Goal: Transaction & Acquisition: Book appointment/travel/reservation

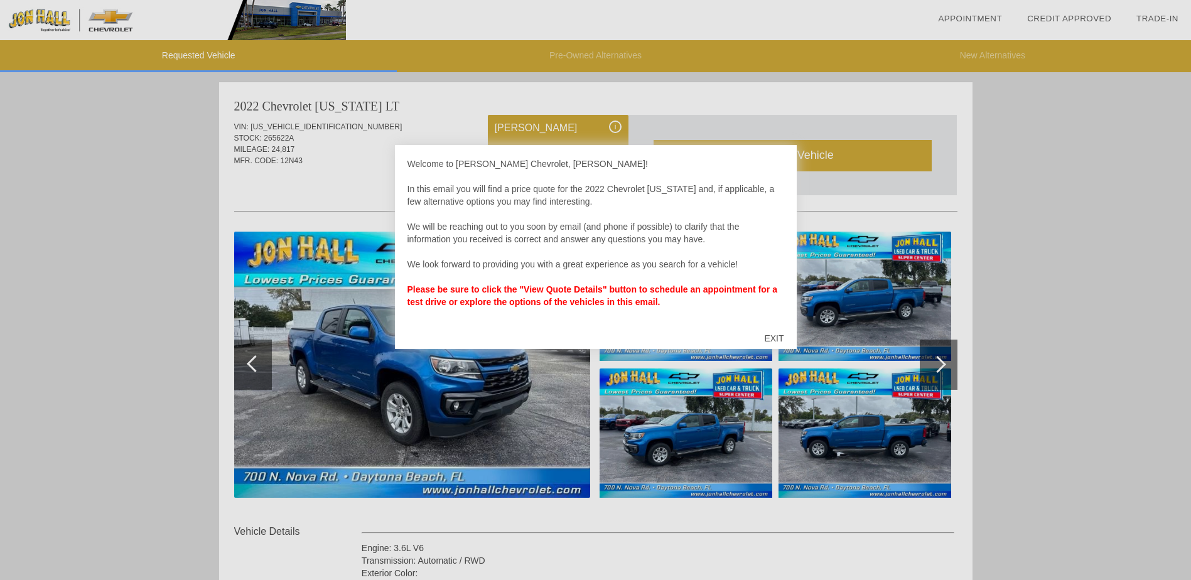
click at [422, 409] on div at bounding box center [595, 290] width 1191 height 580
click at [759, 433] on div at bounding box center [595, 290] width 1191 height 580
click at [777, 337] on div "EXIT" at bounding box center [773, 338] width 45 height 38
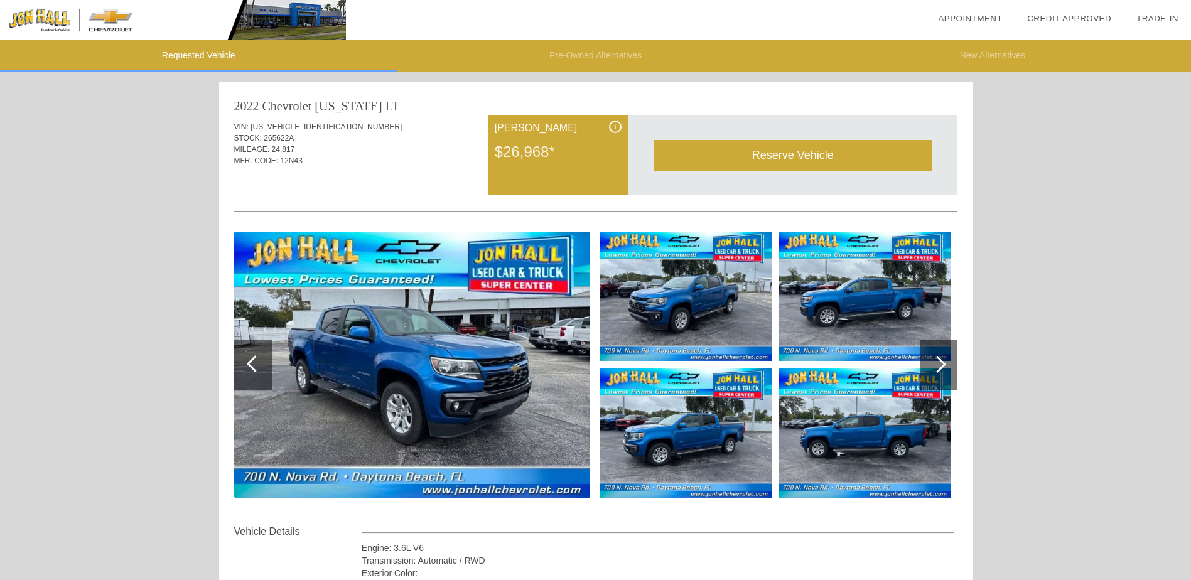
click at [538, 326] on img at bounding box center [412, 365] width 356 height 266
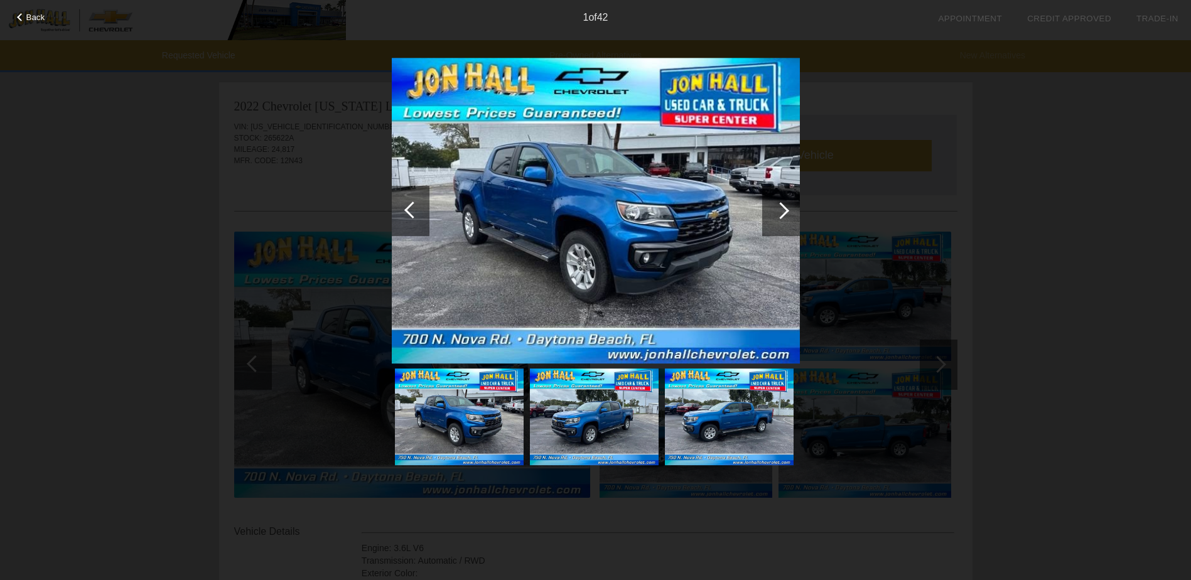
click at [783, 213] on div at bounding box center [780, 210] width 17 height 17
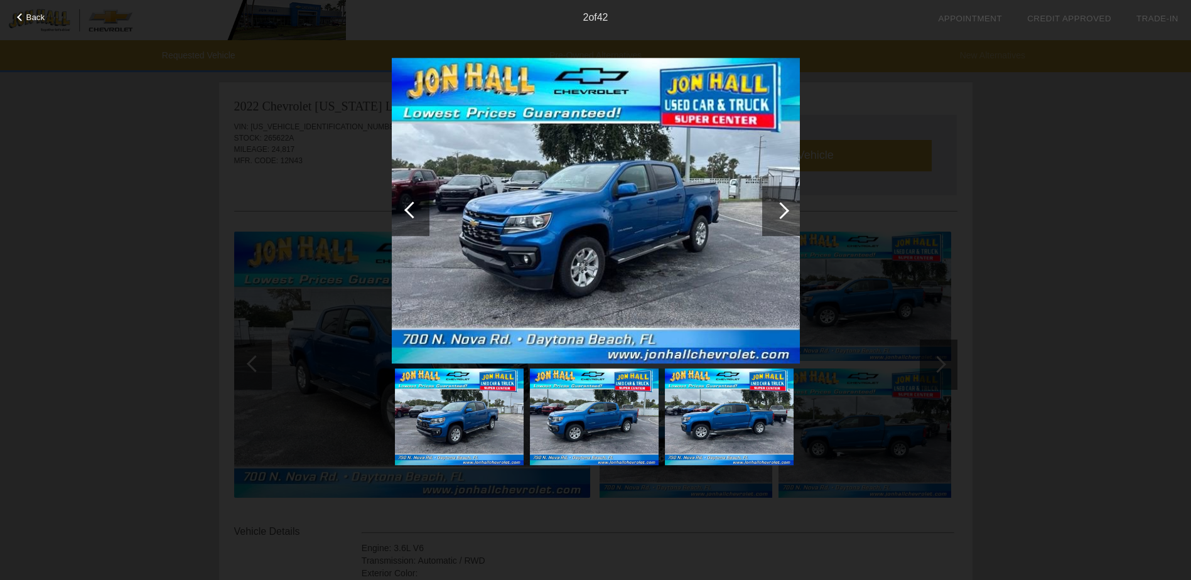
click at [783, 213] on div at bounding box center [780, 210] width 17 height 17
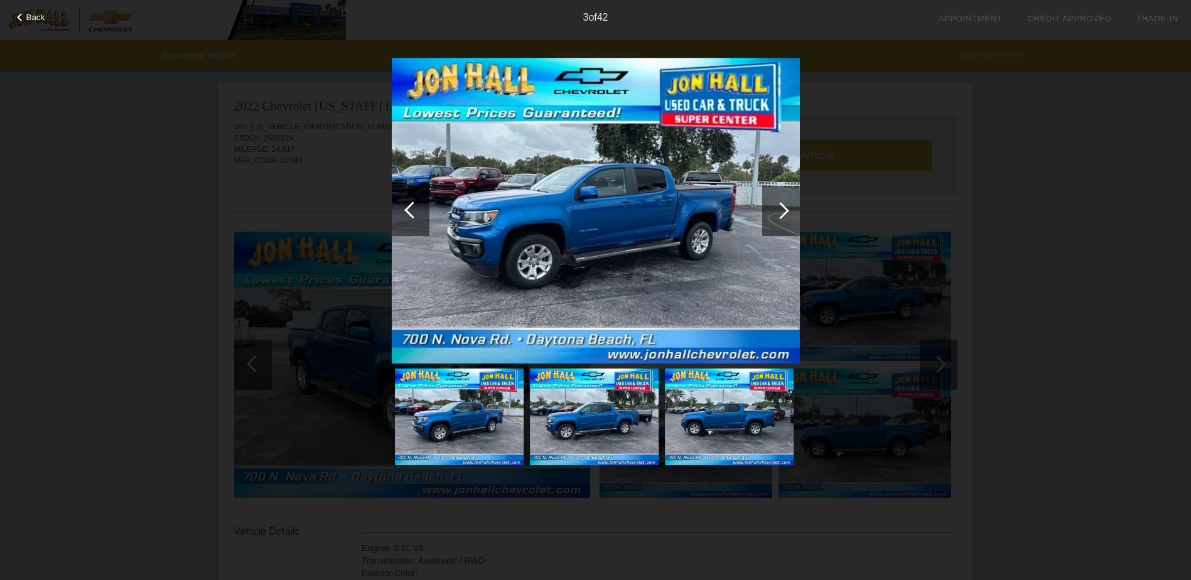
click at [783, 213] on div at bounding box center [780, 210] width 17 height 17
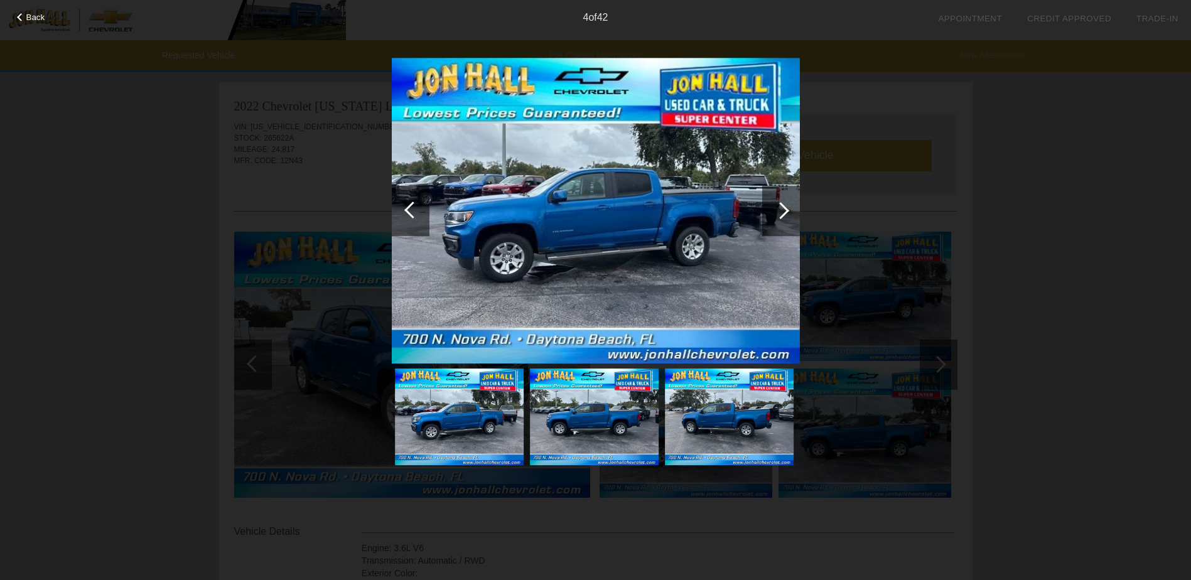
click at [783, 213] on div at bounding box center [780, 210] width 17 height 17
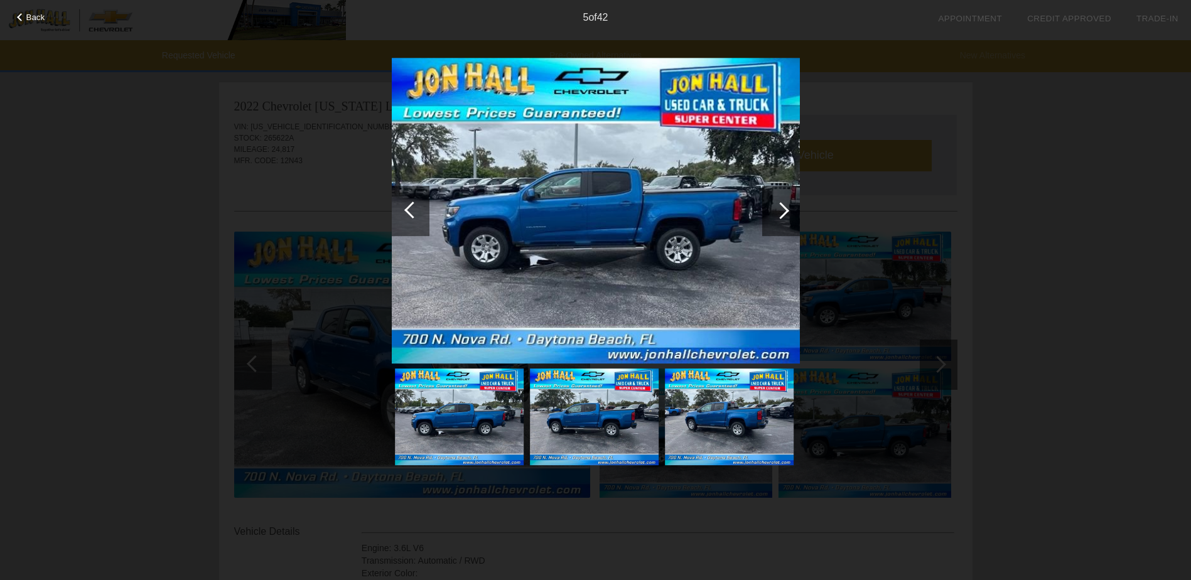
click at [783, 213] on div at bounding box center [780, 210] width 17 height 17
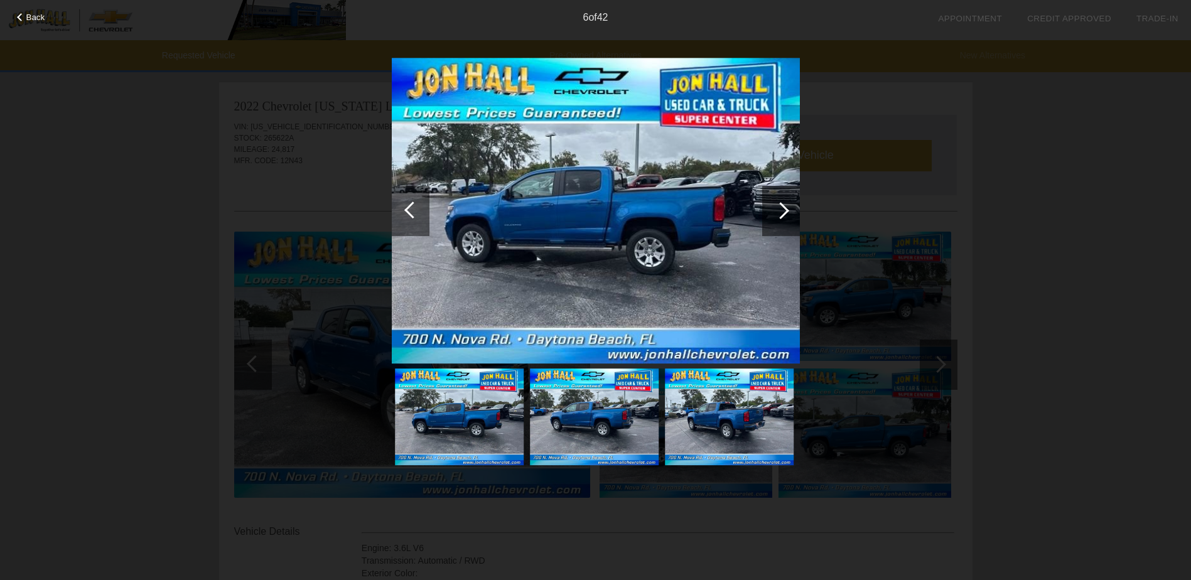
click at [783, 213] on div at bounding box center [780, 210] width 17 height 17
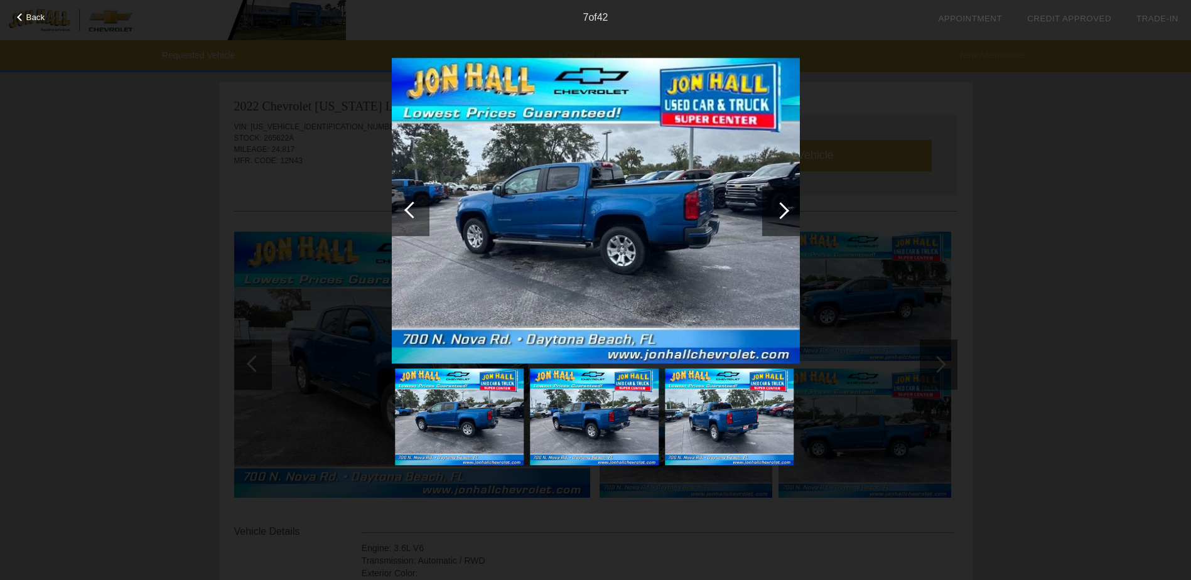
click at [783, 213] on div at bounding box center [780, 210] width 17 height 17
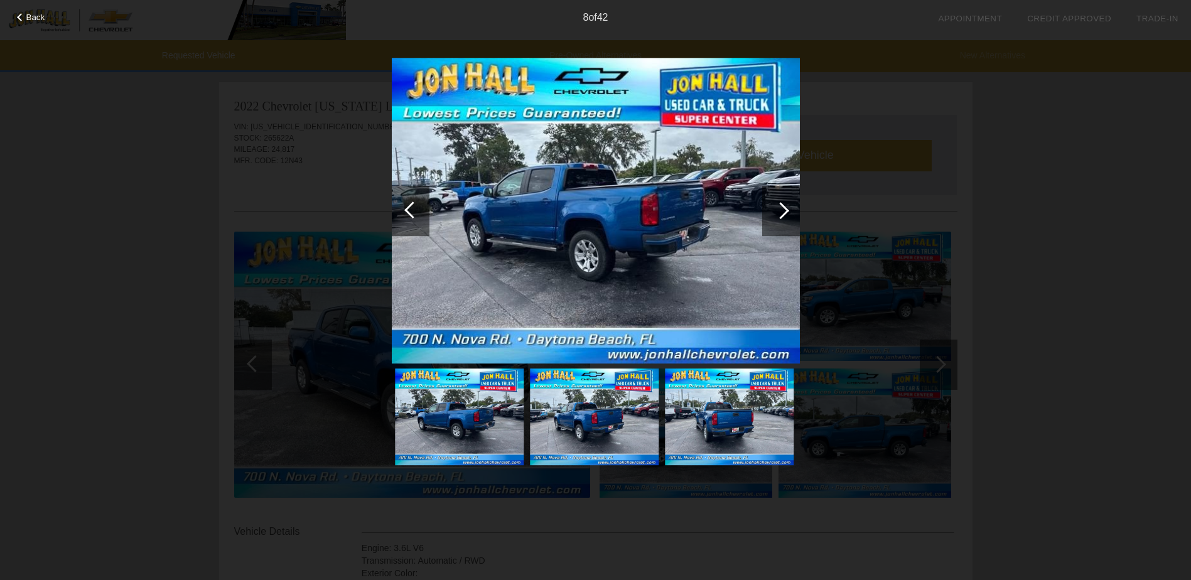
click at [783, 213] on div at bounding box center [780, 210] width 17 height 17
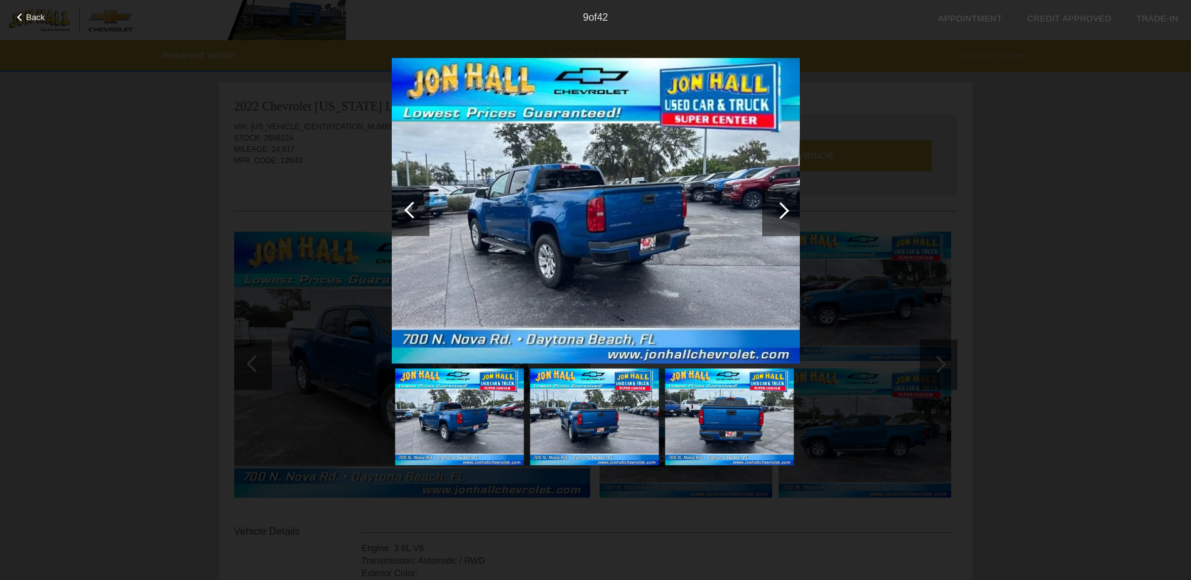
click at [783, 213] on div at bounding box center [780, 210] width 17 height 17
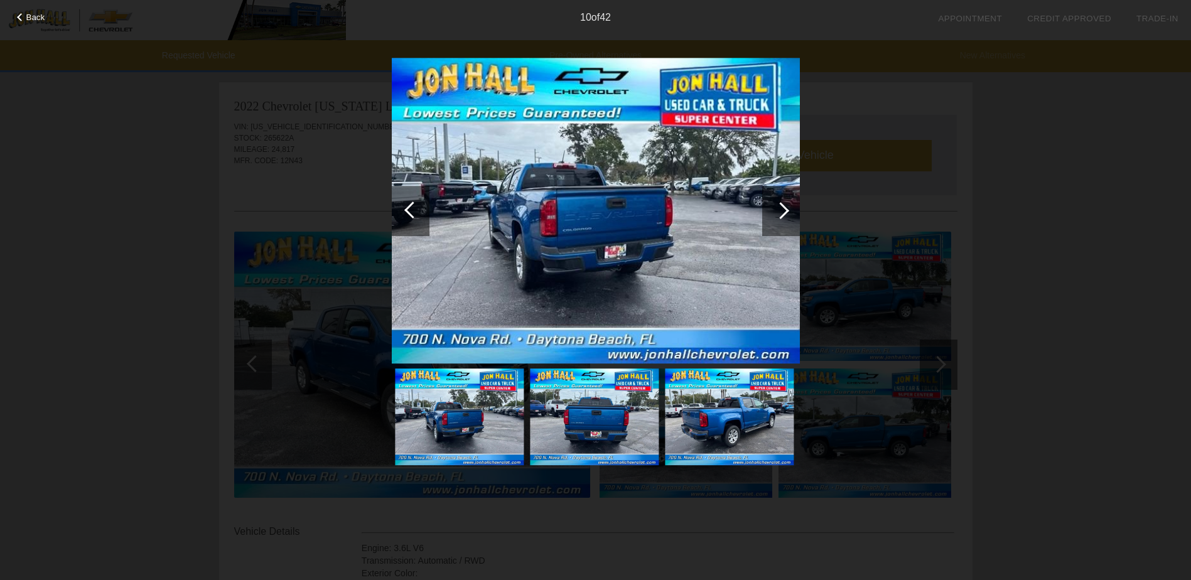
click at [783, 213] on div at bounding box center [780, 210] width 17 height 17
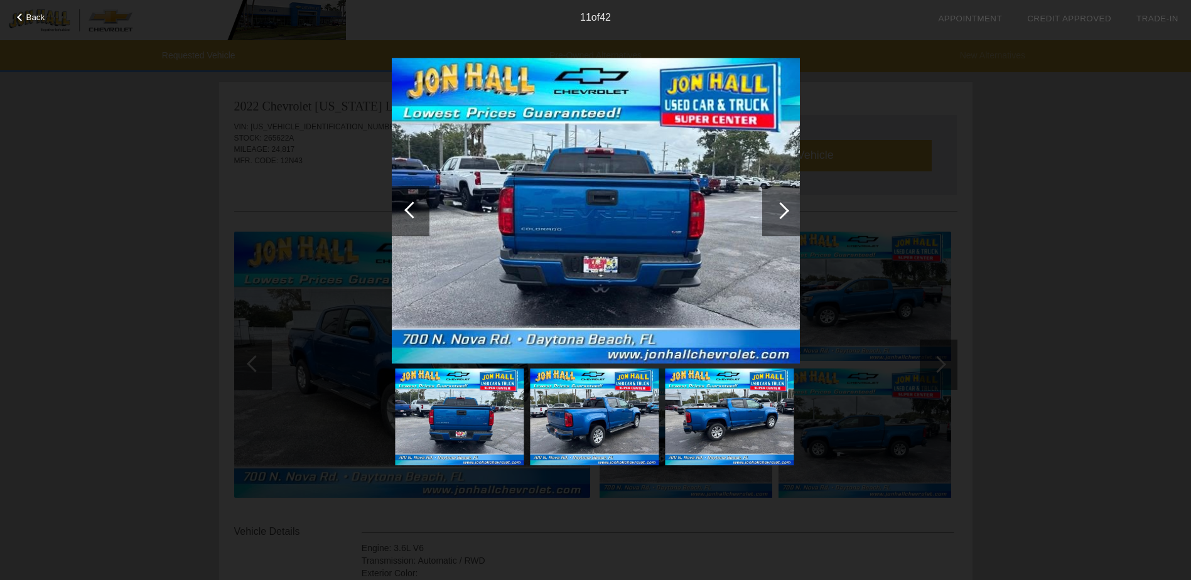
click at [783, 213] on div at bounding box center [780, 210] width 17 height 17
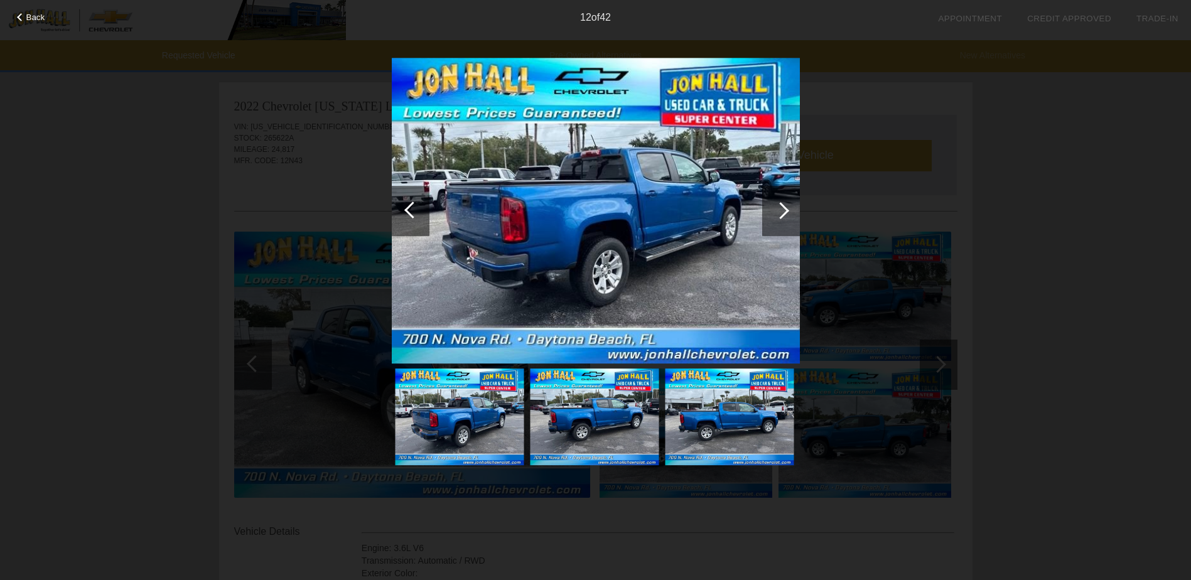
click at [783, 213] on div at bounding box center [780, 210] width 17 height 17
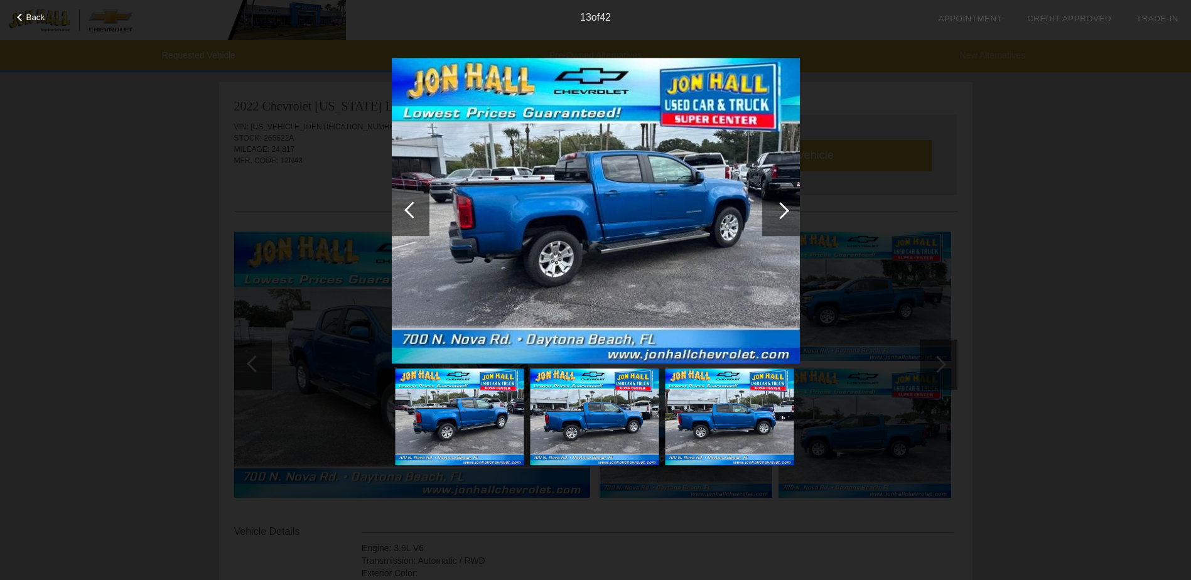
click at [783, 213] on div at bounding box center [780, 210] width 17 height 17
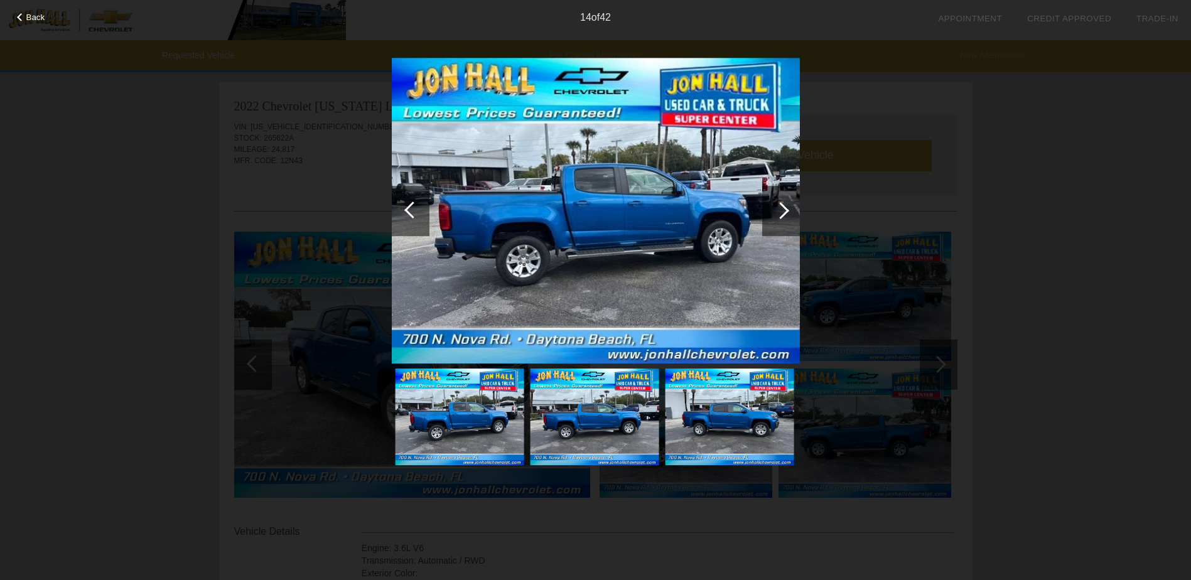
click at [783, 213] on div at bounding box center [780, 210] width 17 height 17
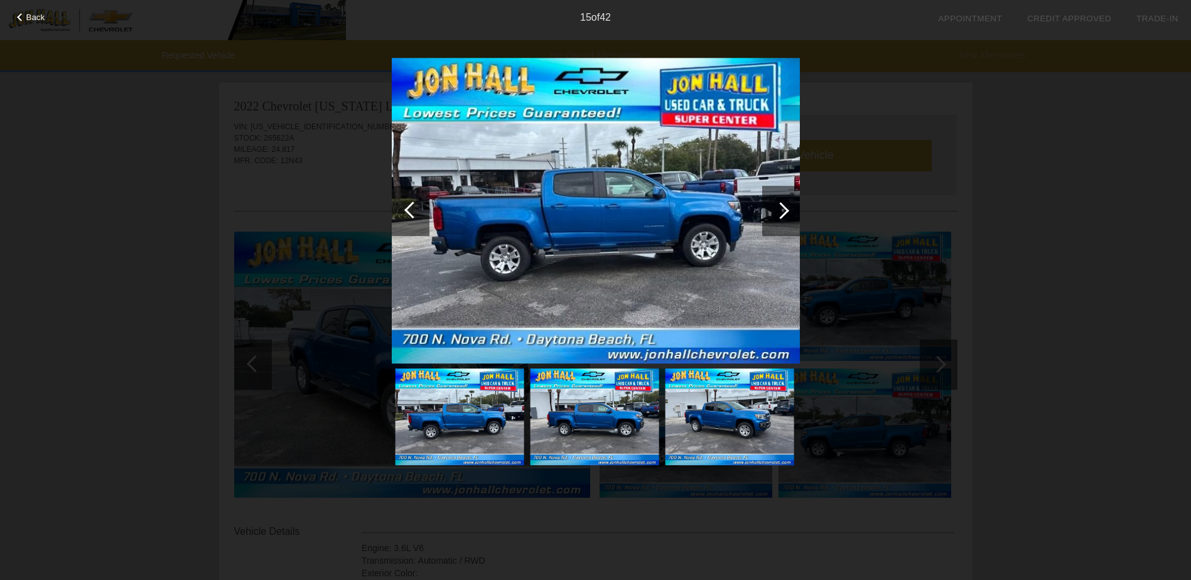
click at [783, 213] on div at bounding box center [780, 210] width 17 height 17
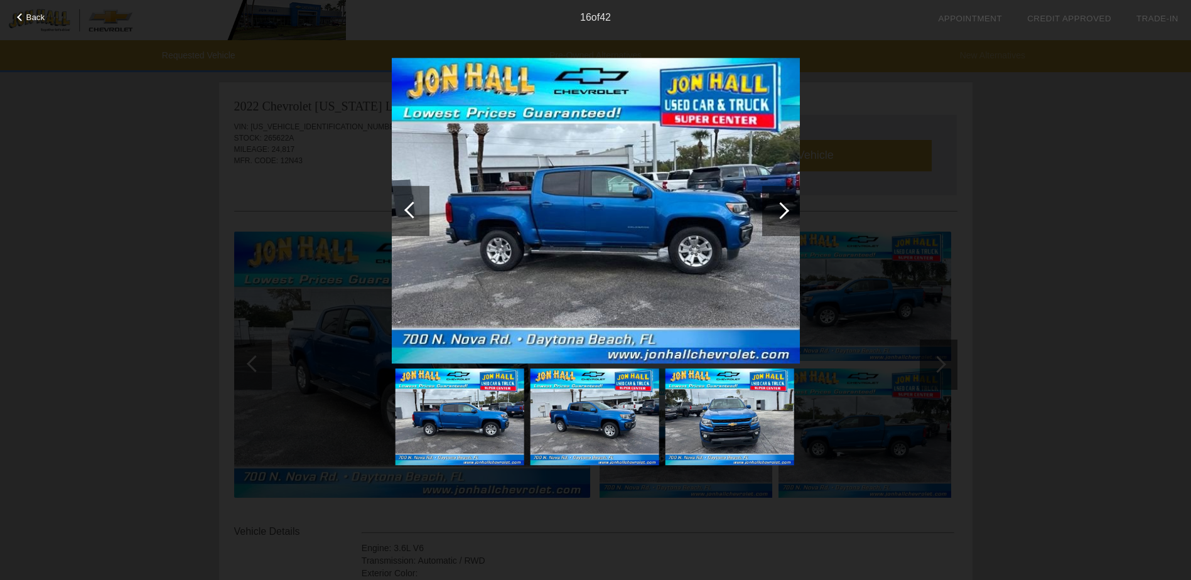
click at [783, 213] on div at bounding box center [780, 210] width 17 height 17
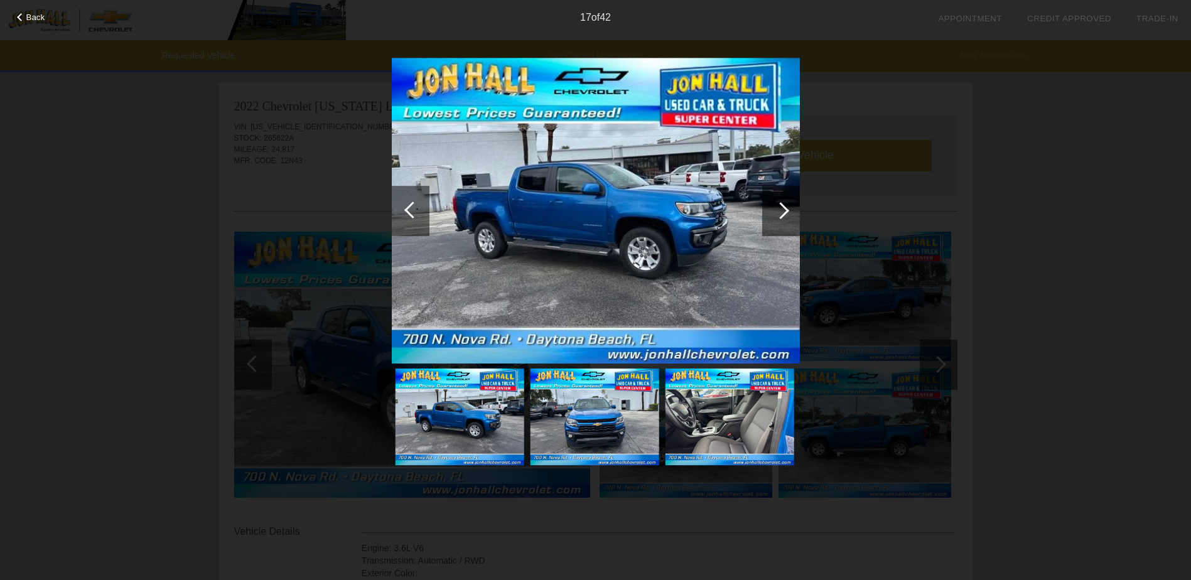
click at [783, 213] on div at bounding box center [780, 210] width 17 height 17
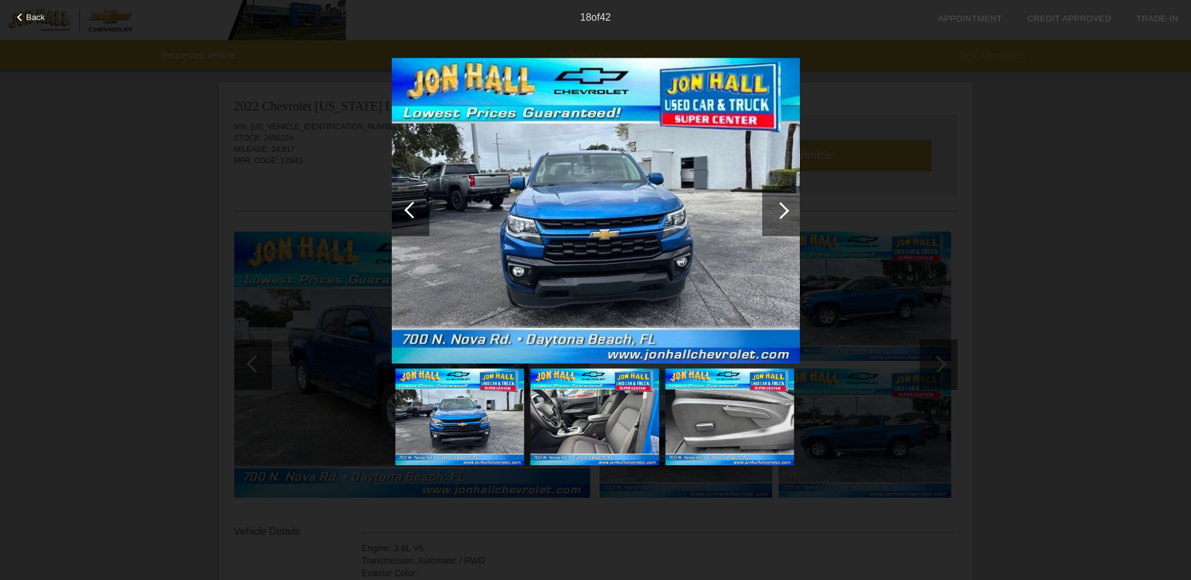
click at [783, 213] on div at bounding box center [780, 210] width 17 height 17
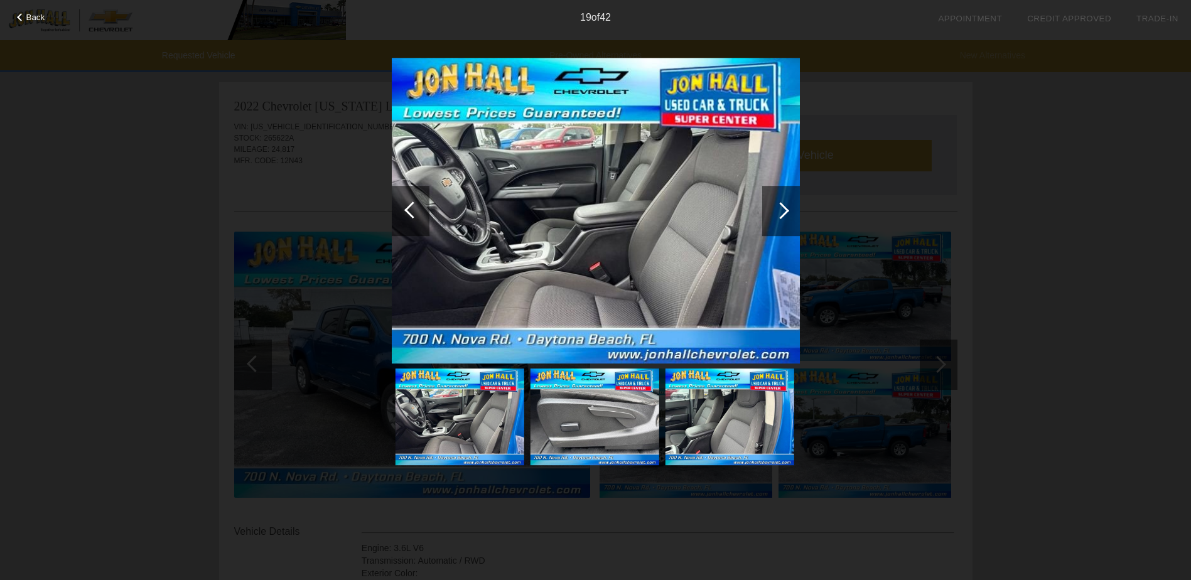
click at [781, 213] on div at bounding box center [780, 210] width 17 height 17
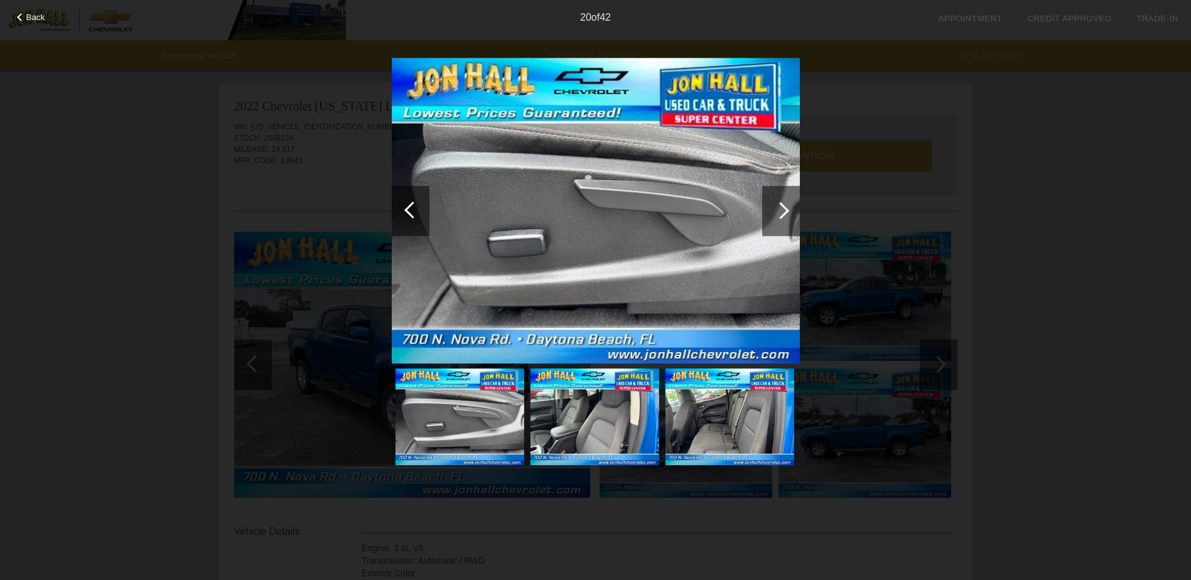
click at [781, 213] on div at bounding box center [780, 210] width 17 height 17
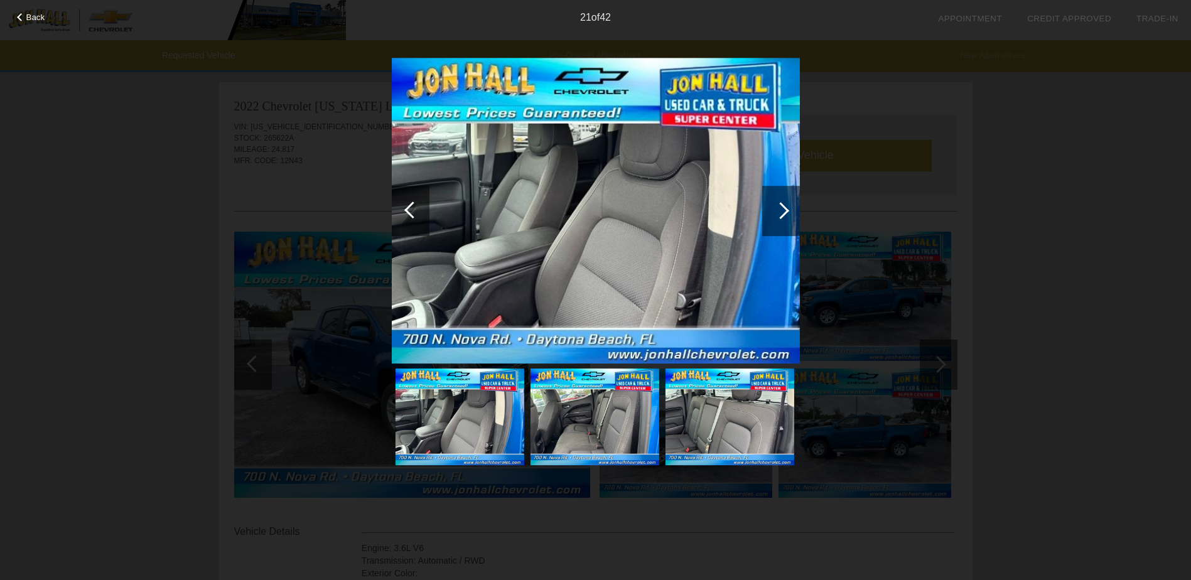
click at [781, 213] on div at bounding box center [780, 210] width 17 height 17
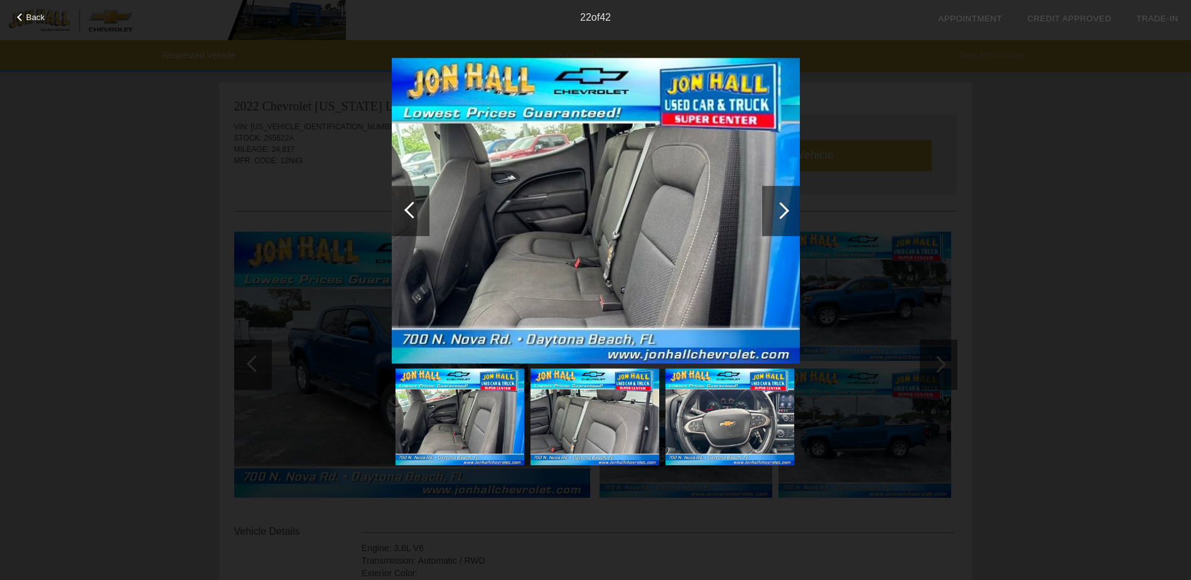
click at [781, 213] on div at bounding box center [780, 210] width 17 height 17
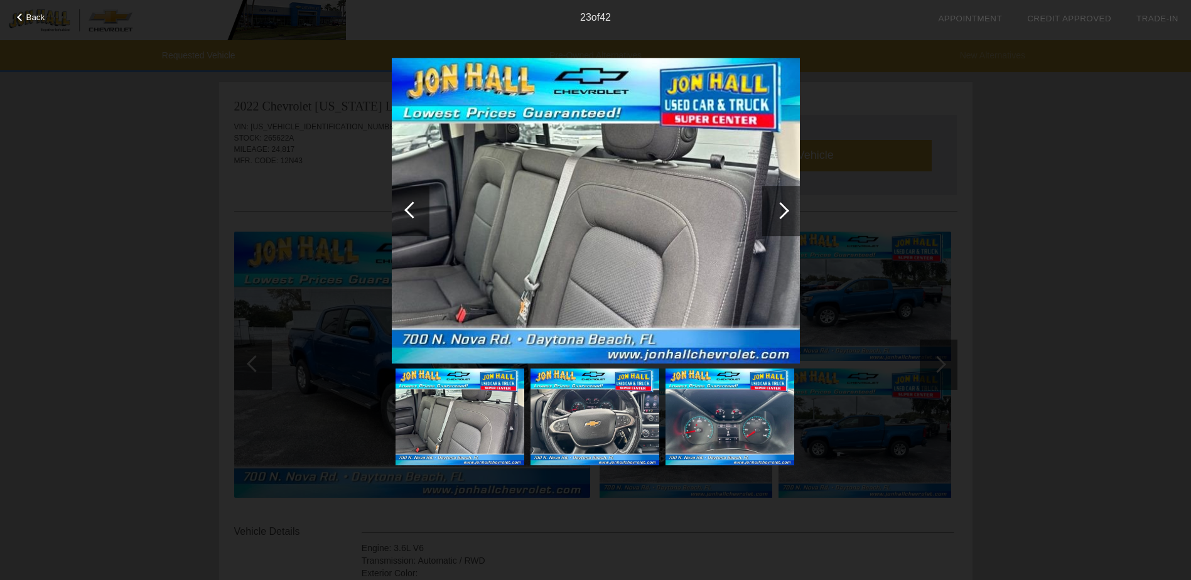
click at [781, 213] on div at bounding box center [780, 210] width 17 height 17
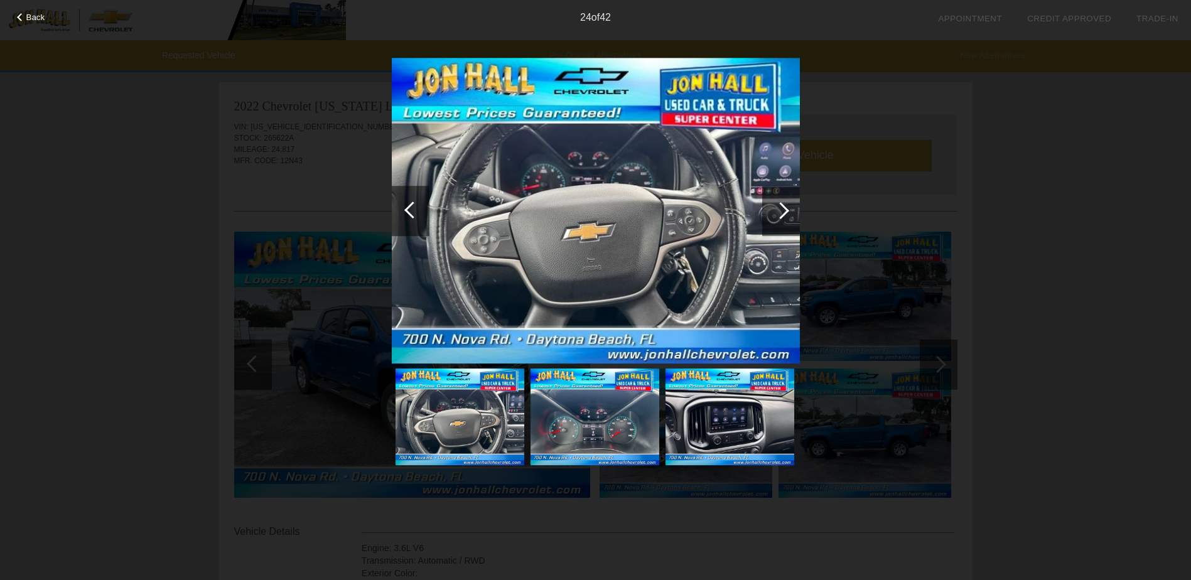
click at [781, 213] on div at bounding box center [780, 210] width 17 height 17
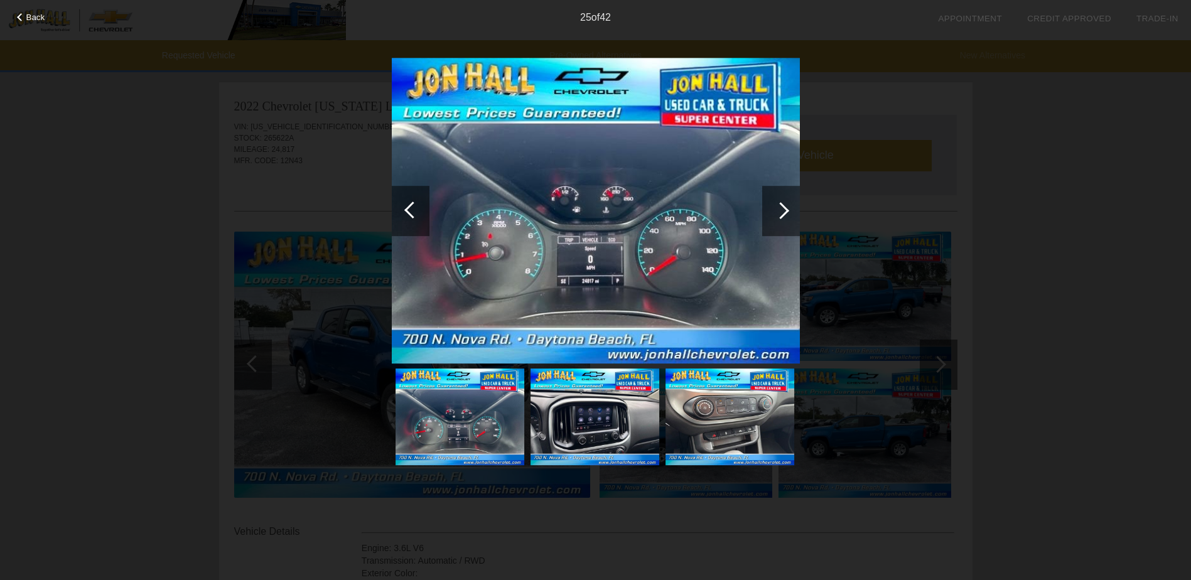
click at [781, 213] on div at bounding box center [780, 210] width 17 height 17
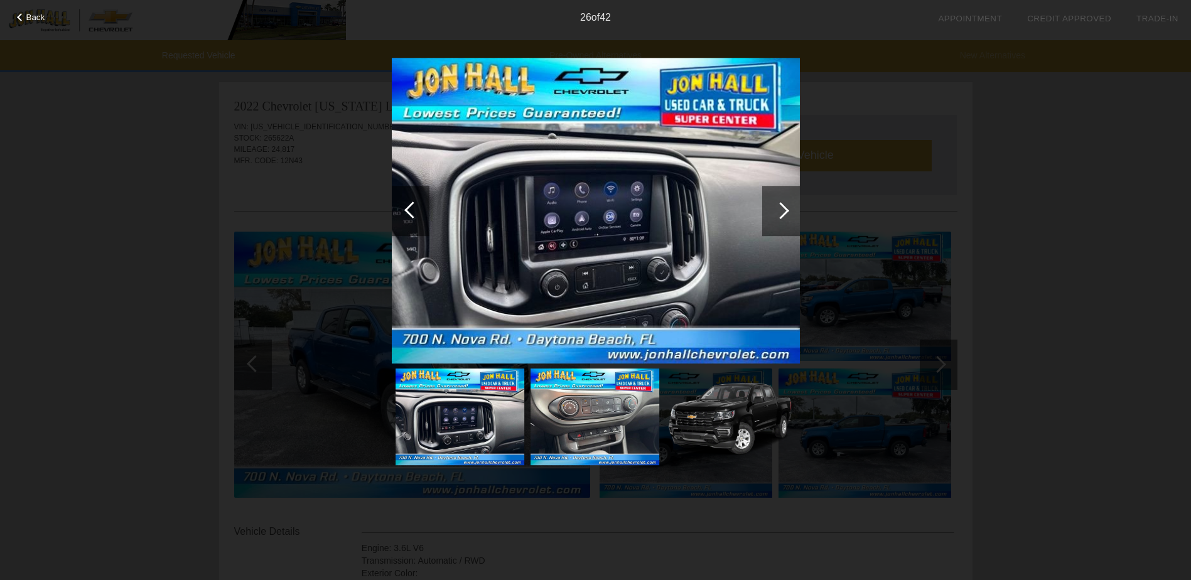
click at [781, 213] on div at bounding box center [780, 210] width 17 height 17
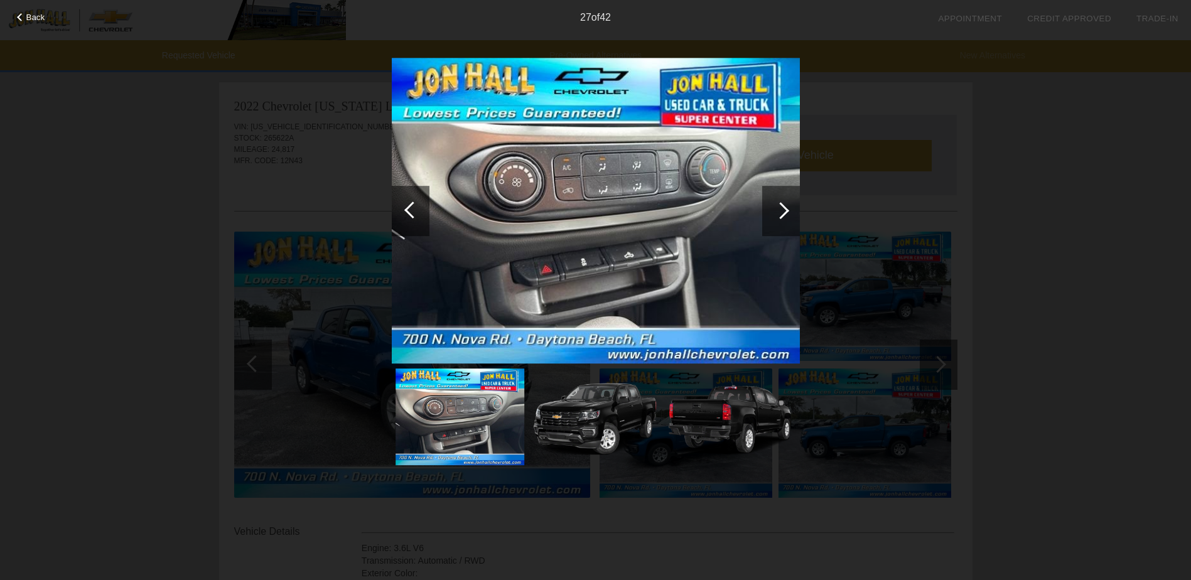
click at [781, 213] on div at bounding box center [780, 210] width 17 height 17
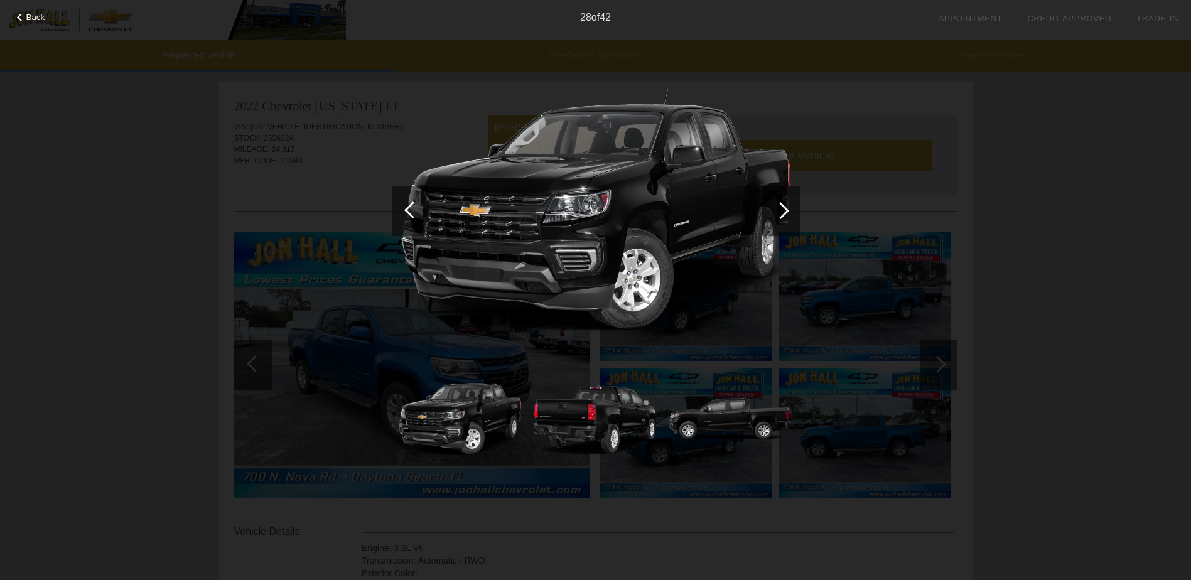
click at [781, 213] on div at bounding box center [780, 210] width 17 height 17
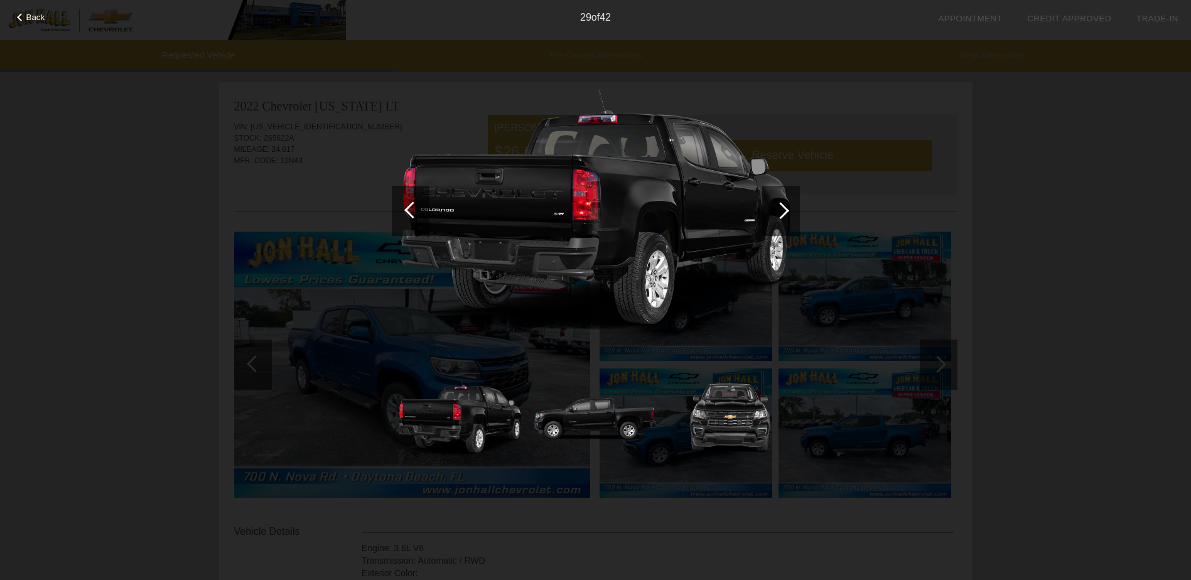
click at [36, 20] on span "Back" at bounding box center [35, 17] width 19 height 9
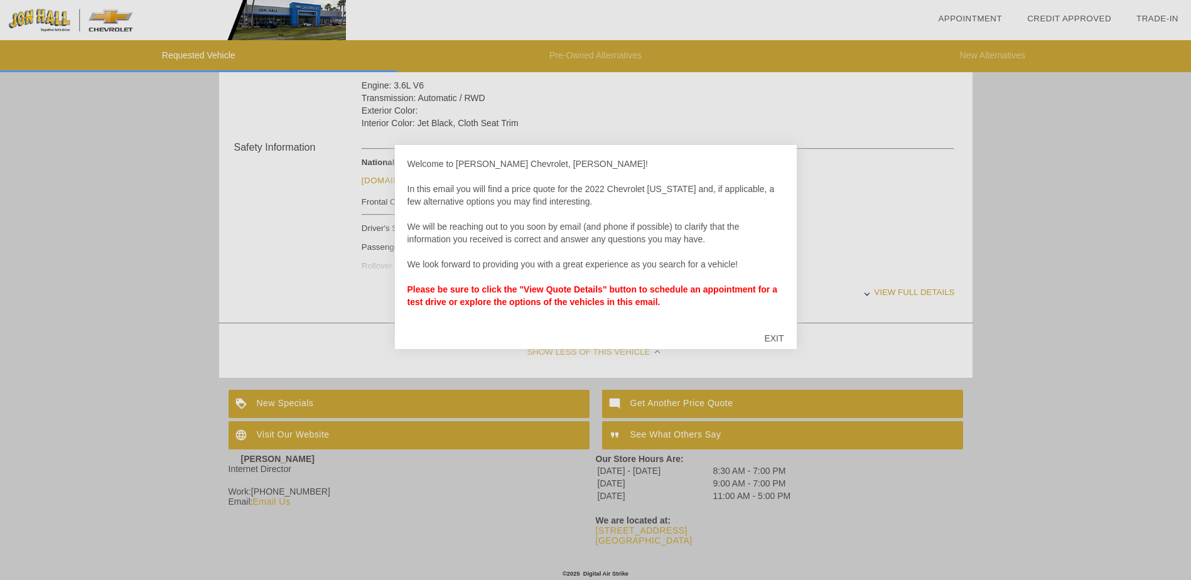
scroll to position [473, 0]
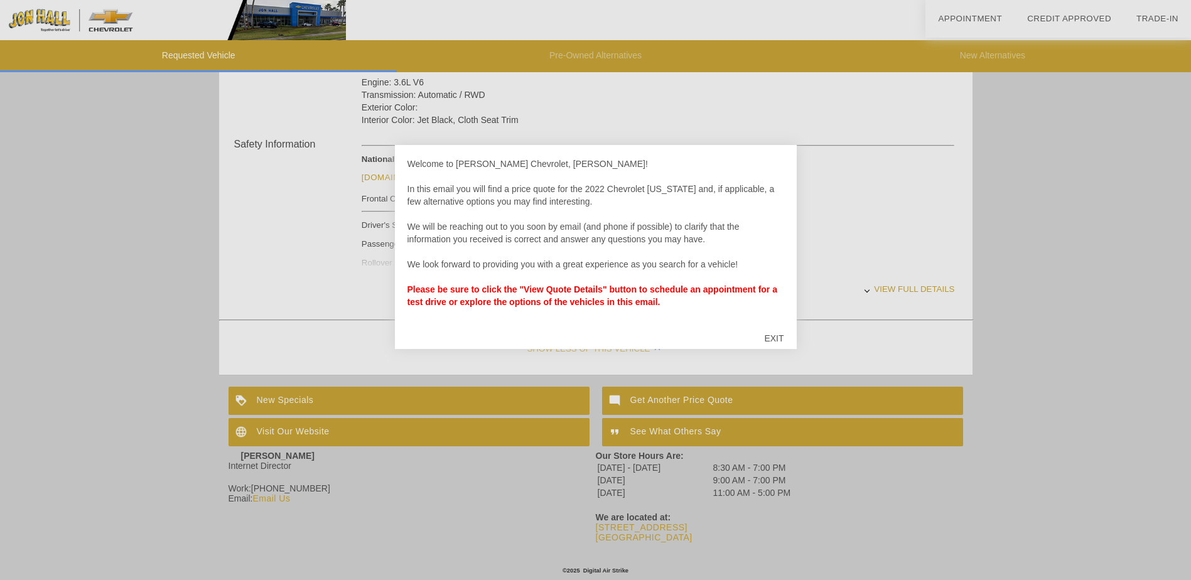
click at [775, 340] on div "EXIT" at bounding box center [773, 338] width 45 height 38
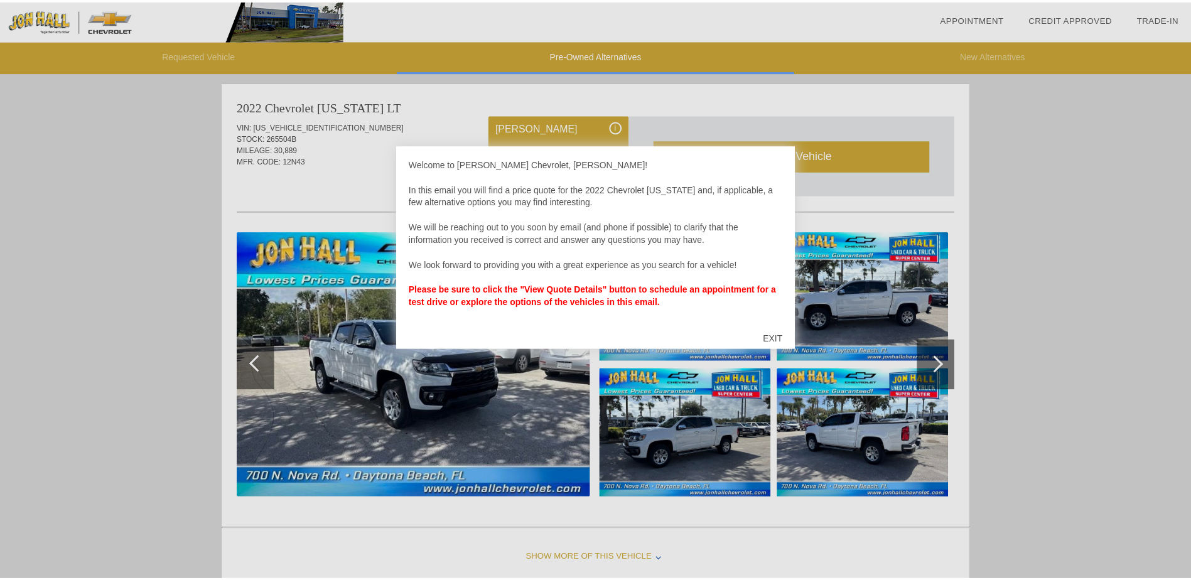
scroll to position [516, 0]
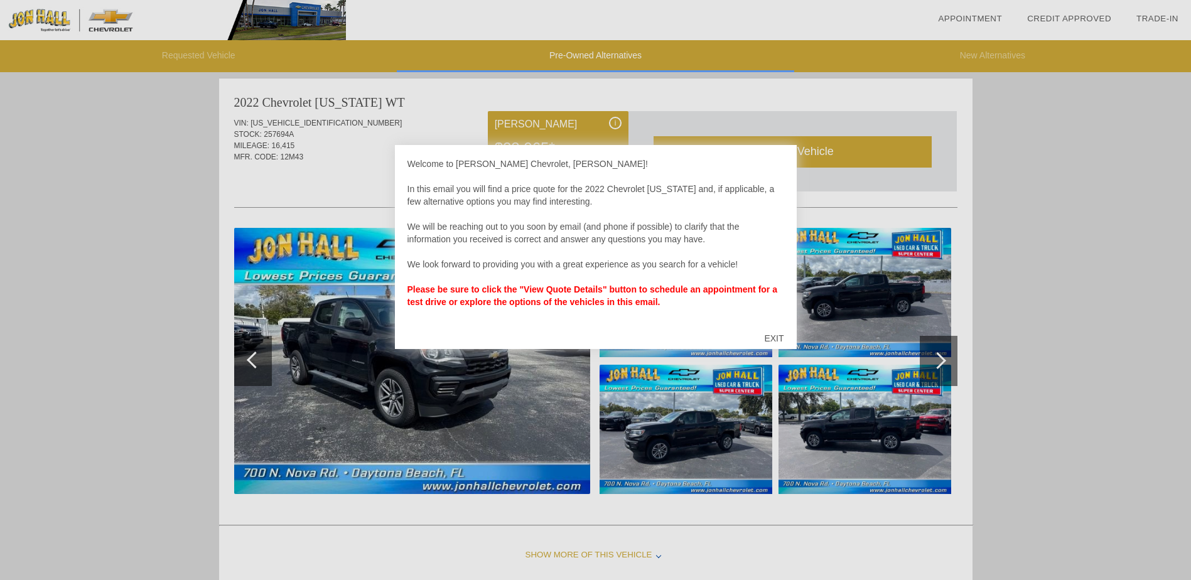
click at [778, 338] on div "EXIT" at bounding box center [773, 338] width 45 height 38
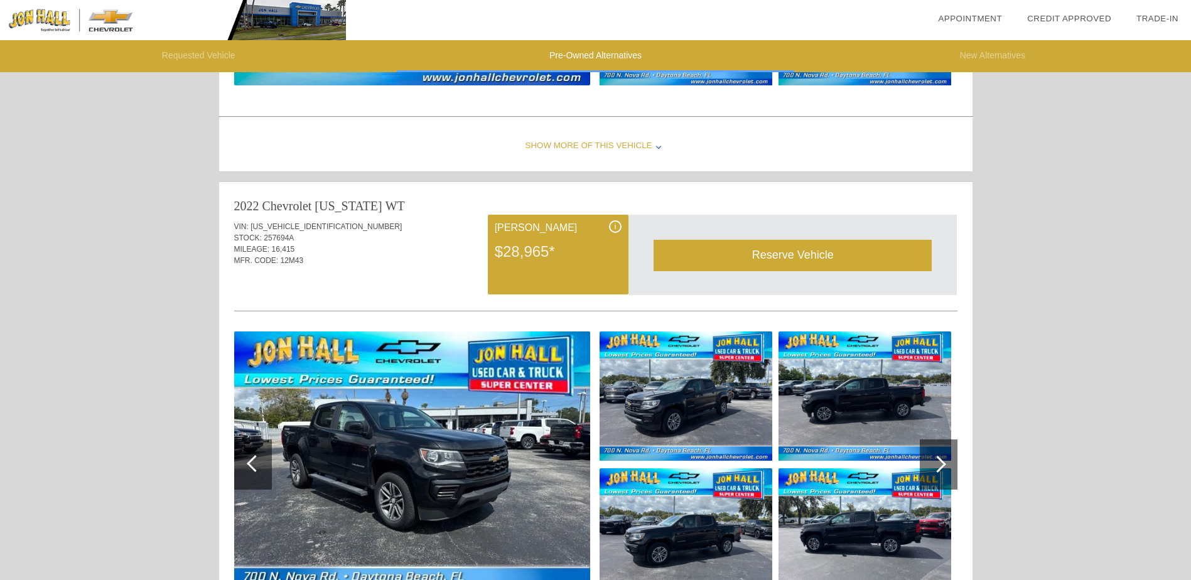
scroll to position [390, 0]
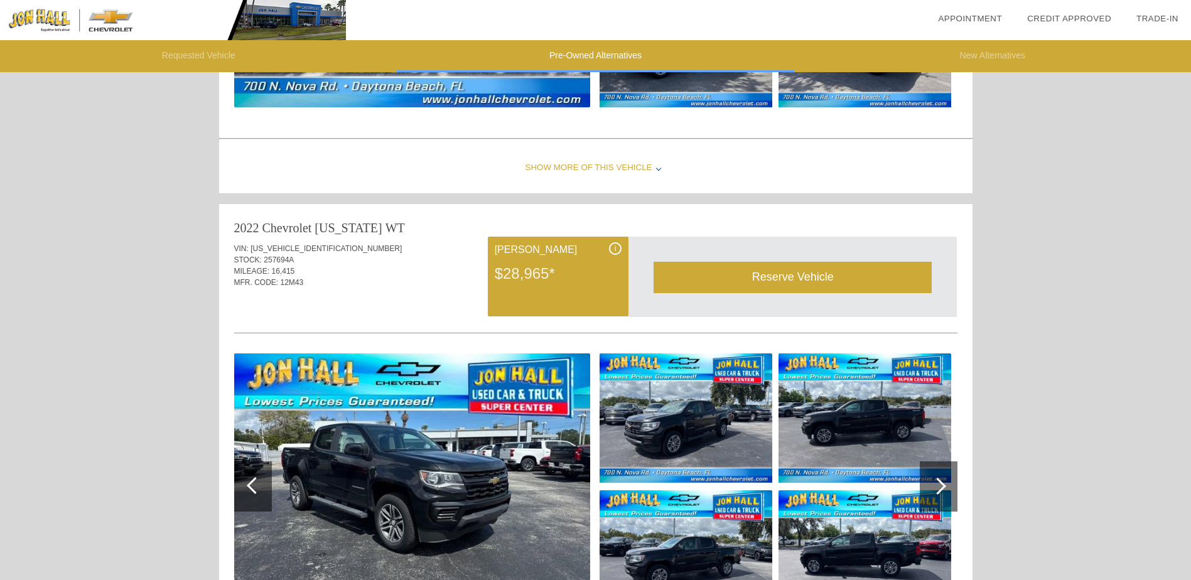
click at [784, 282] on div "Reserve Vehicle" at bounding box center [792, 277] width 278 height 31
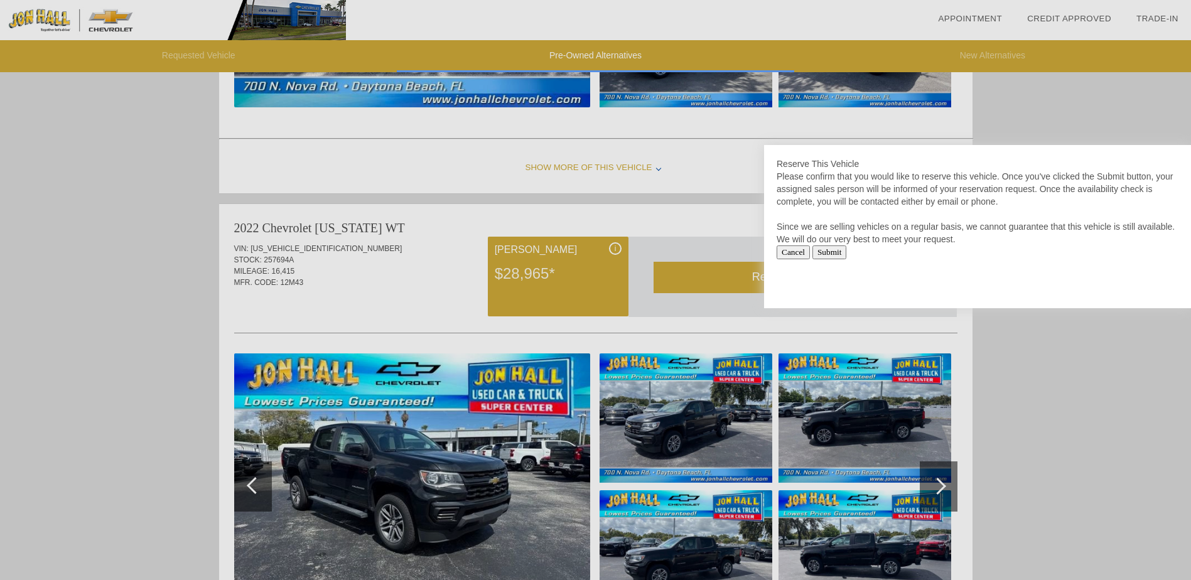
click at [846, 250] on input "Submit" at bounding box center [829, 252] width 35 height 14
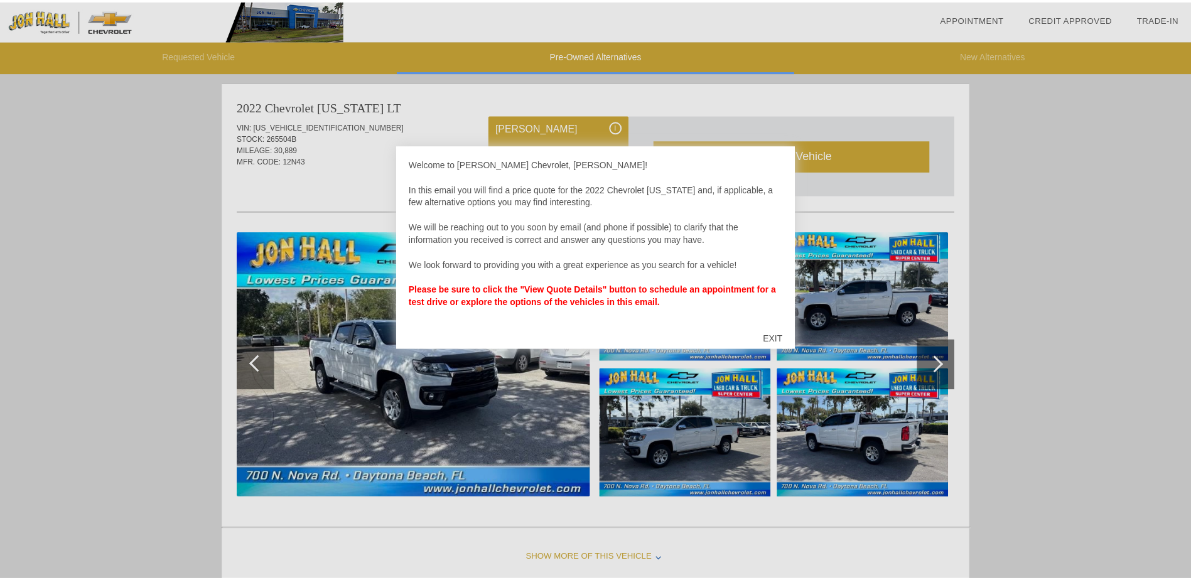
scroll to position [516, 0]
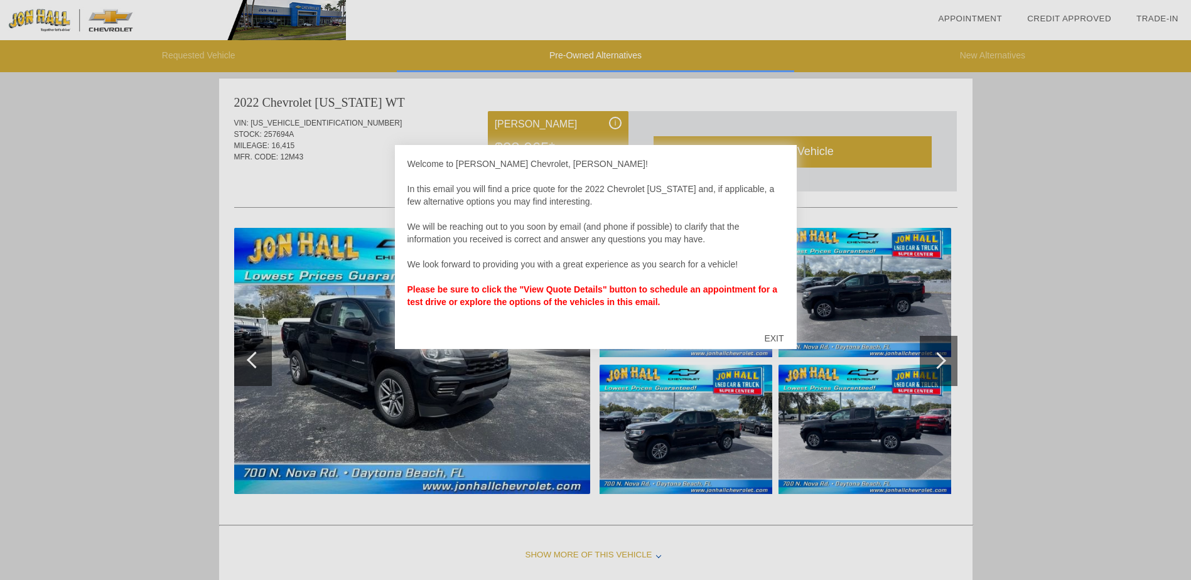
click at [773, 337] on div "EXIT" at bounding box center [773, 338] width 45 height 38
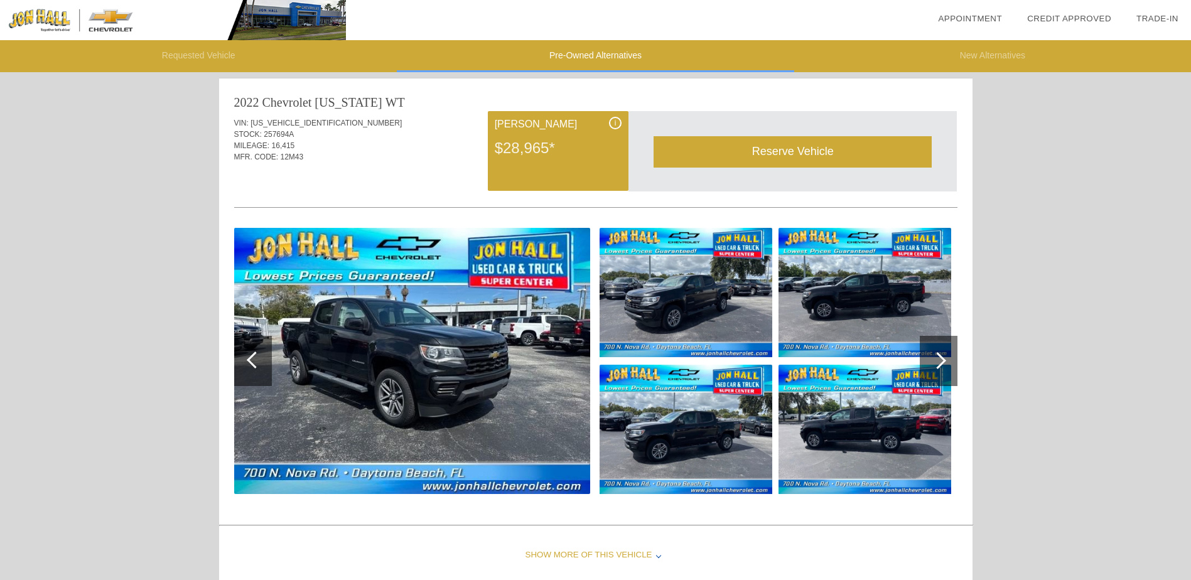
drag, startPoint x: 943, startPoint y: 363, endPoint x: 950, endPoint y: 367, distance: 8.2
click at [945, 363] on div at bounding box center [938, 361] width 38 height 50
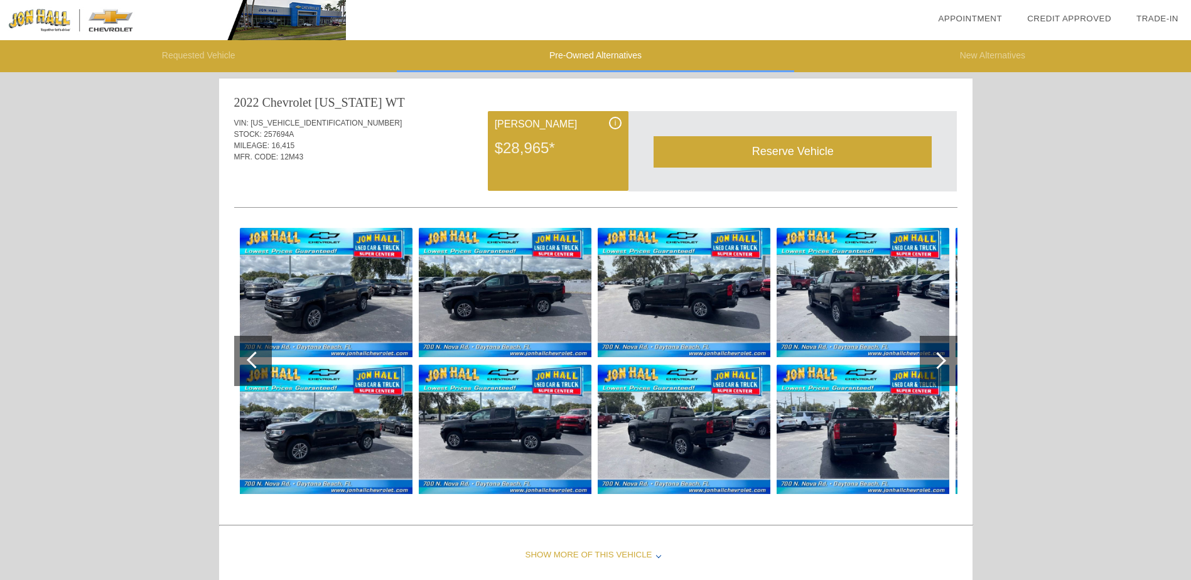
click at [950, 367] on div at bounding box center [938, 361] width 38 height 50
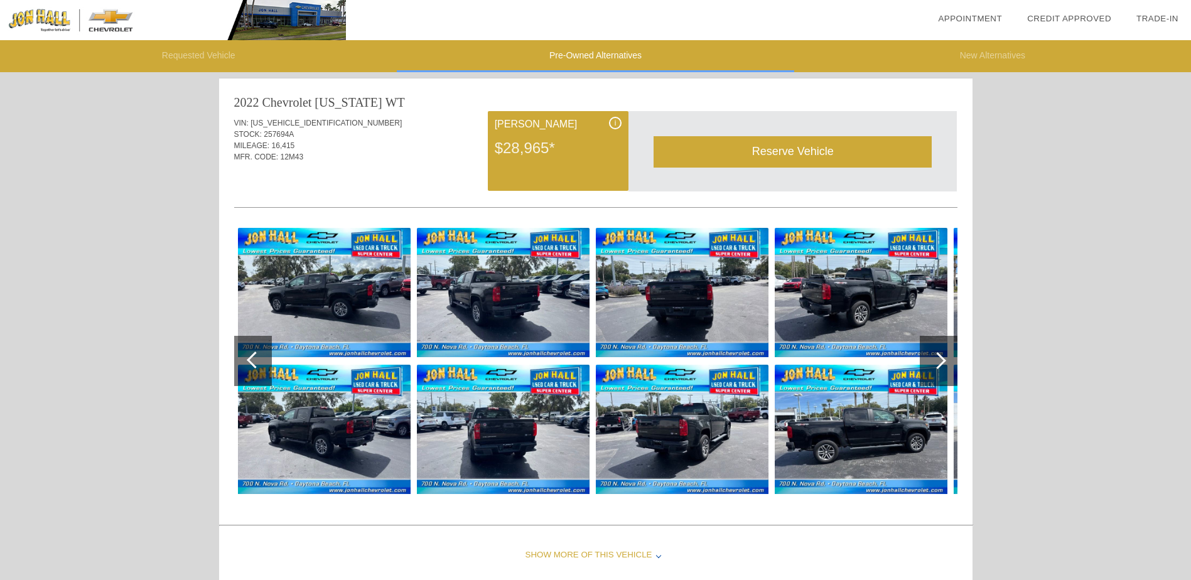
click at [950, 367] on div at bounding box center [938, 361] width 38 height 50
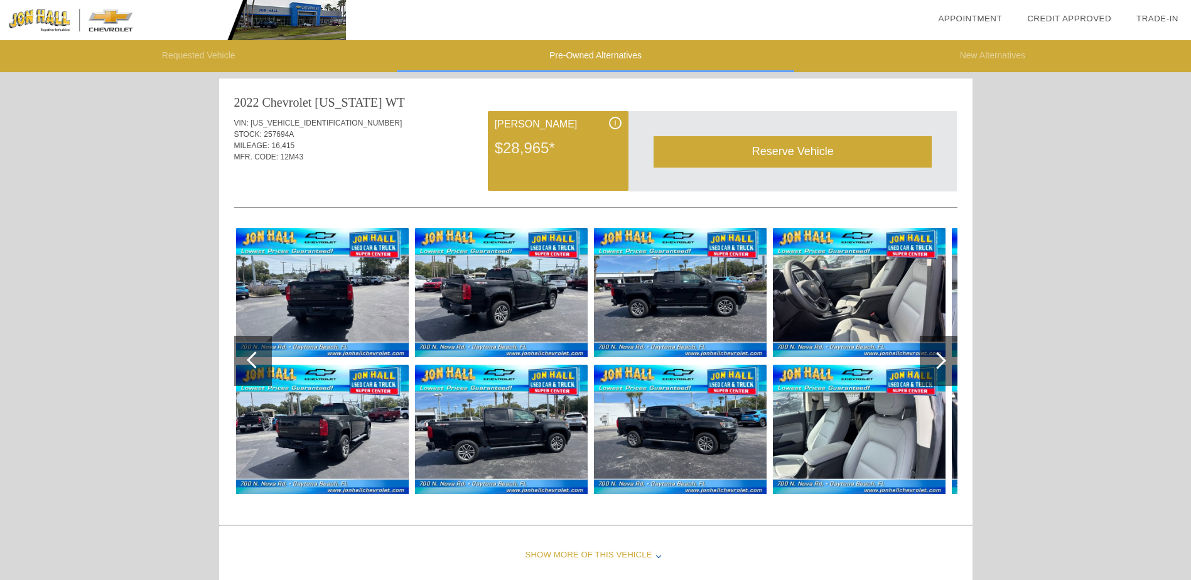
click at [950, 367] on div at bounding box center [938, 361] width 38 height 50
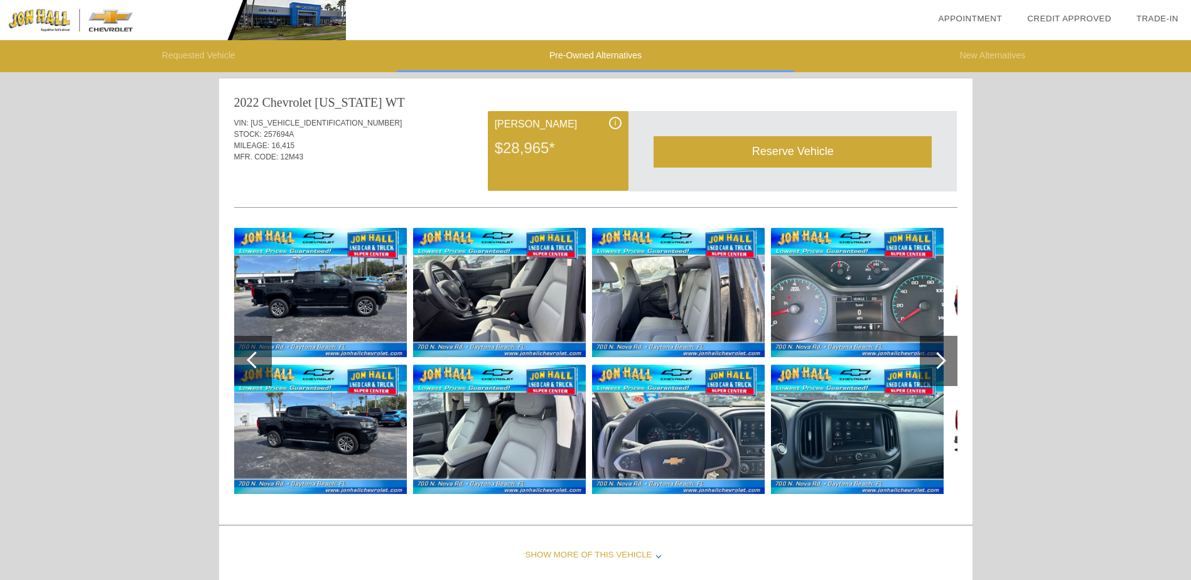
click at [950, 366] on div at bounding box center [938, 361] width 38 height 50
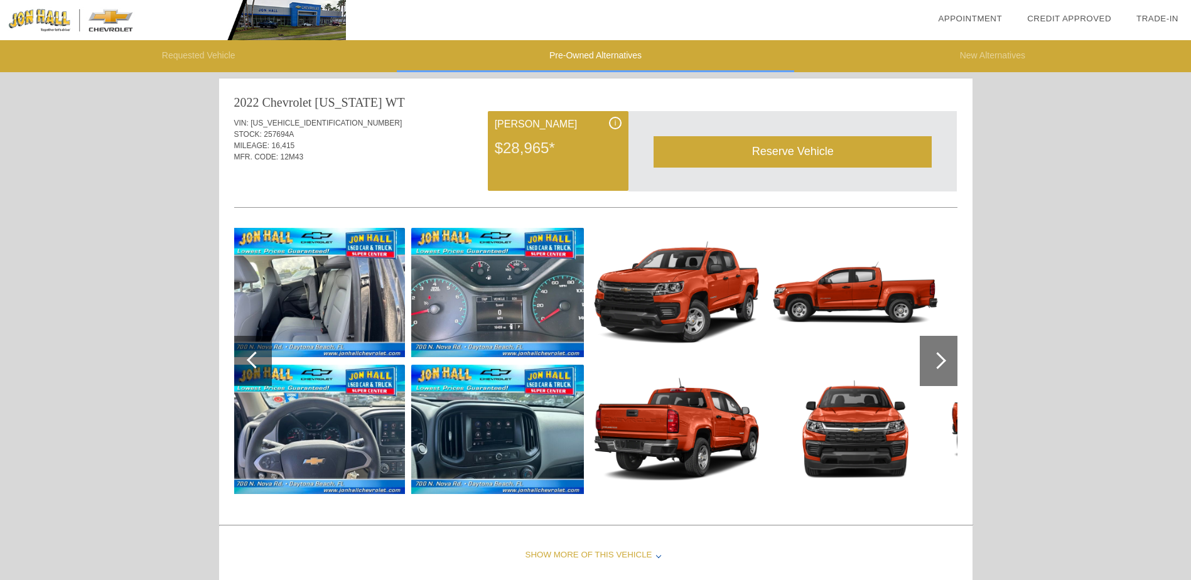
click at [951, 363] on div at bounding box center [938, 361] width 38 height 50
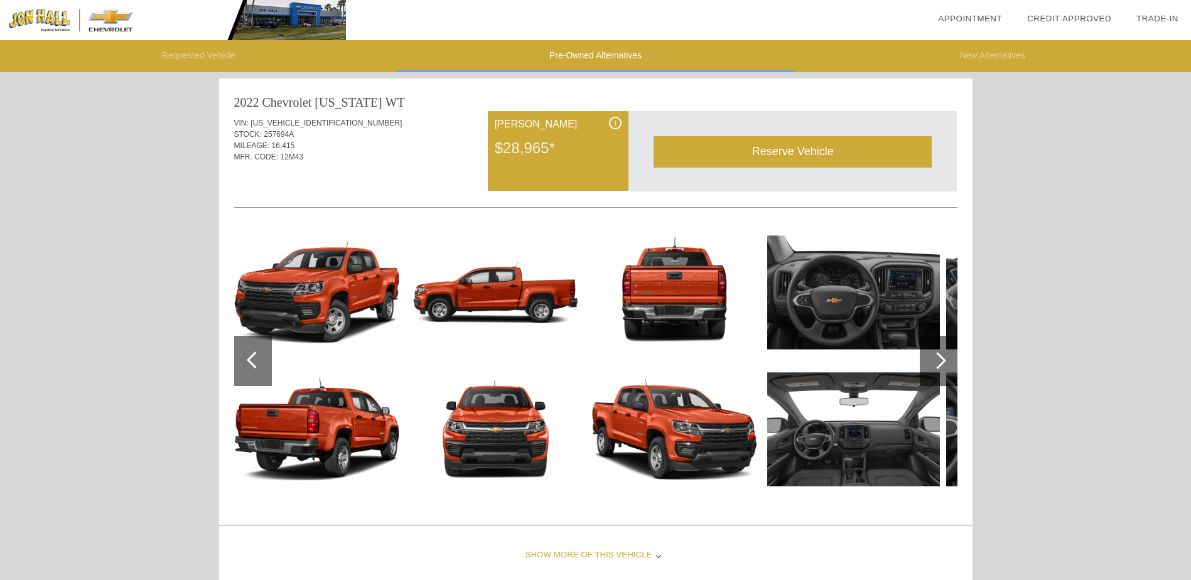
click at [951, 363] on div at bounding box center [938, 361] width 38 height 50
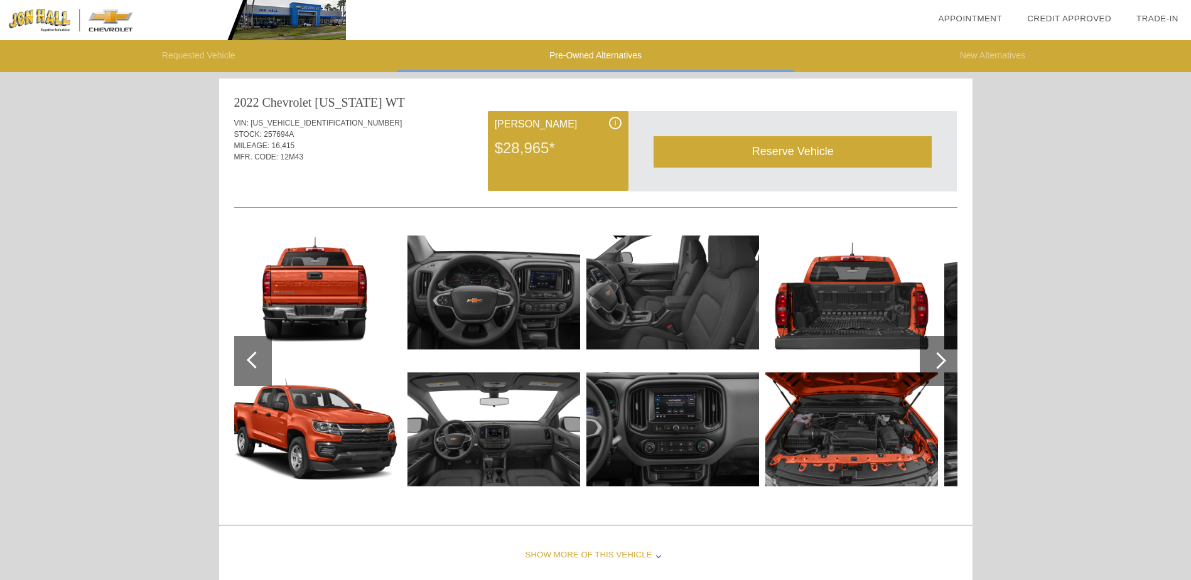
click at [240, 355] on div at bounding box center [253, 361] width 38 height 50
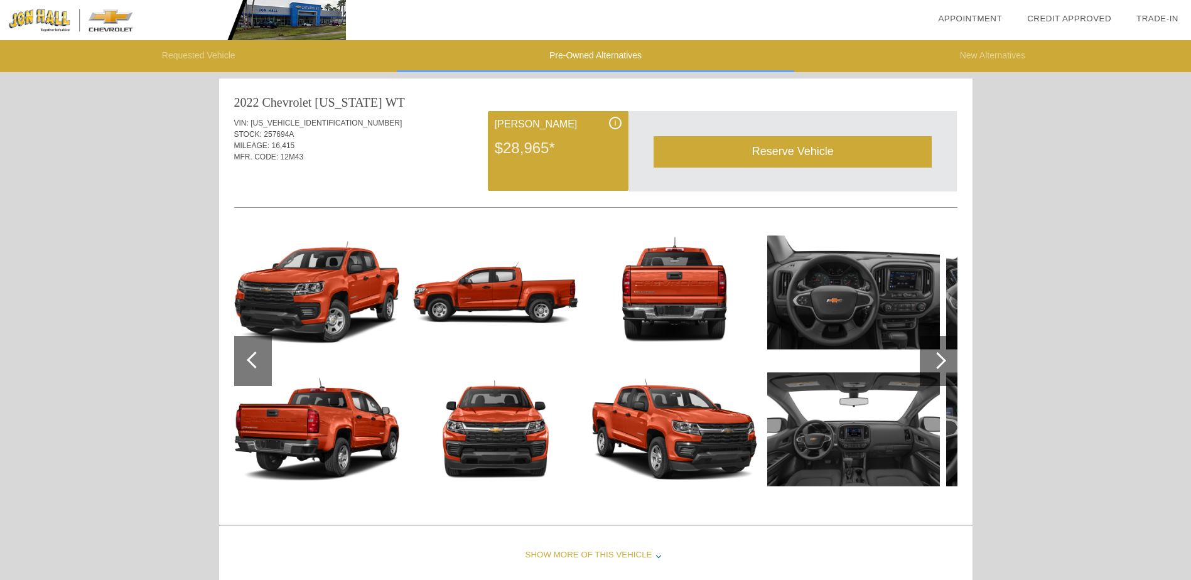
click at [240, 355] on div at bounding box center [253, 361] width 38 height 50
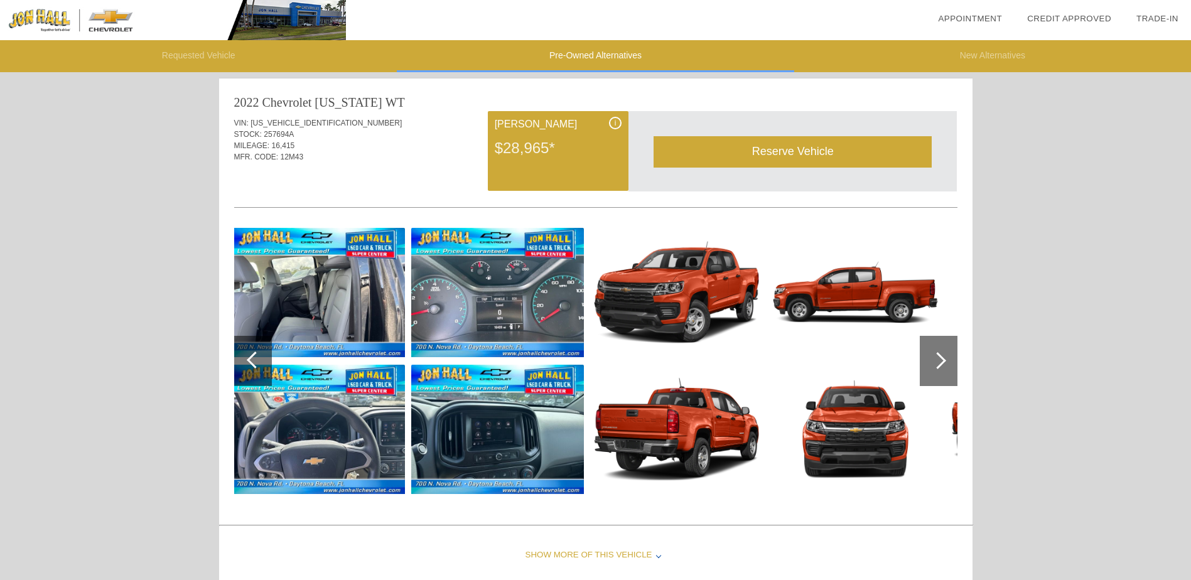
click at [240, 355] on div at bounding box center [253, 361] width 38 height 50
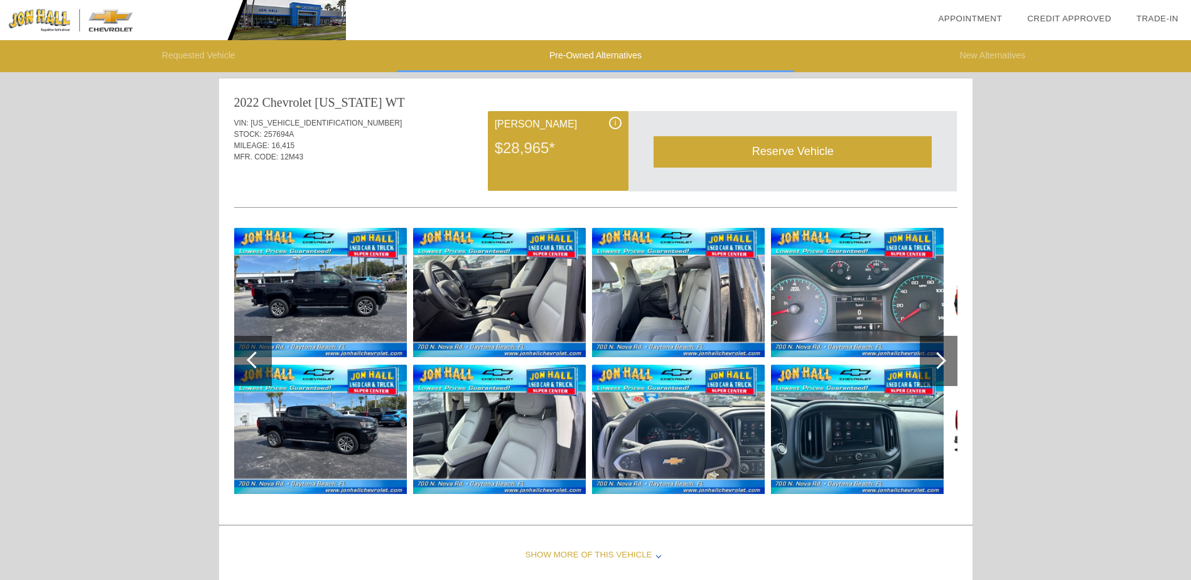
click at [240, 355] on div at bounding box center [253, 361] width 38 height 50
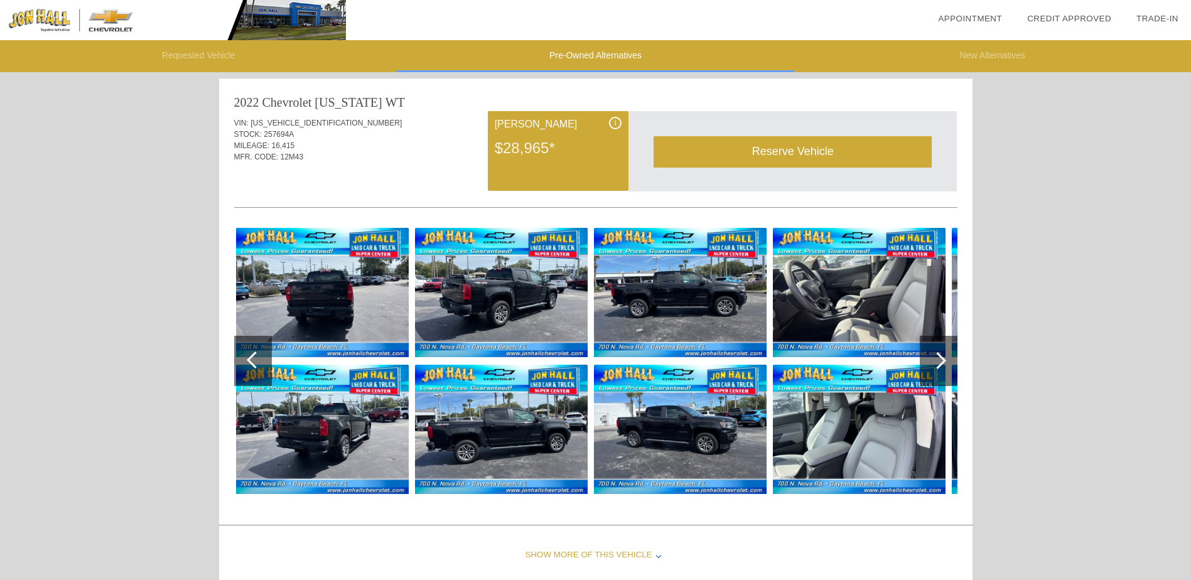
click at [854, 281] on img at bounding box center [859, 292] width 173 height 129
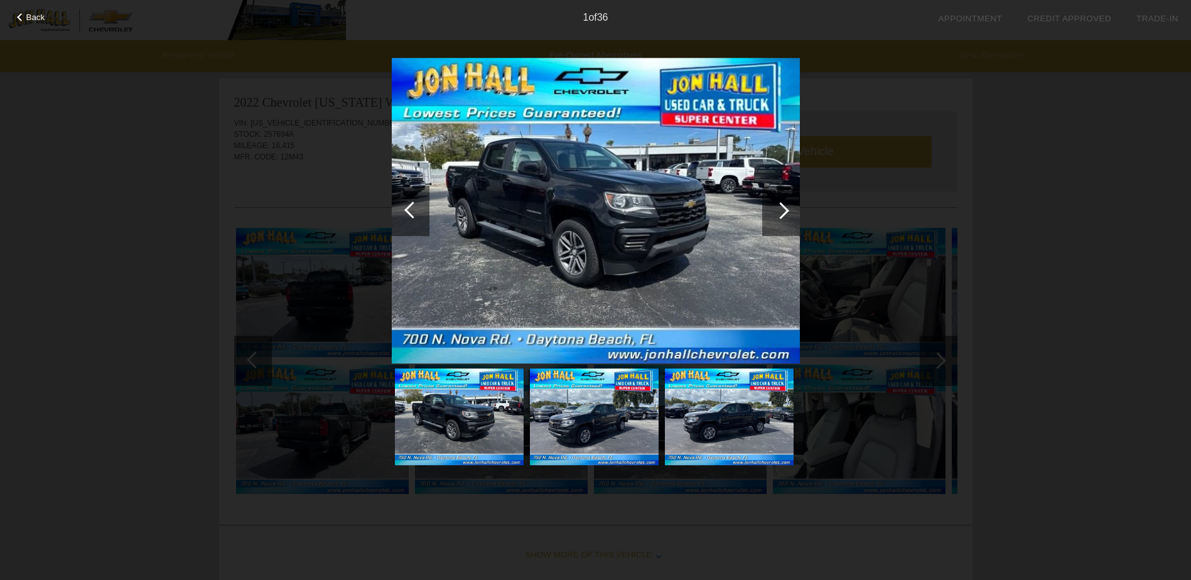
click at [789, 218] on div at bounding box center [781, 211] width 38 height 50
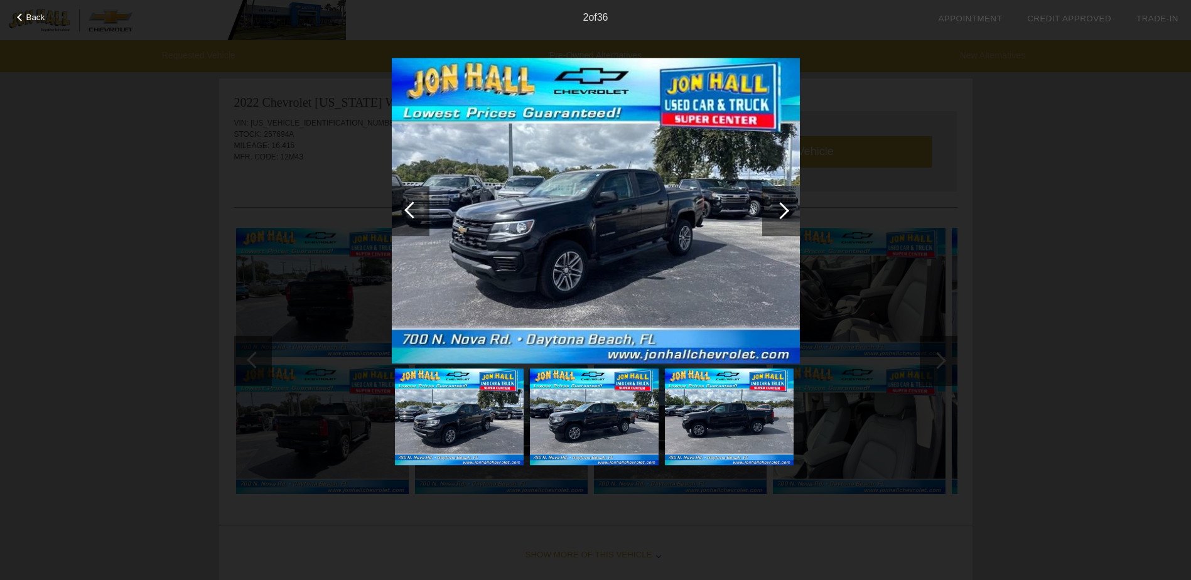
click at [789, 218] on div at bounding box center [781, 211] width 38 height 50
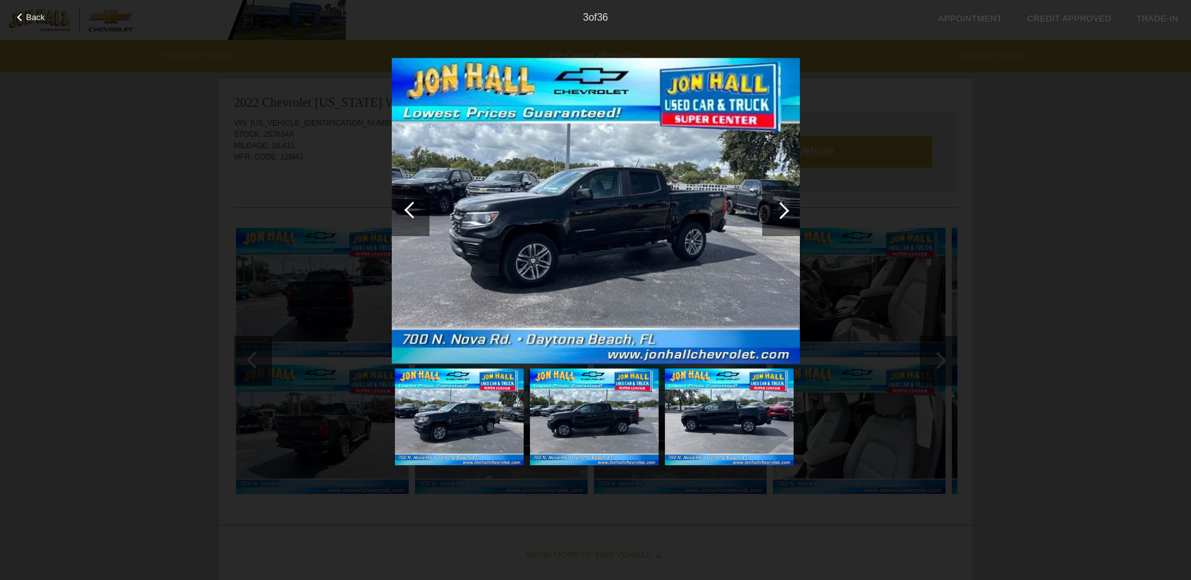
click at [789, 218] on div at bounding box center [781, 211] width 38 height 50
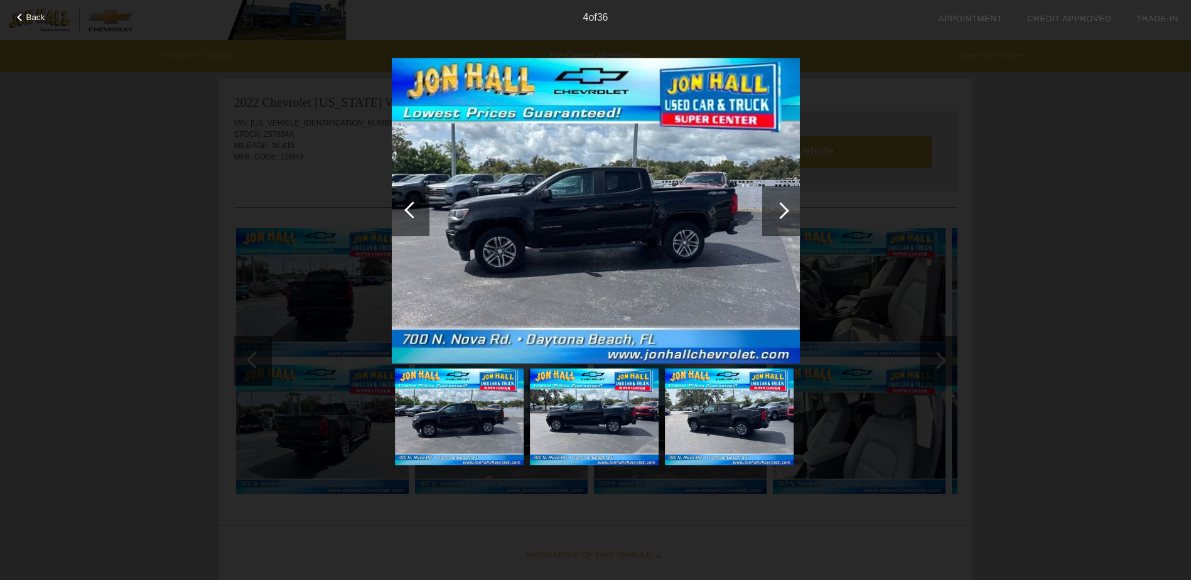
click at [788, 218] on div at bounding box center [781, 211] width 38 height 50
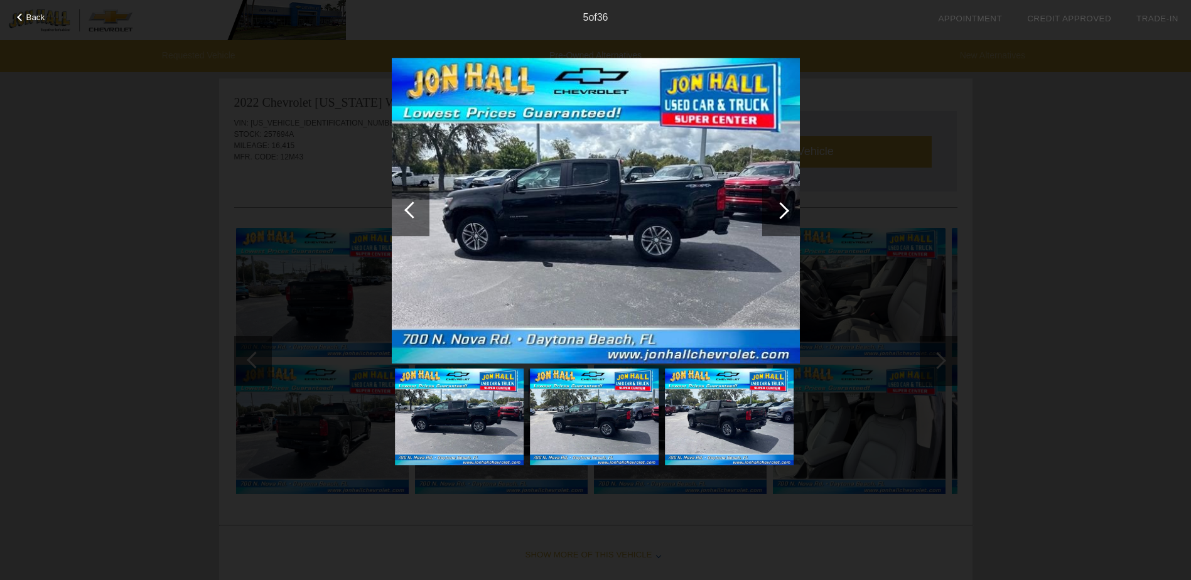
click at [788, 218] on div at bounding box center [781, 211] width 38 height 50
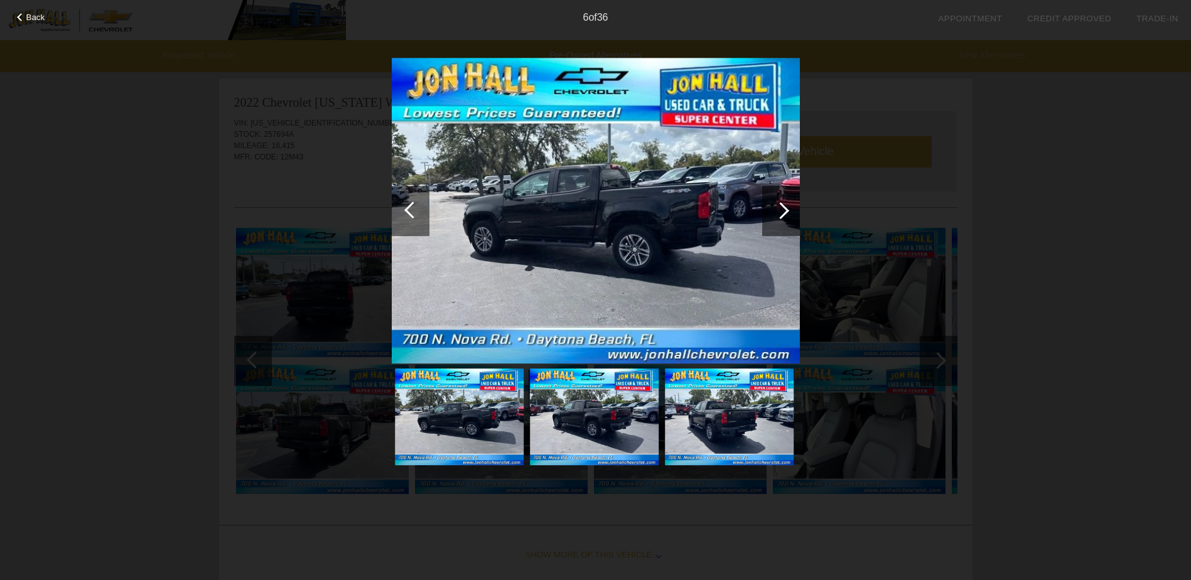
click at [788, 218] on div at bounding box center [781, 211] width 38 height 50
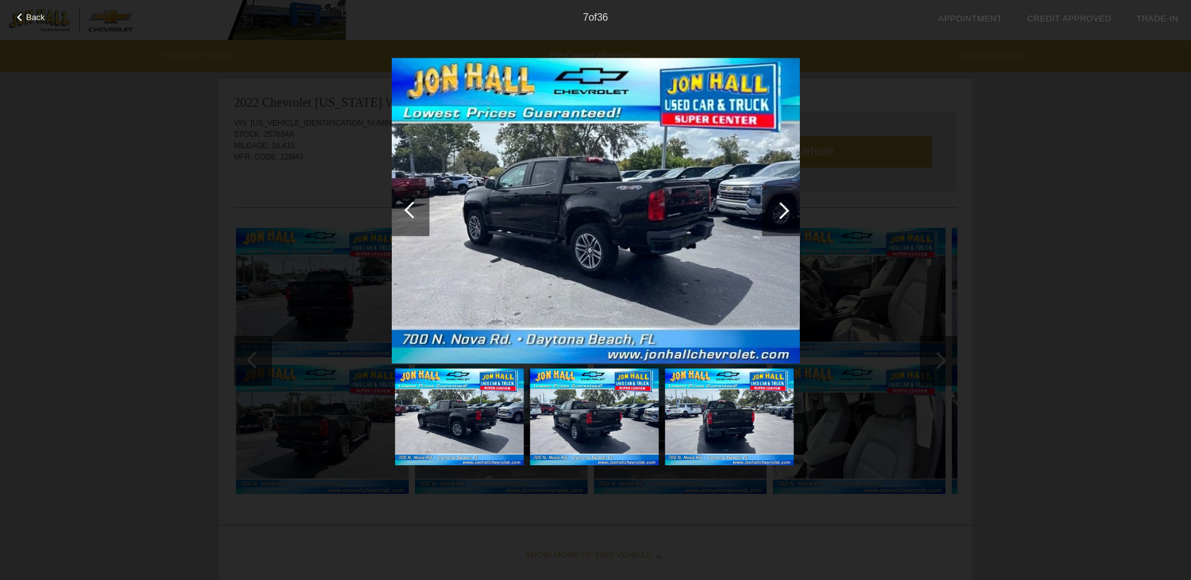
click at [788, 218] on div at bounding box center [781, 211] width 38 height 50
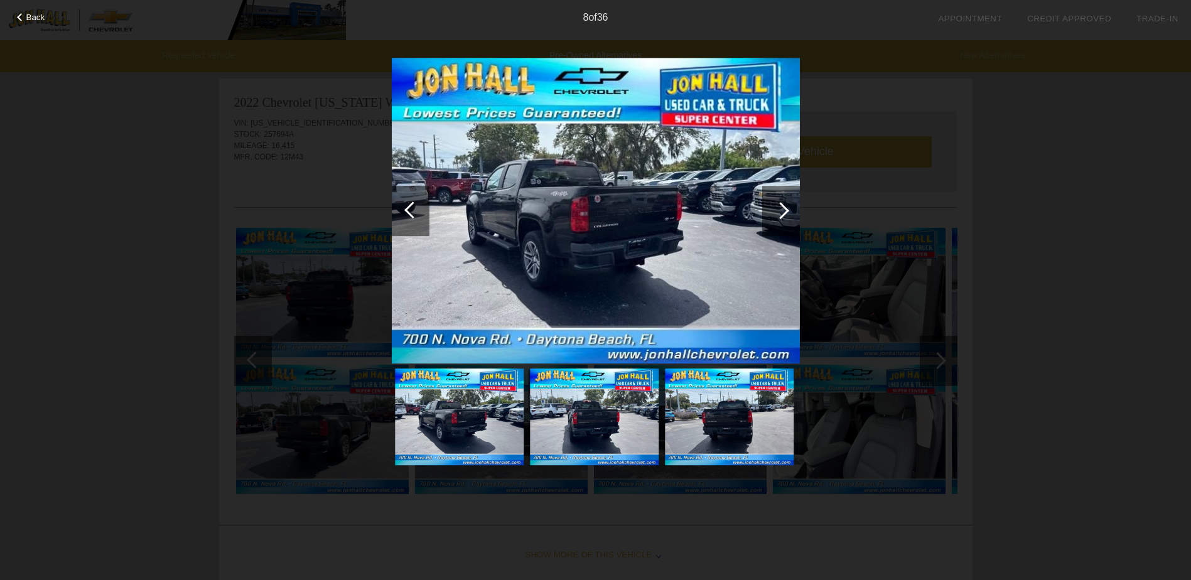
click at [788, 218] on div at bounding box center [781, 211] width 38 height 50
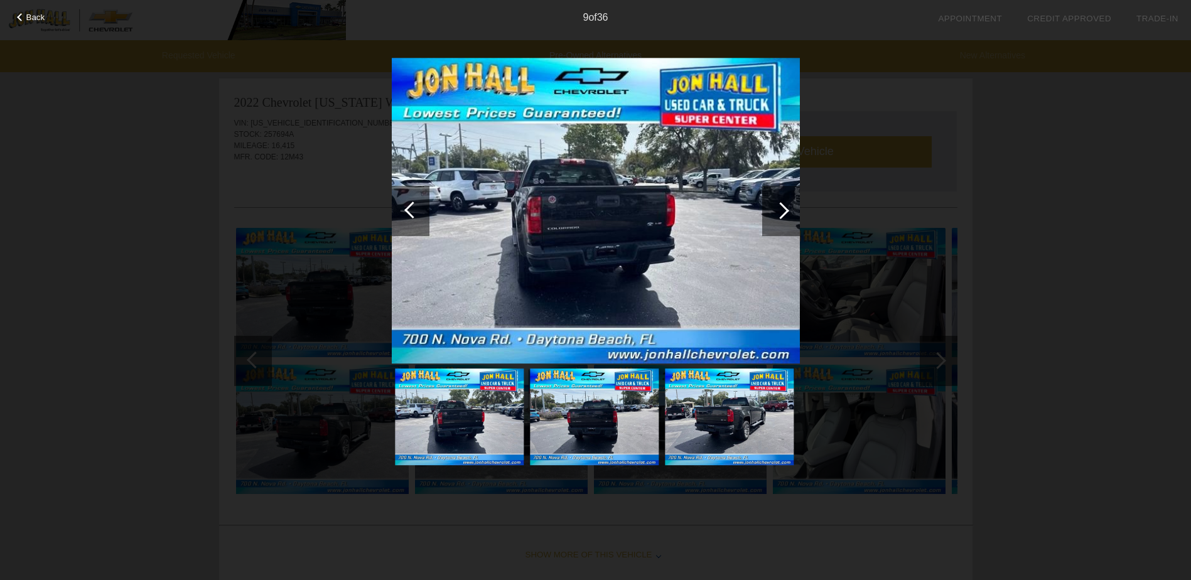
click at [788, 218] on div at bounding box center [781, 211] width 38 height 50
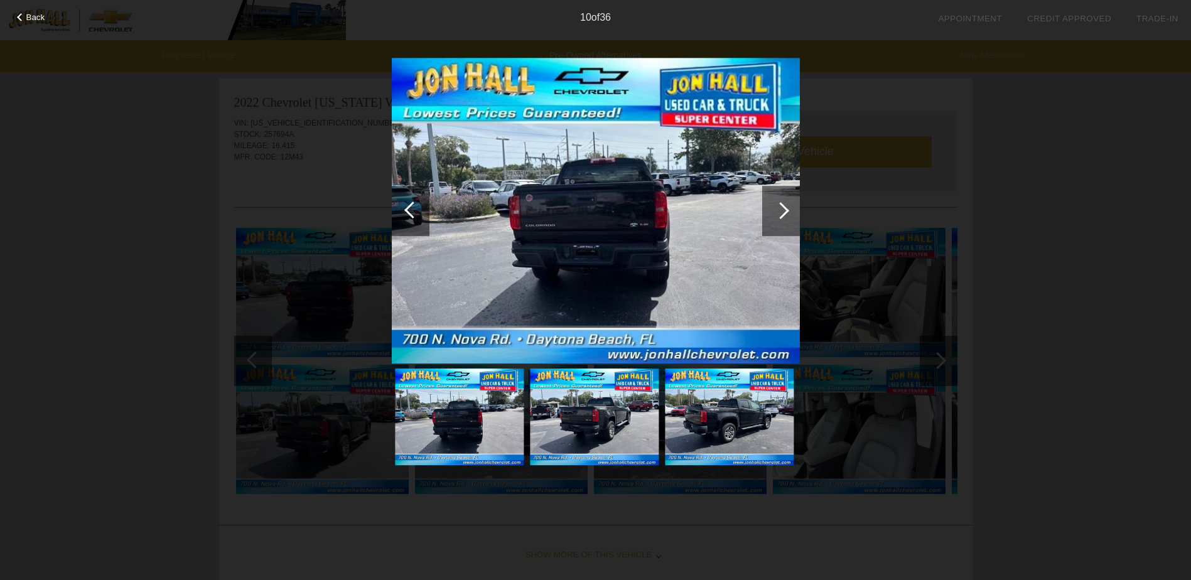
click at [788, 218] on div at bounding box center [781, 211] width 38 height 50
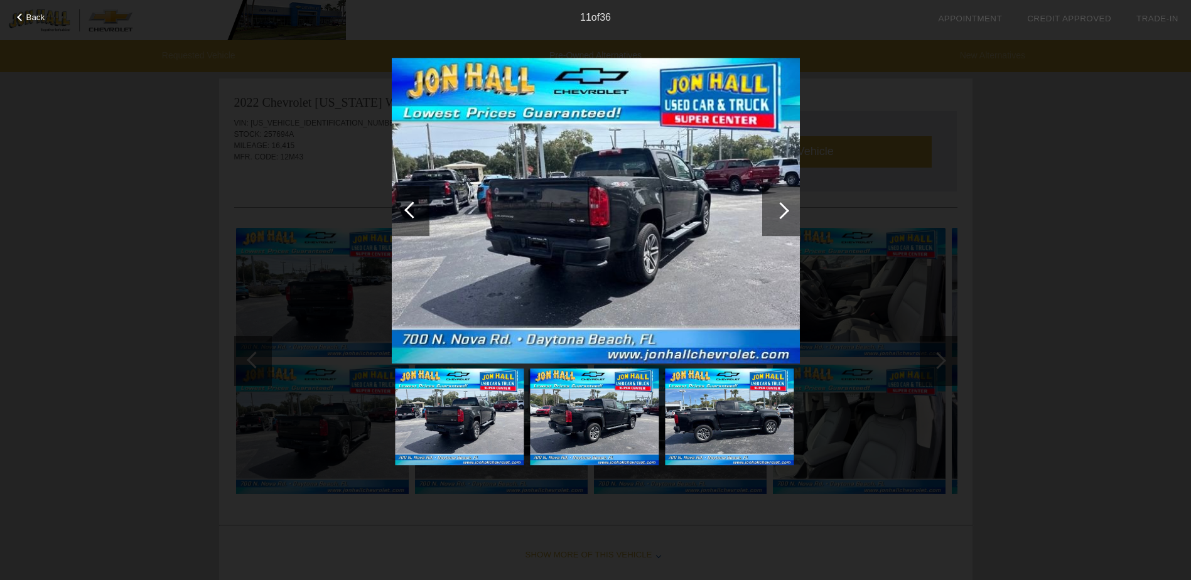
click at [788, 218] on div at bounding box center [781, 211] width 38 height 50
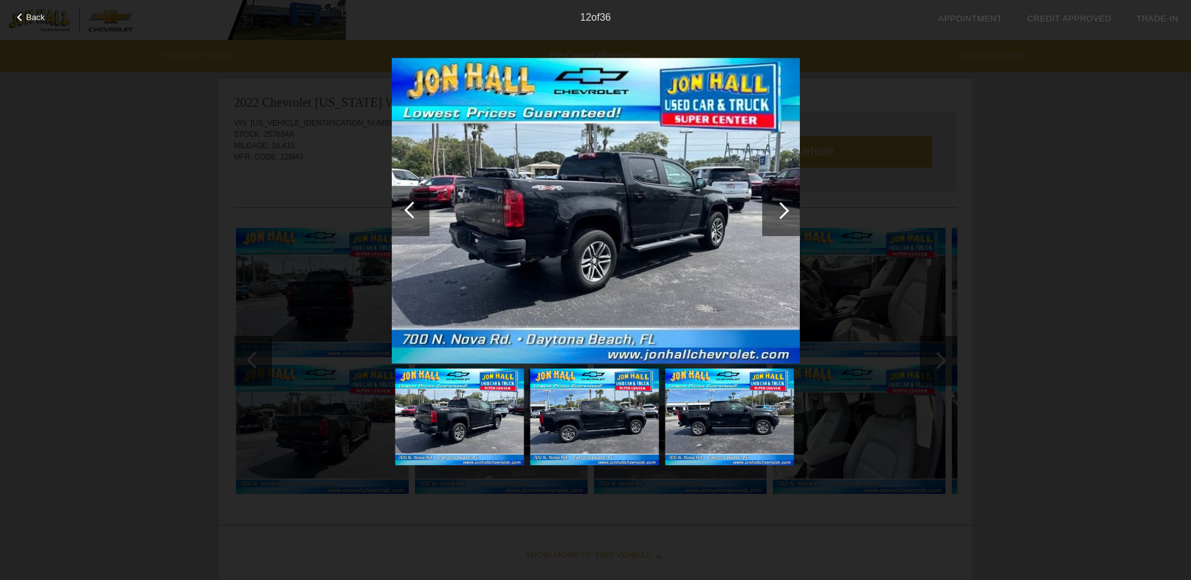
click at [788, 218] on div at bounding box center [781, 211] width 38 height 50
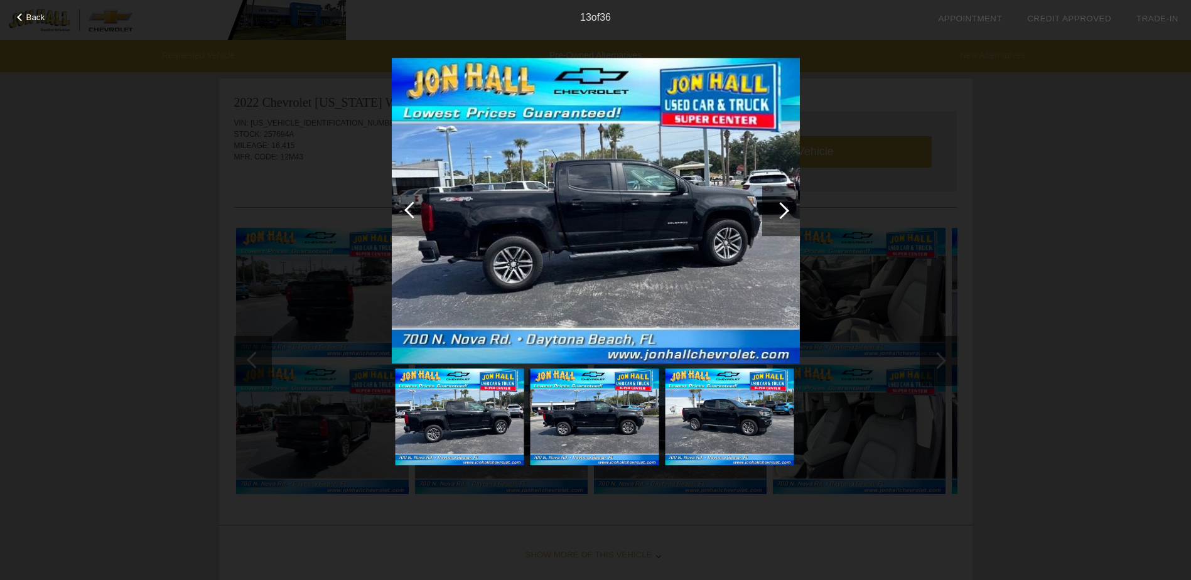
click at [788, 218] on div at bounding box center [781, 211] width 38 height 50
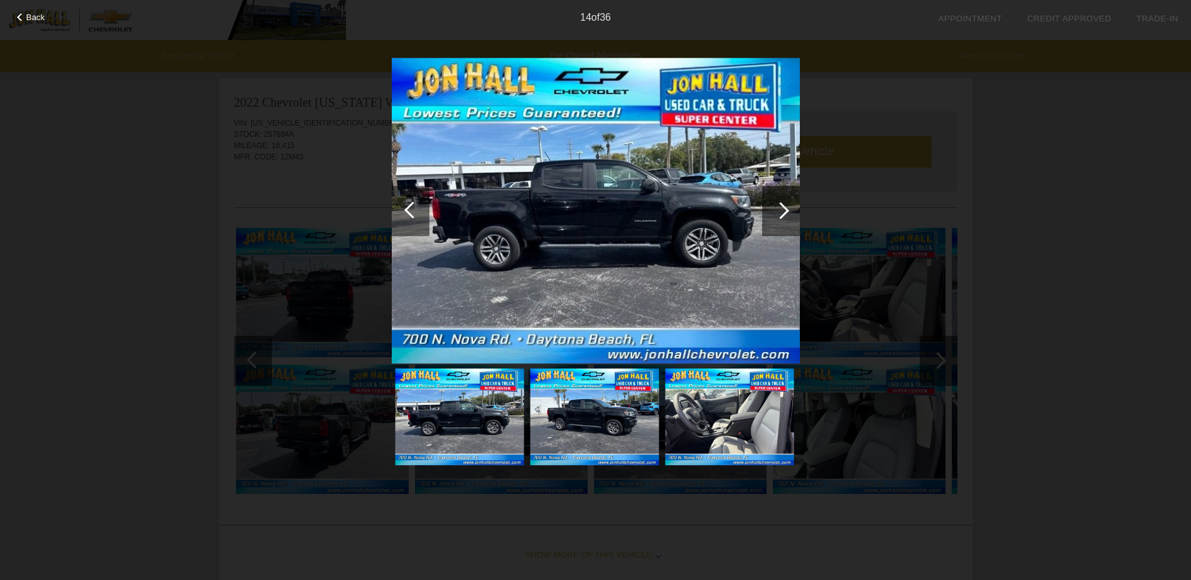
click at [788, 218] on div at bounding box center [781, 211] width 38 height 50
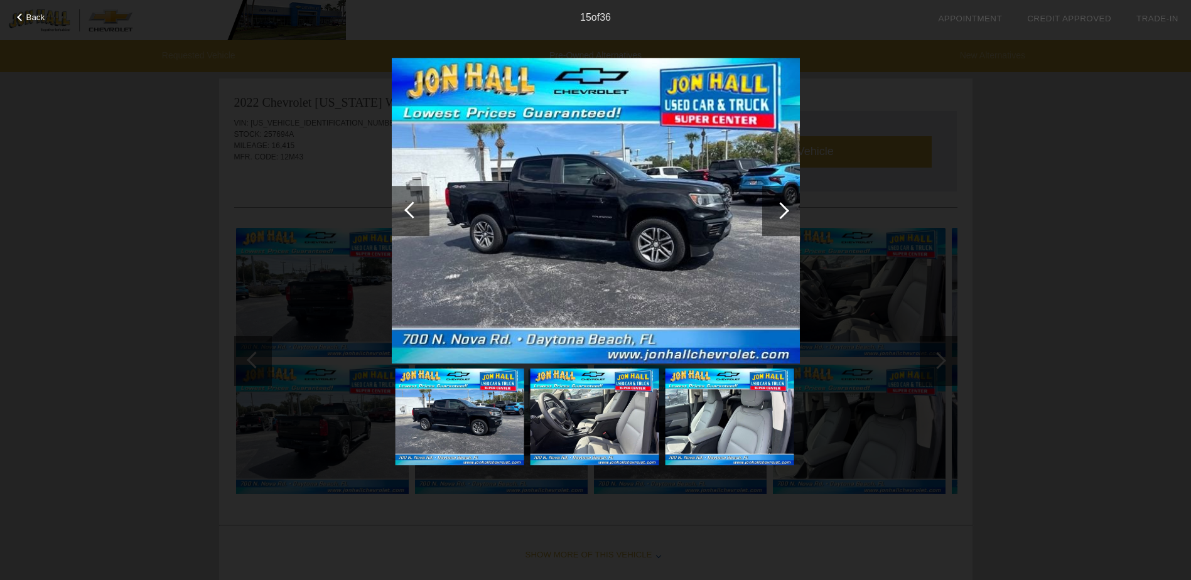
click at [788, 218] on div at bounding box center [781, 211] width 38 height 50
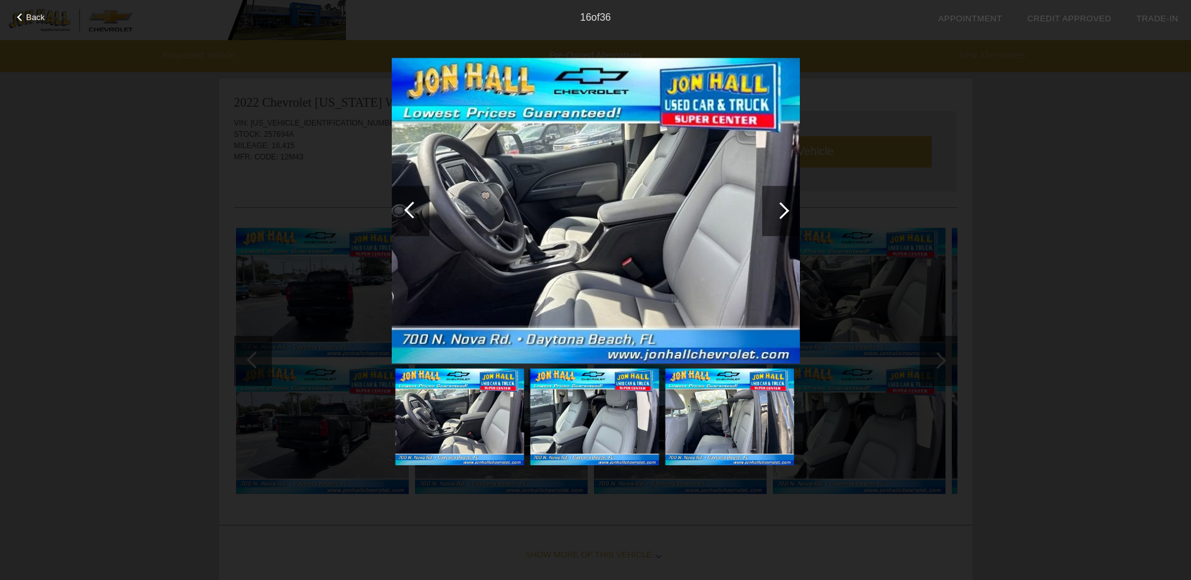
click at [784, 222] on div at bounding box center [781, 211] width 38 height 50
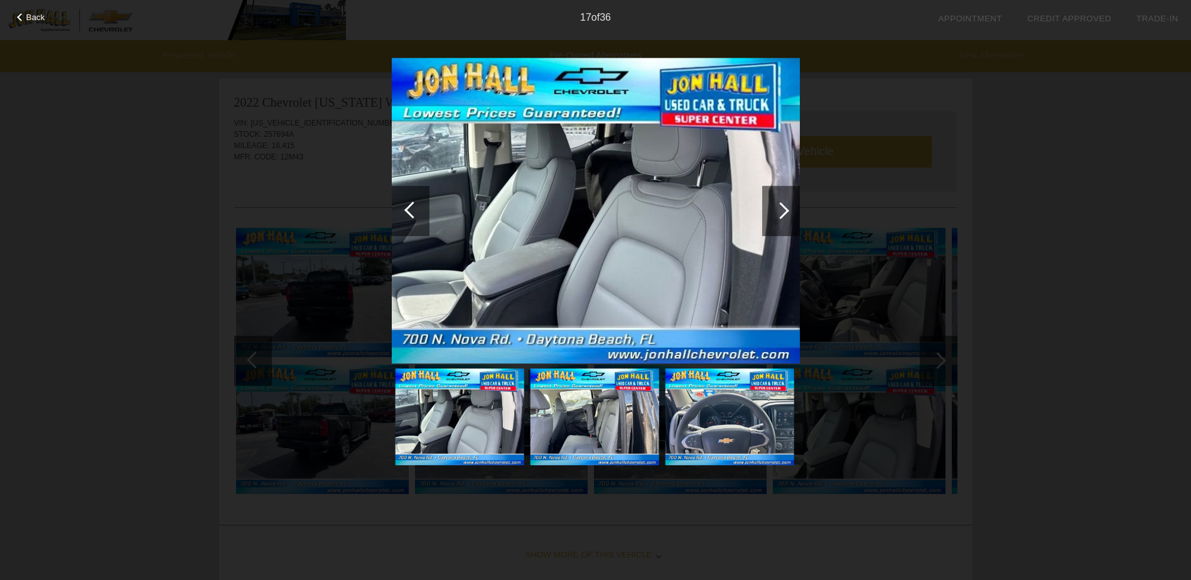
click at [784, 222] on div at bounding box center [781, 211] width 38 height 50
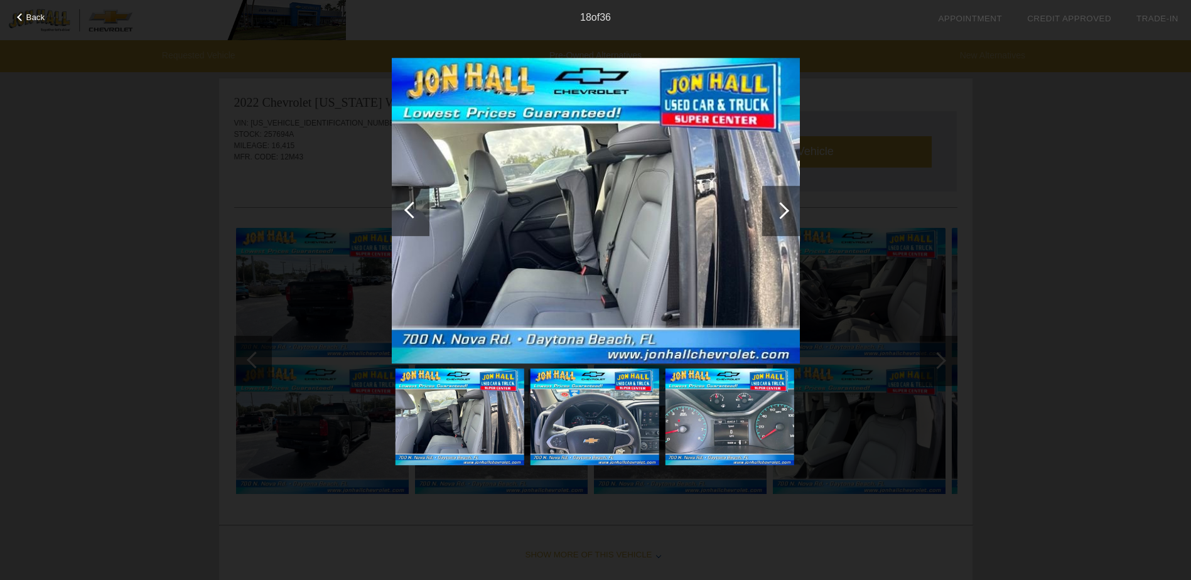
click at [736, 436] on img at bounding box center [729, 416] width 129 height 97
click at [785, 205] on div at bounding box center [781, 211] width 38 height 50
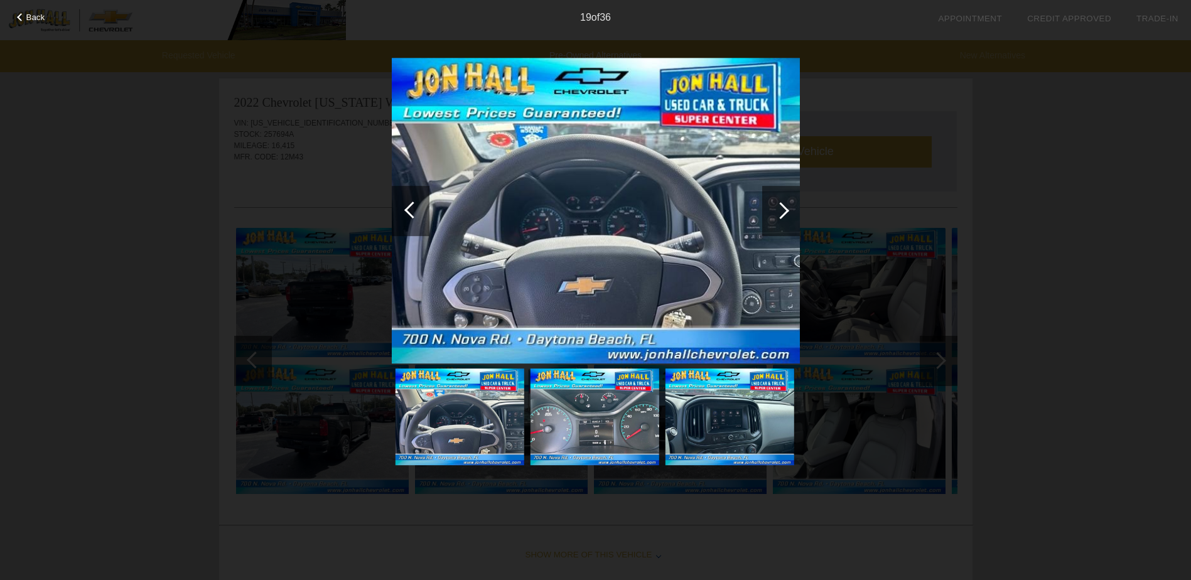
click at [785, 205] on div at bounding box center [781, 211] width 38 height 50
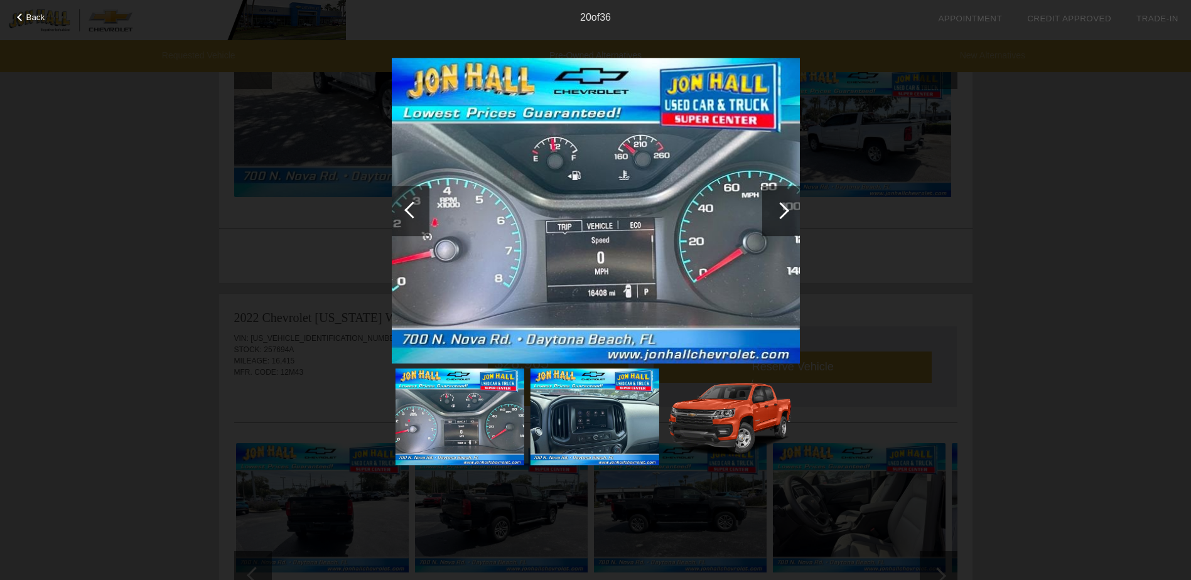
scroll to position [390, 0]
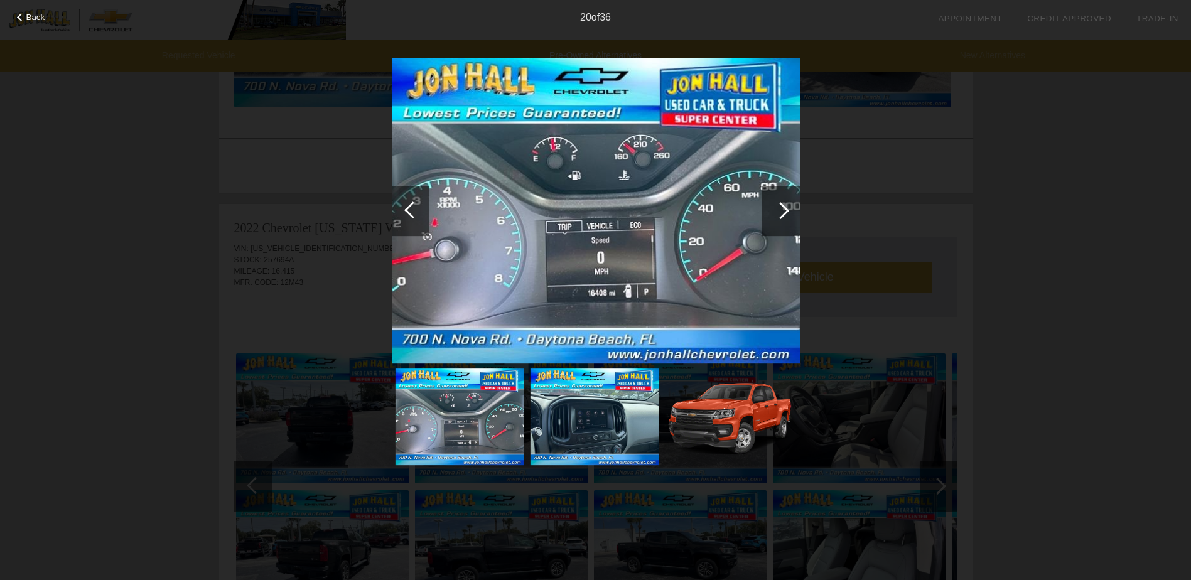
click at [772, 212] on div at bounding box center [781, 211] width 38 height 50
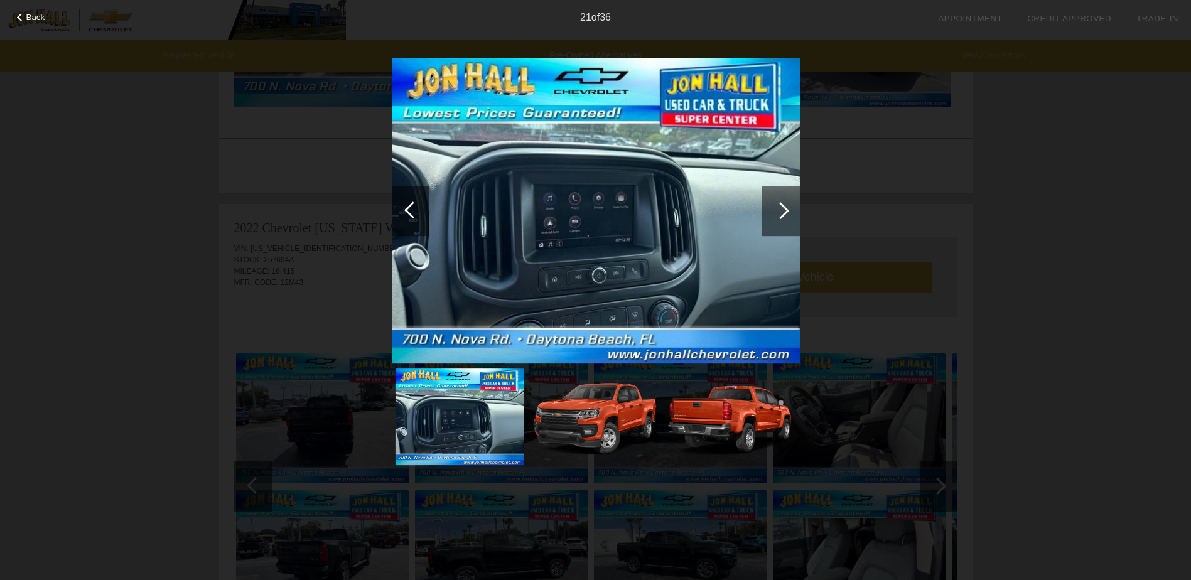
click at [772, 212] on div at bounding box center [781, 211] width 38 height 50
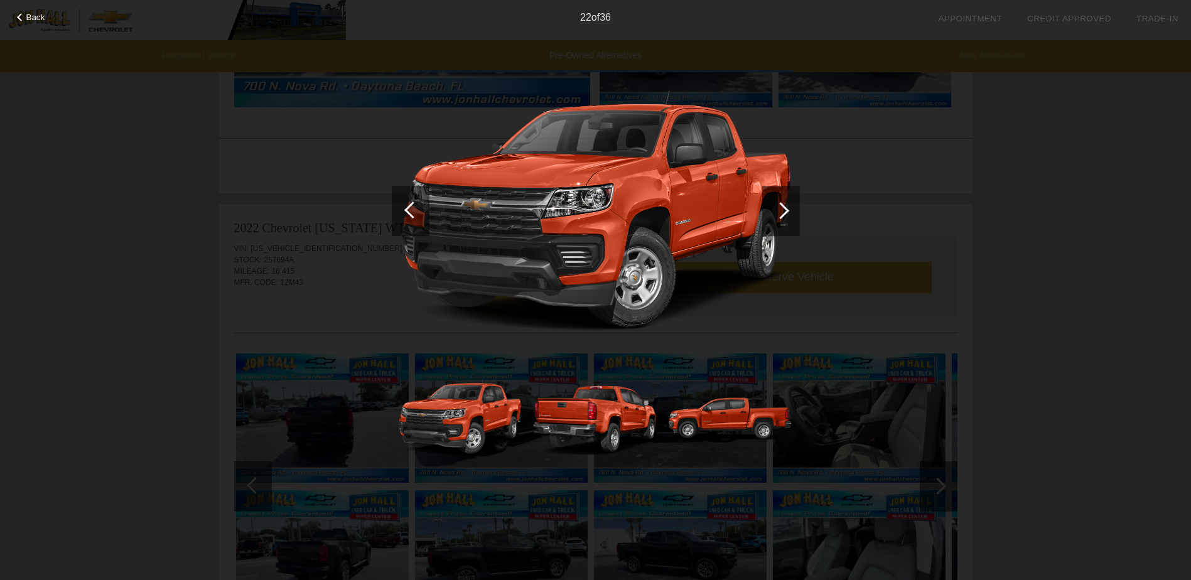
click at [772, 212] on div at bounding box center [781, 211] width 38 height 50
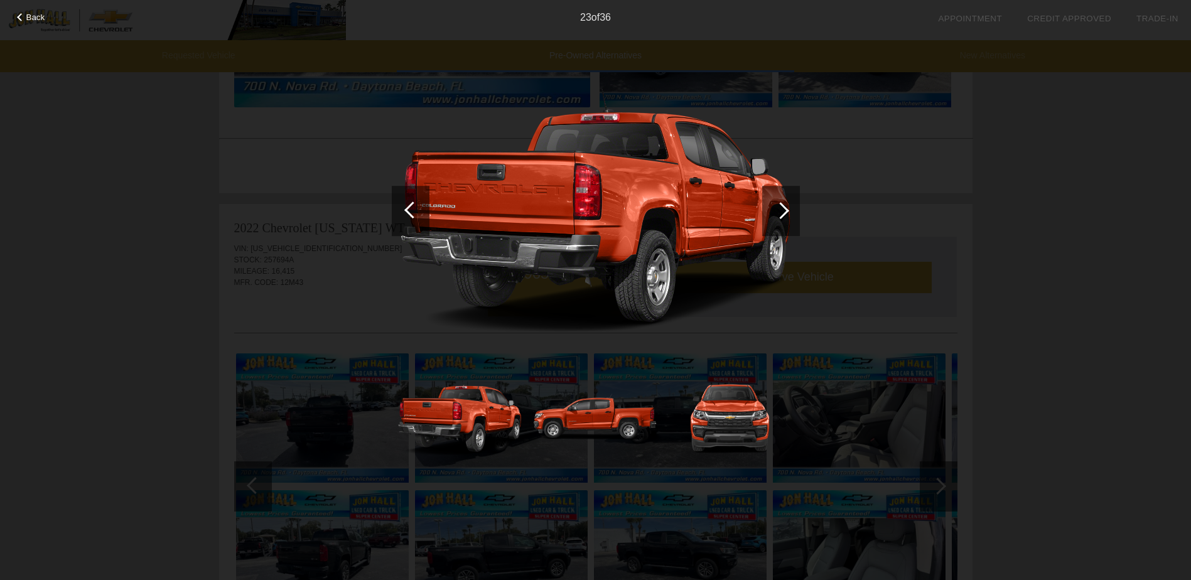
click at [772, 212] on div at bounding box center [781, 211] width 38 height 50
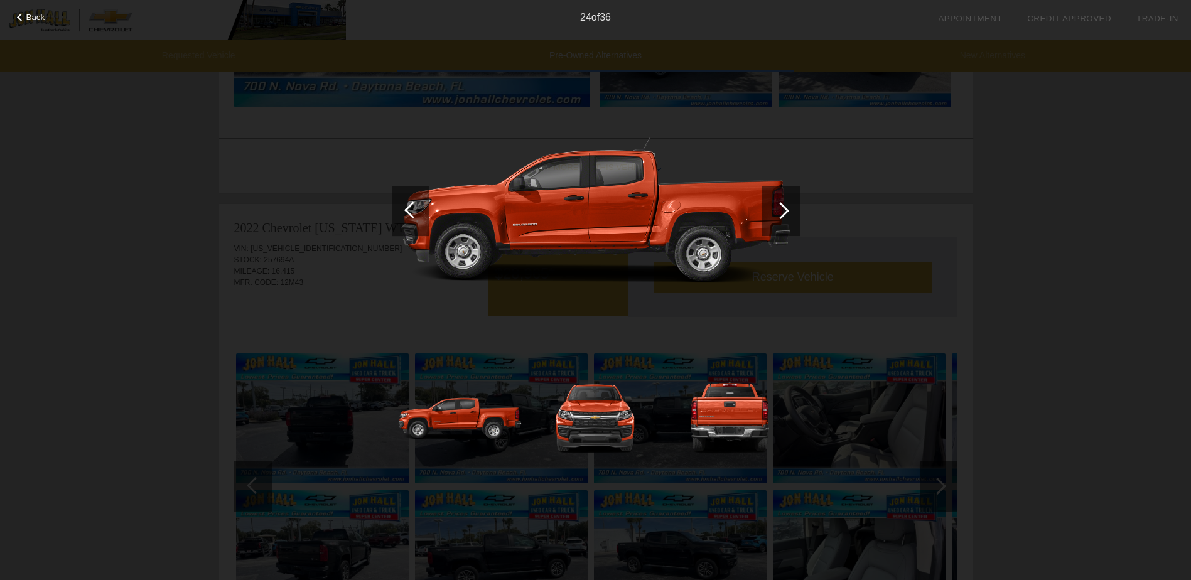
click at [35, 21] on span "Back" at bounding box center [35, 17] width 19 height 9
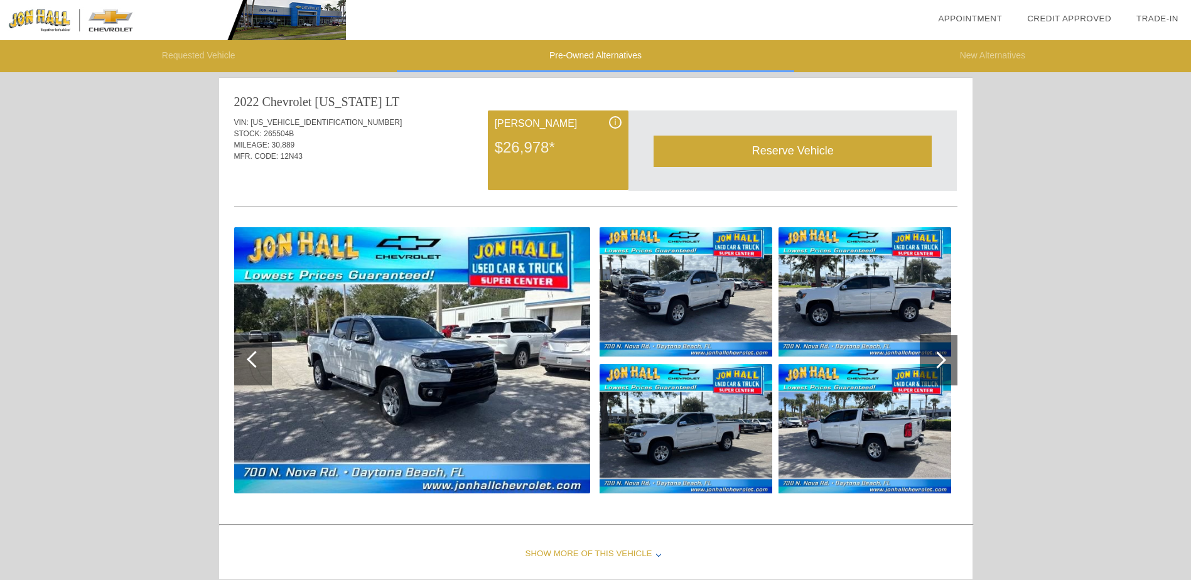
scroll to position [0, 0]
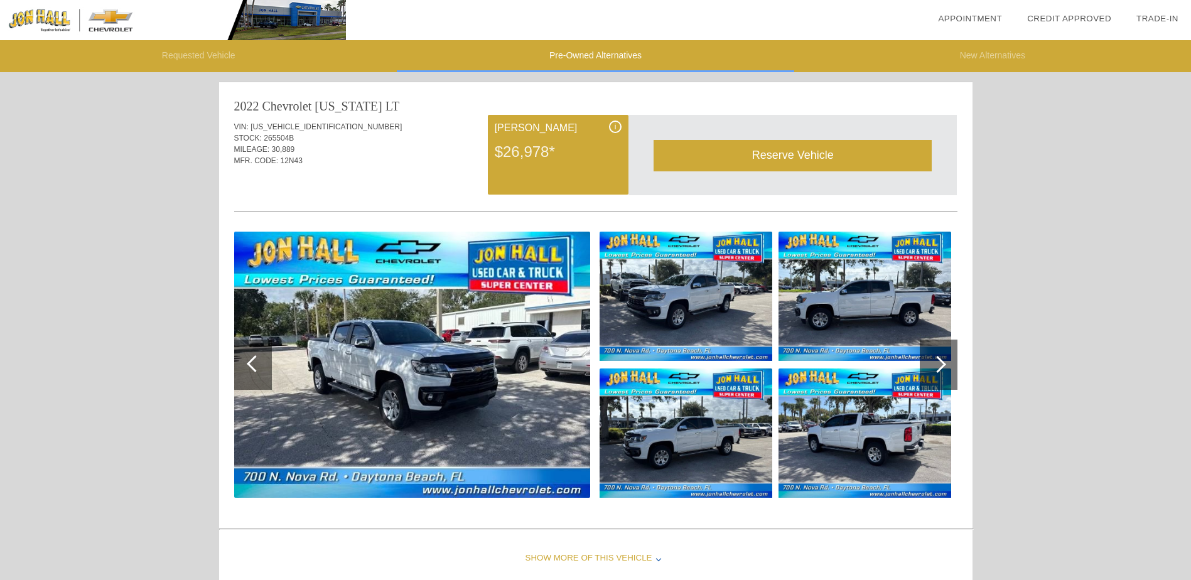
click at [475, 410] on img at bounding box center [412, 365] width 356 height 266
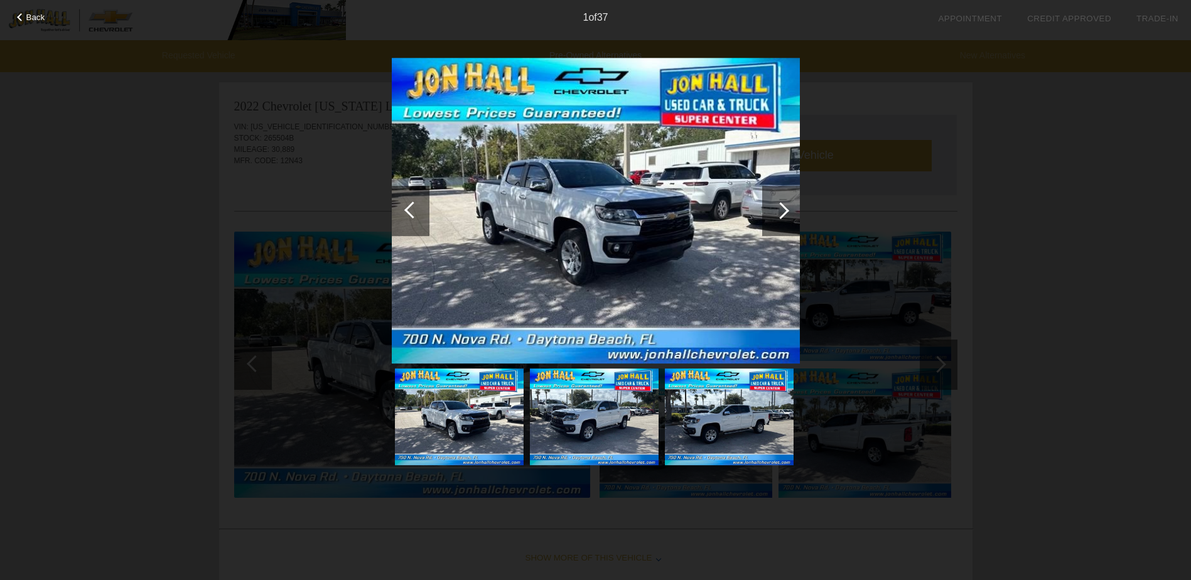
click at [777, 209] on div at bounding box center [780, 210] width 17 height 17
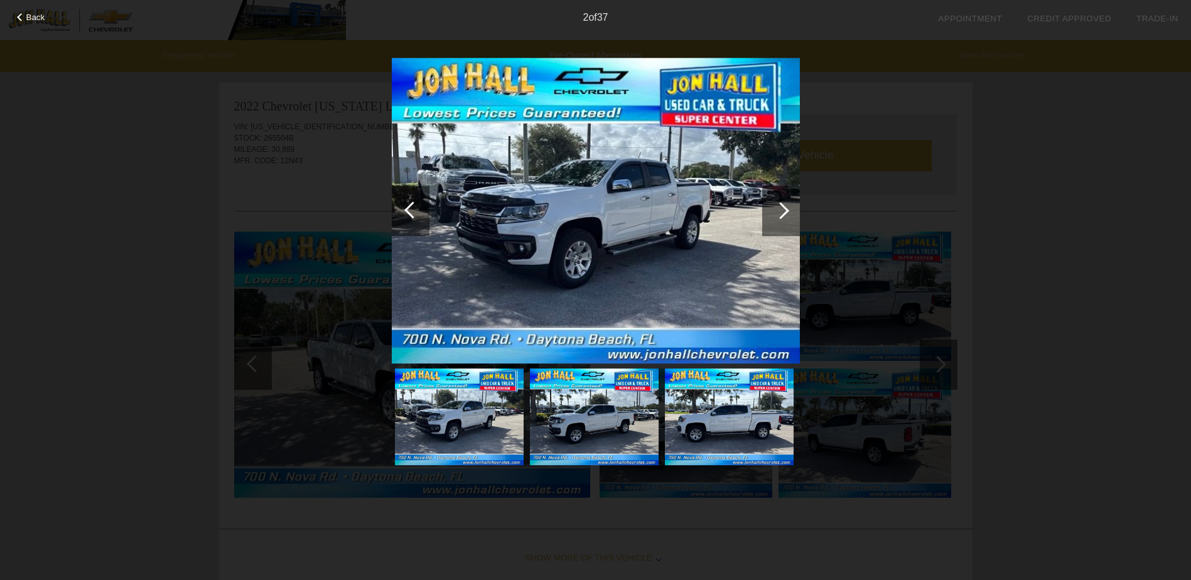
click at [779, 210] on div at bounding box center [780, 210] width 17 height 17
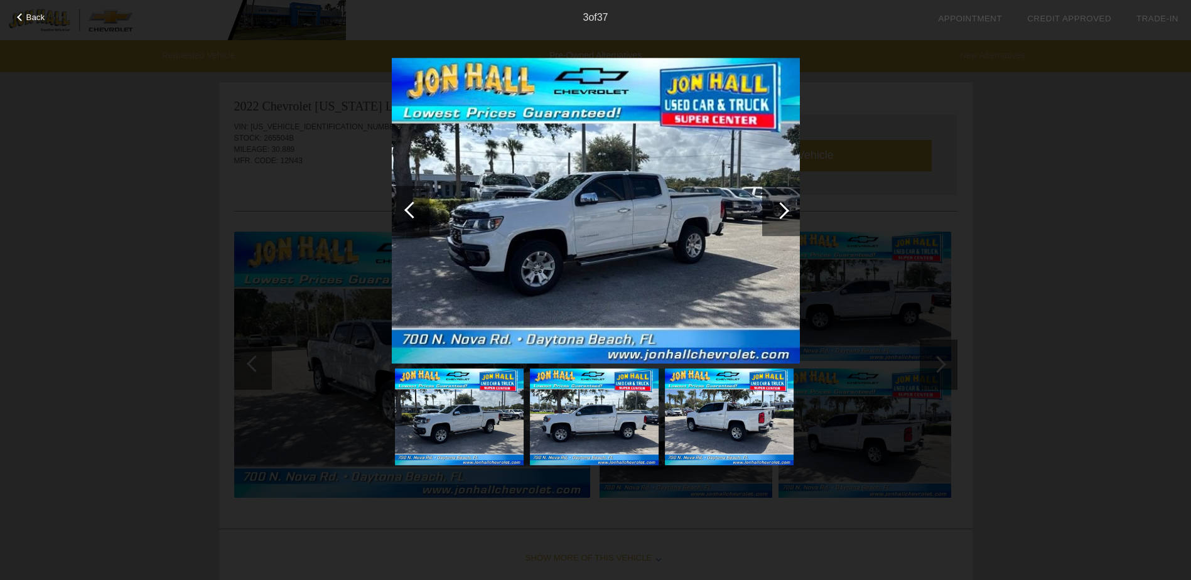
click at [779, 210] on div at bounding box center [780, 210] width 17 height 17
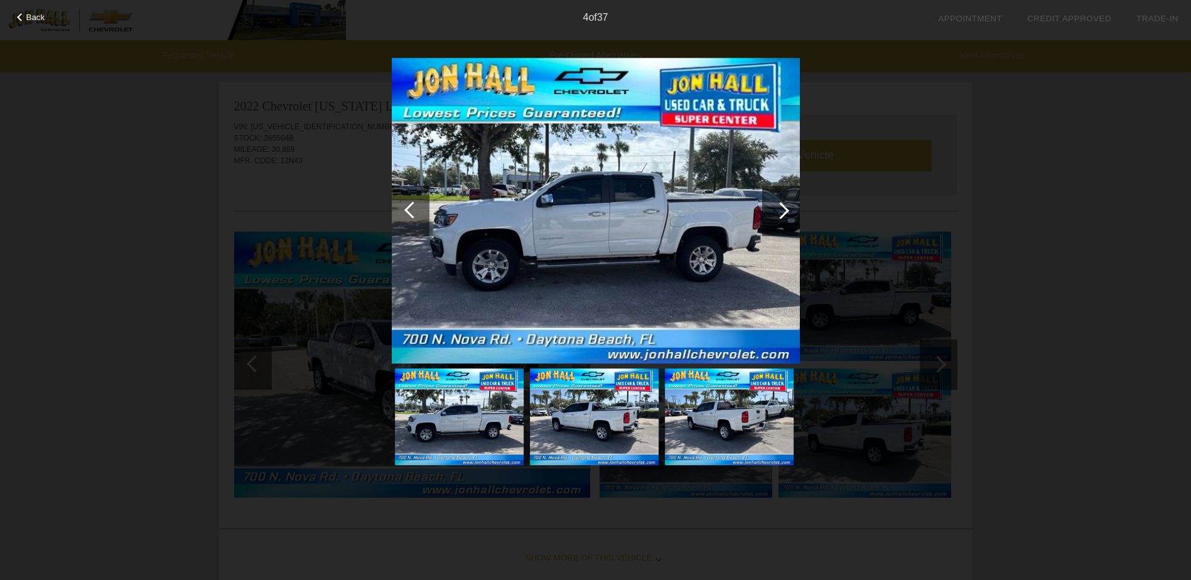
click at [779, 210] on div at bounding box center [780, 210] width 17 height 17
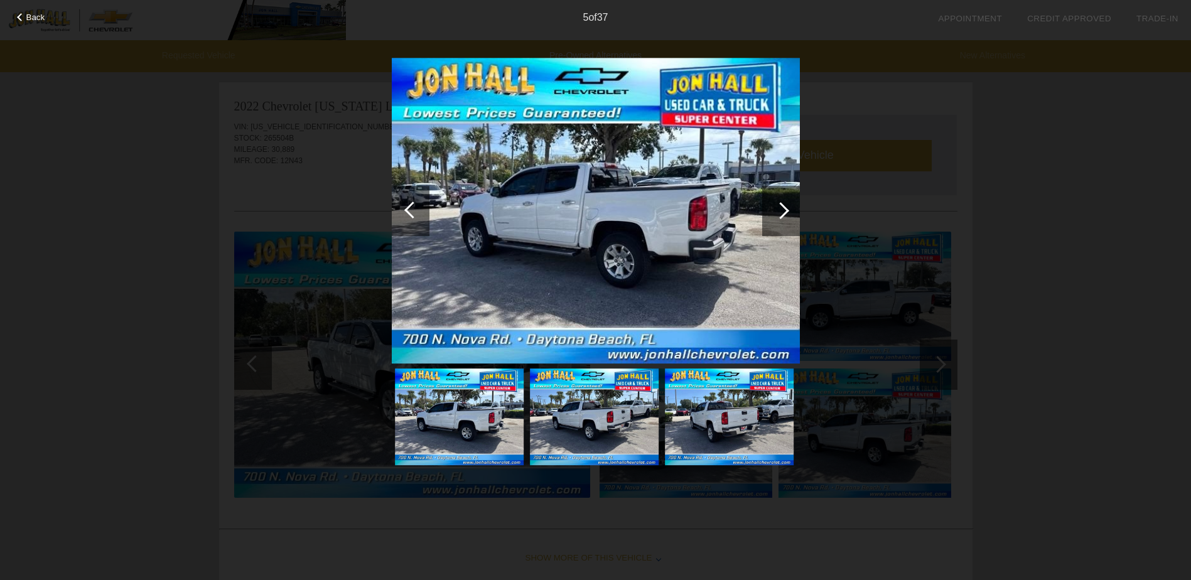
click at [779, 210] on div at bounding box center [780, 210] width 17 height 17
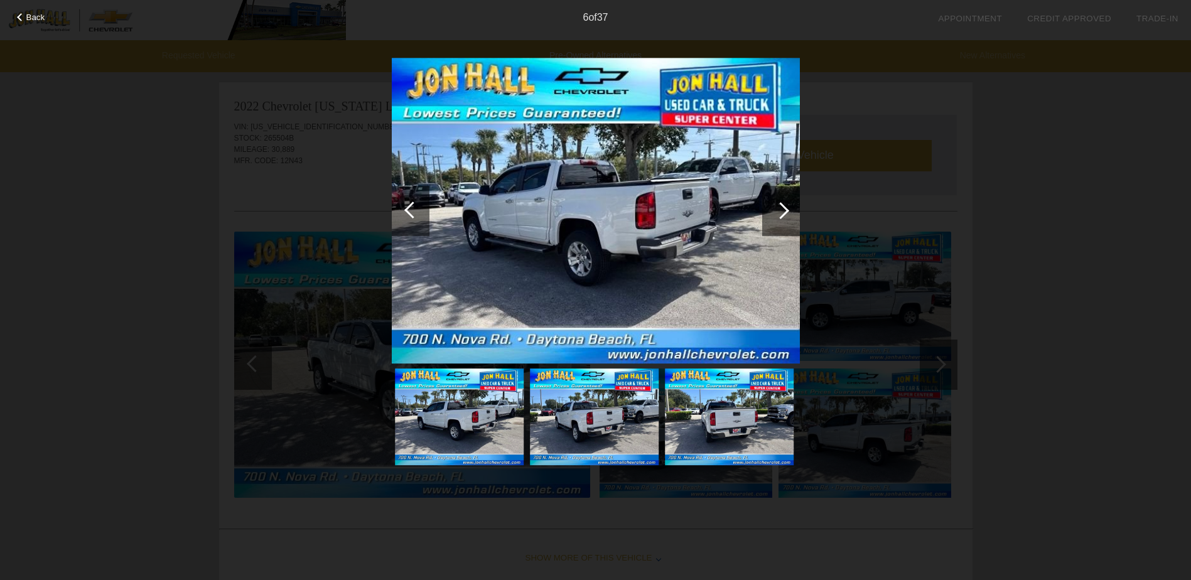
click at [779, 210] on div at bounding box center [780, 210] width 17 height 17
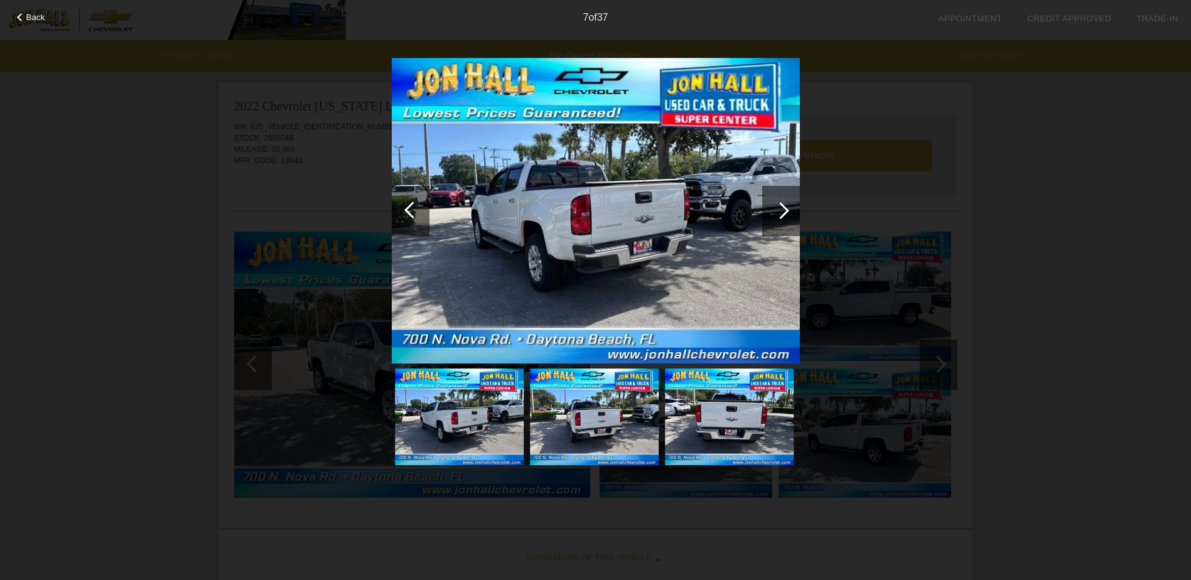
click at [779, 210] on div at bounding box center [780, 210] width 17 height 17
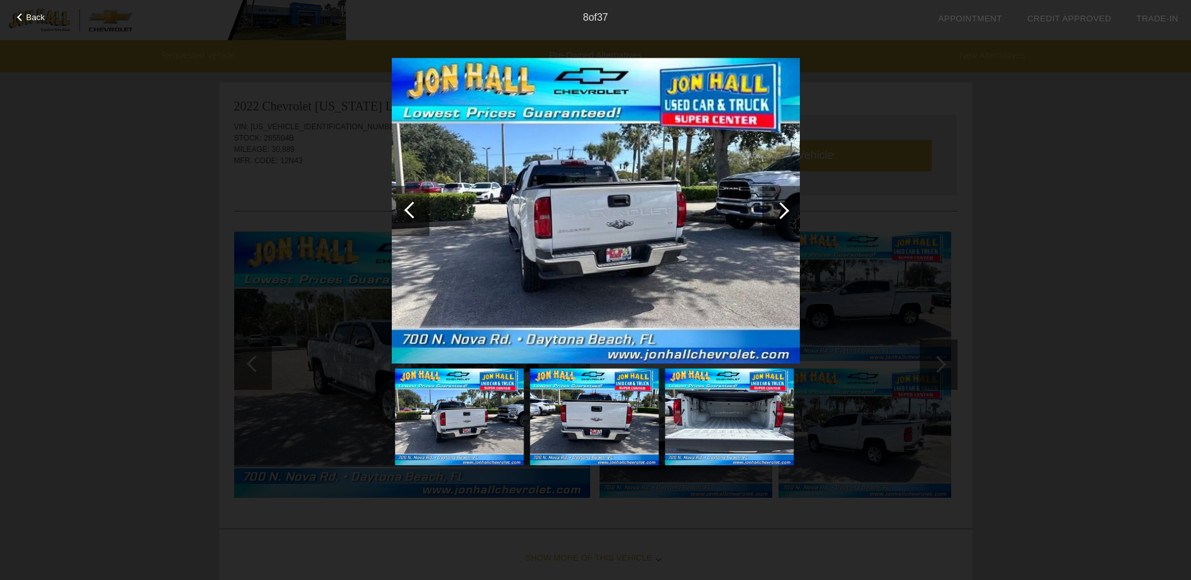
click at [779, 210] on div at bounding box center [780, 210] width 17 height 17
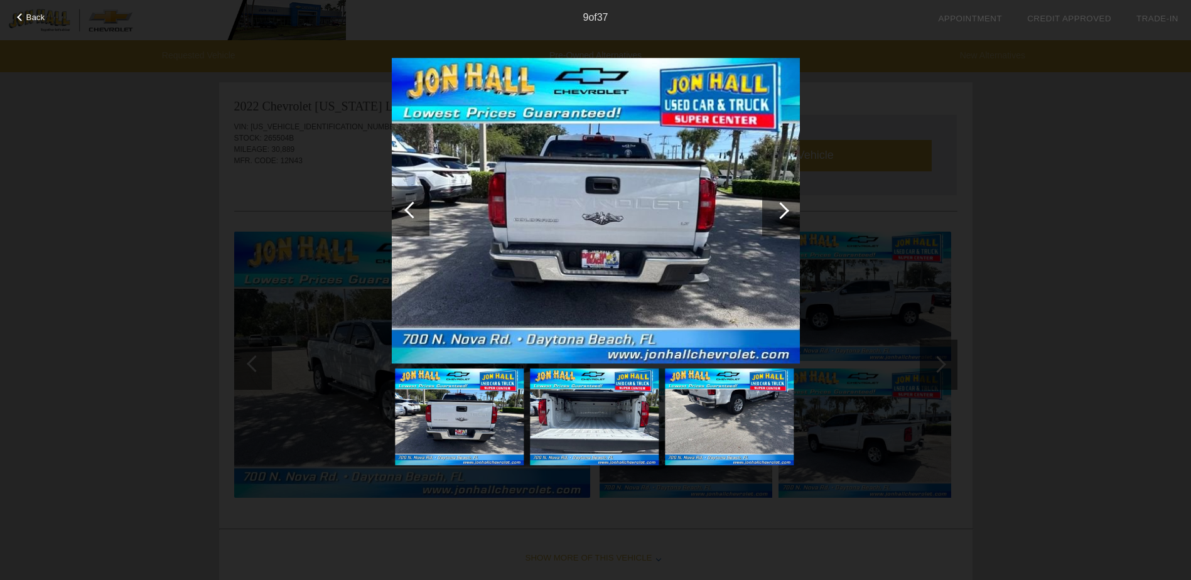
click at [779, 210] on div at bounding box center [780, 210] width 17 height 17
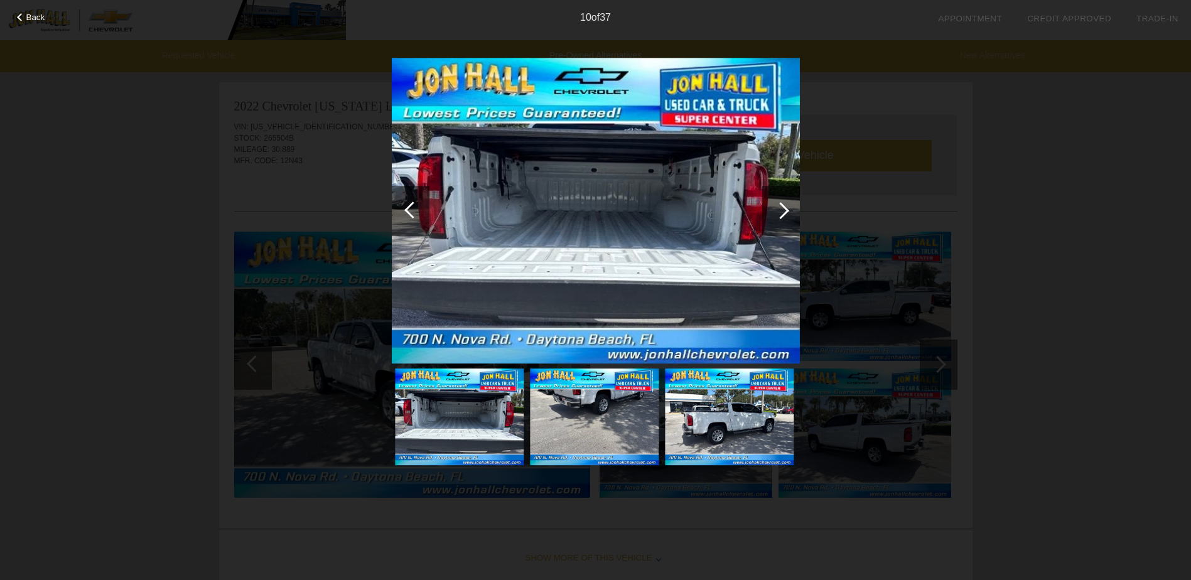
click at [779, 210] on div at bounding box center [780, 210] width 17 height 17
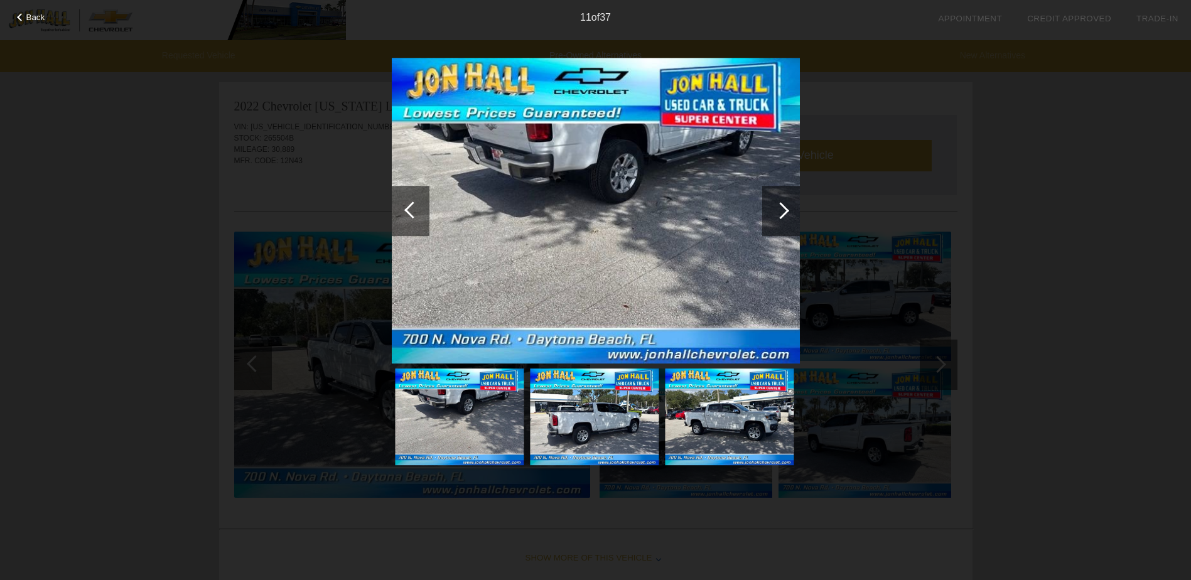
click at [779, 210] on div at bounding box center [780, 210] width 17 height 17
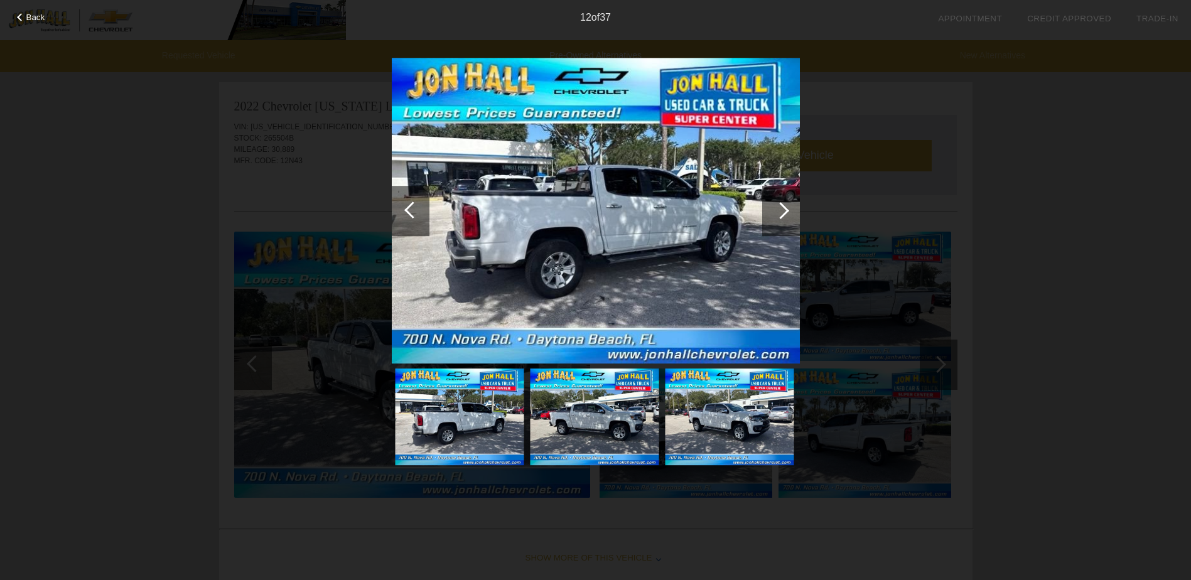
click at [779, 210] on div at bounding box center [780, 210] width 17 height 17
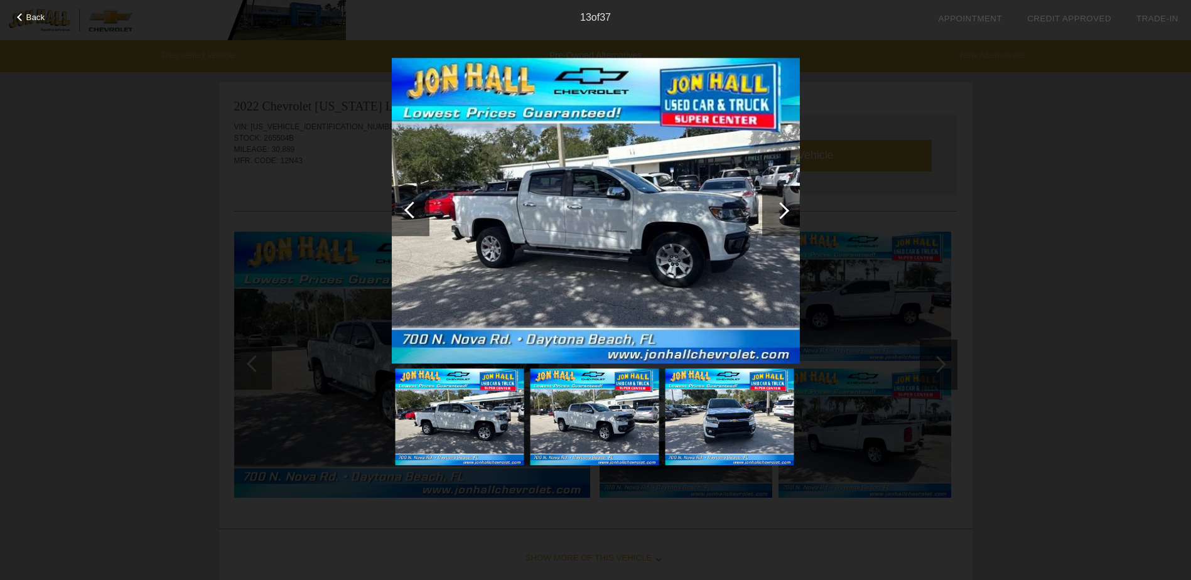
click at [779, 210] on div at bounding box center [780, 210] width 17 height 17
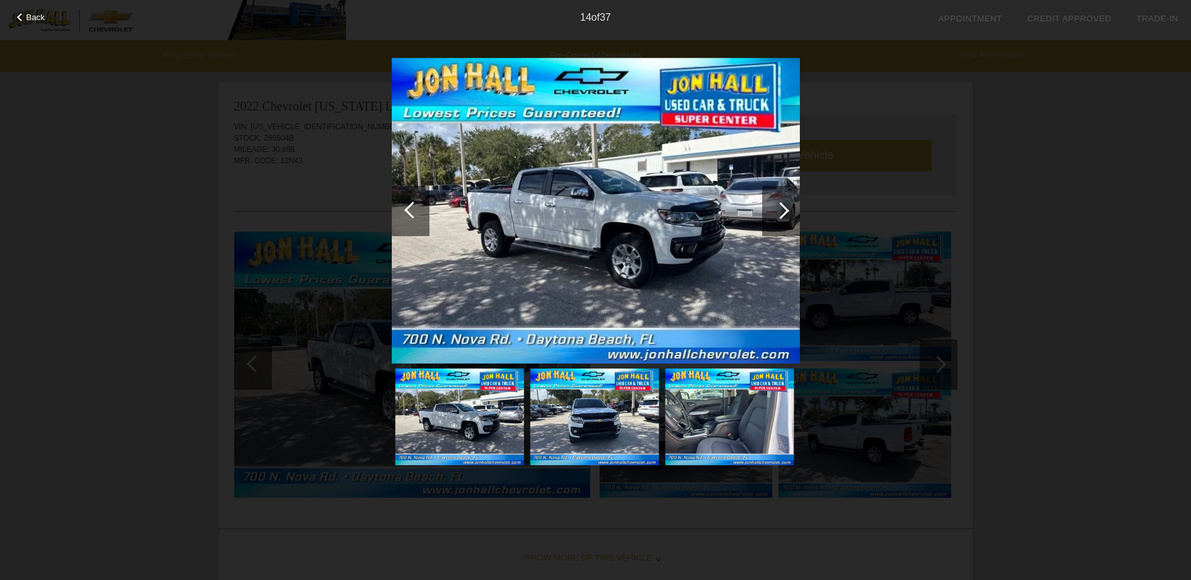
click at [779, 210] on div at bounding box center [780, 210] width 17 height 17
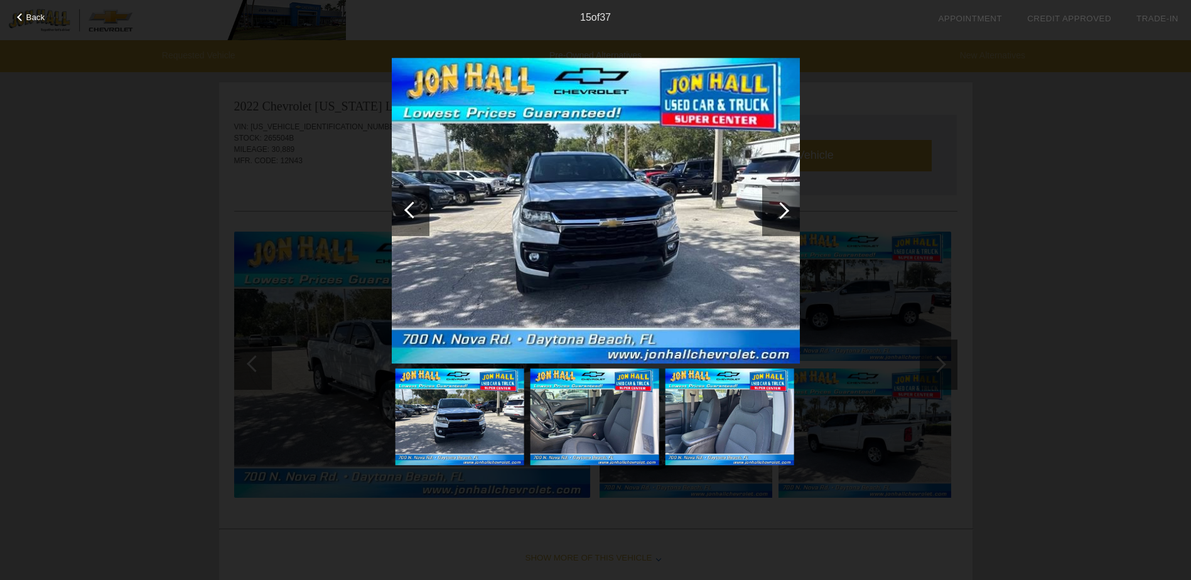
click at [779, 210] on div at bounding box center [780, 210] width 17 height 17
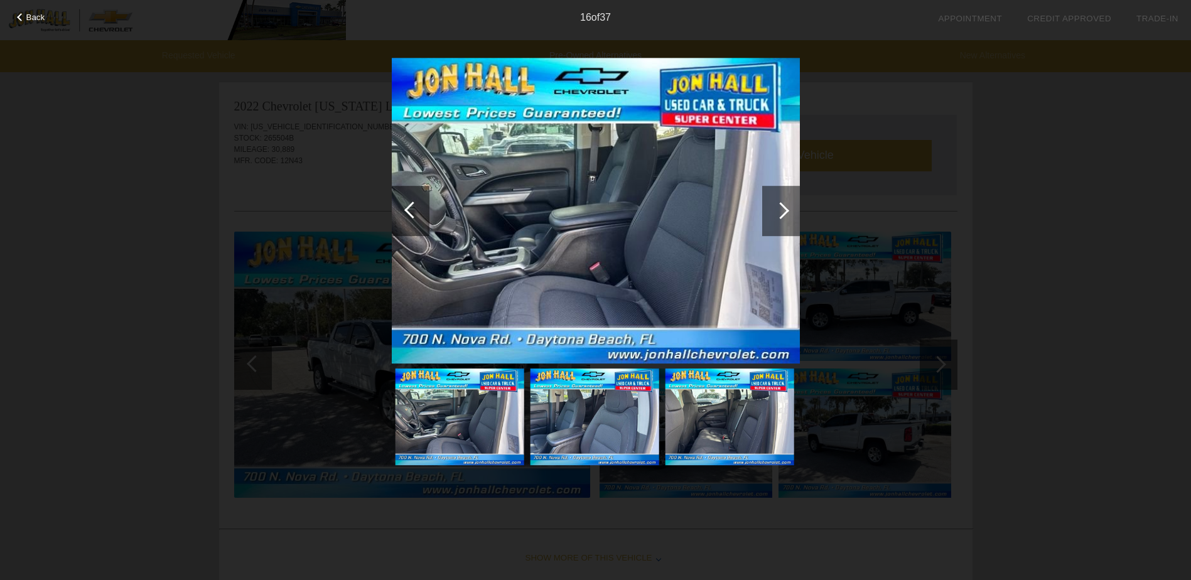
click at [803, 202] on div "Back 16 of 37" at bounding box center [595, 290] width 1191 height 580
click at [791, 204] on div at bounding box center [781, 211] width 38 height 50
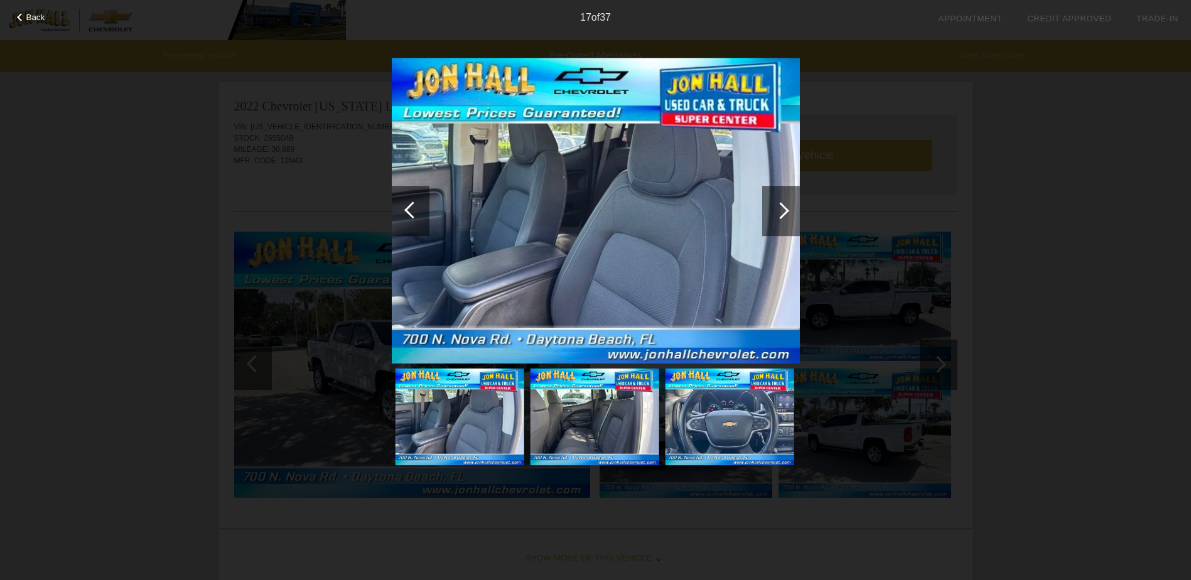
click at [791, 205] on div at bounding box center [781, 211] width 38 height 50
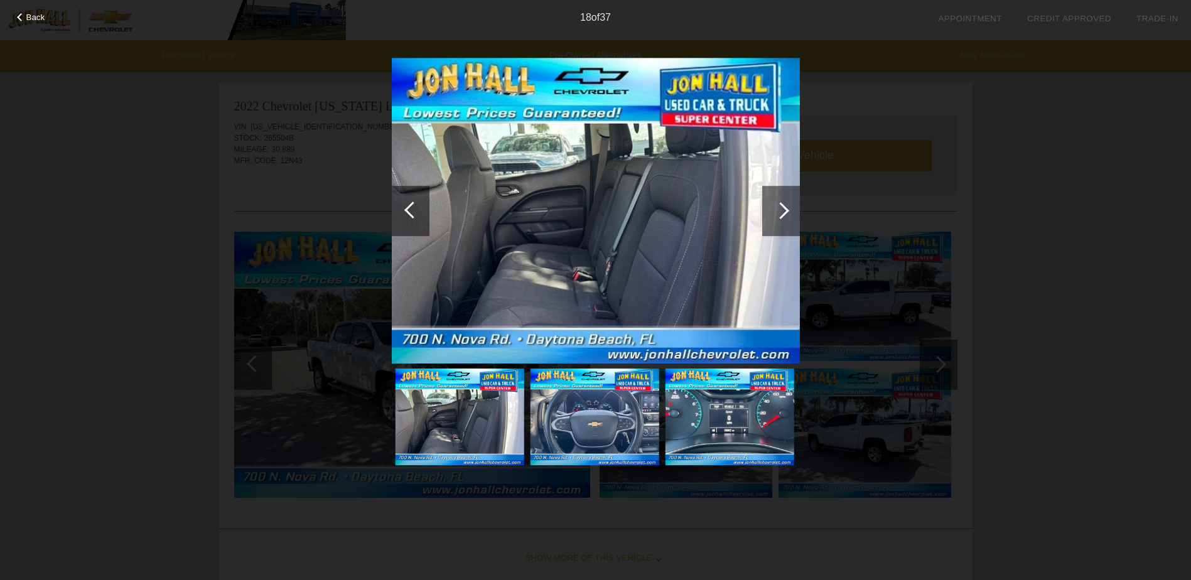
click at [791, 205] on div at bounding box center [781, 211] width 38 height 50
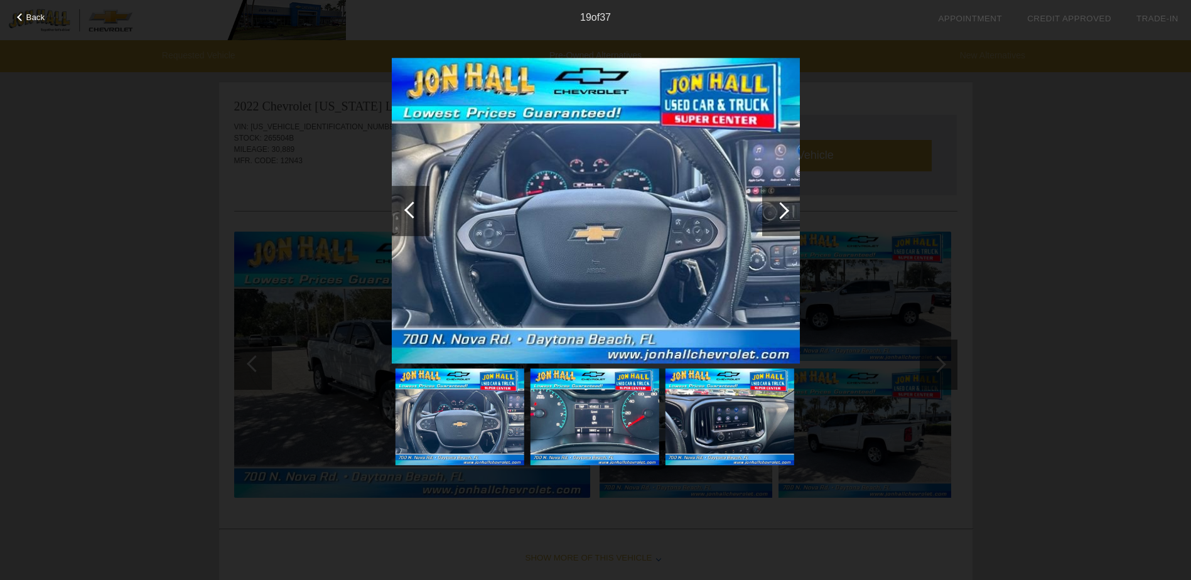
click at [791, 205] on div at bounding box center [781, 211] width 38 height 50
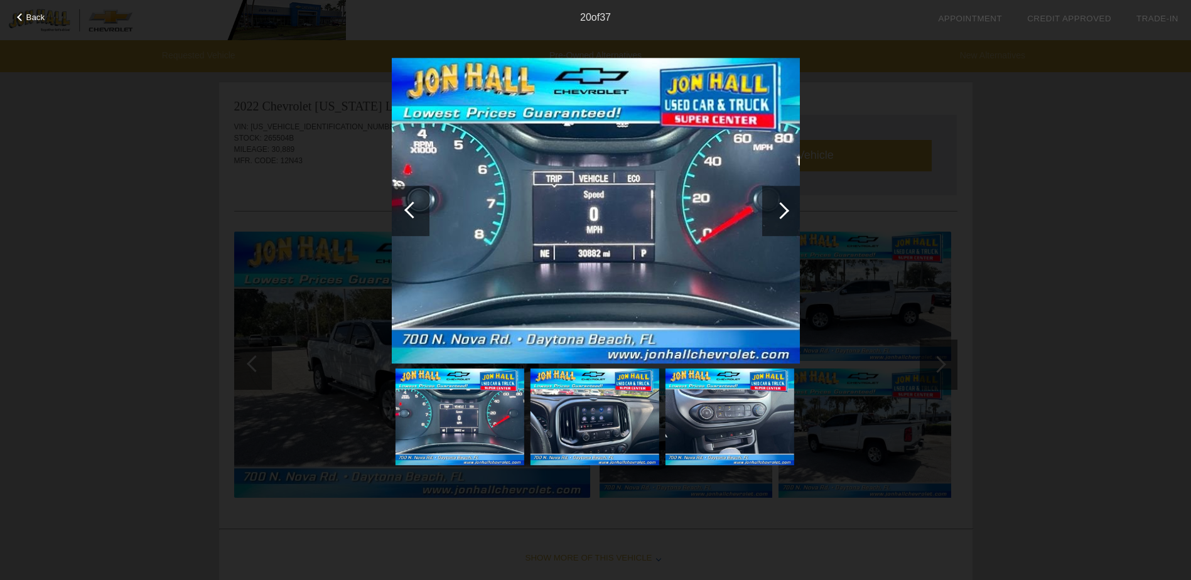
click at [791, 205] on div at bounding box center [781, 211] width 38 height 50
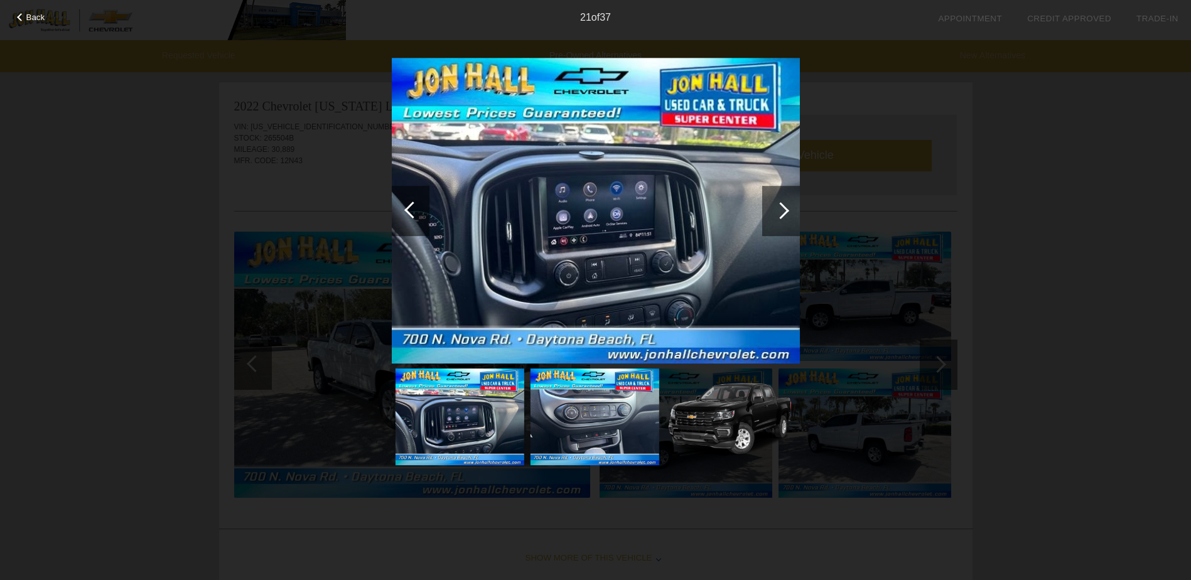
click at [412, 206] on div at bounding box center [412, 209] width 17 height 17
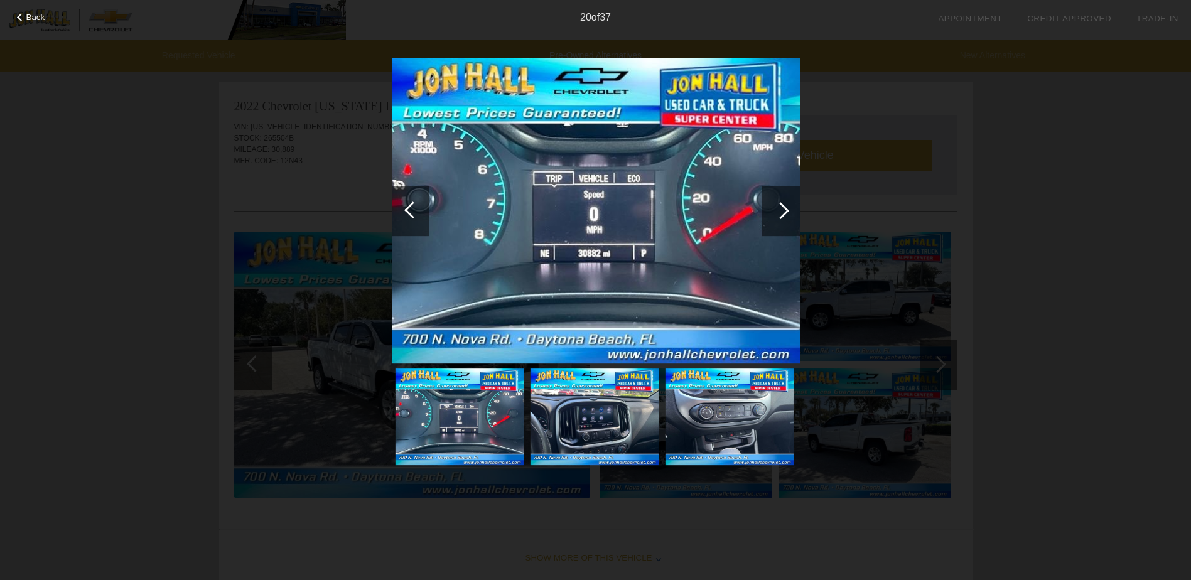
click at [779, 206] on div at bounding box center [780, 210] width 17 height 17
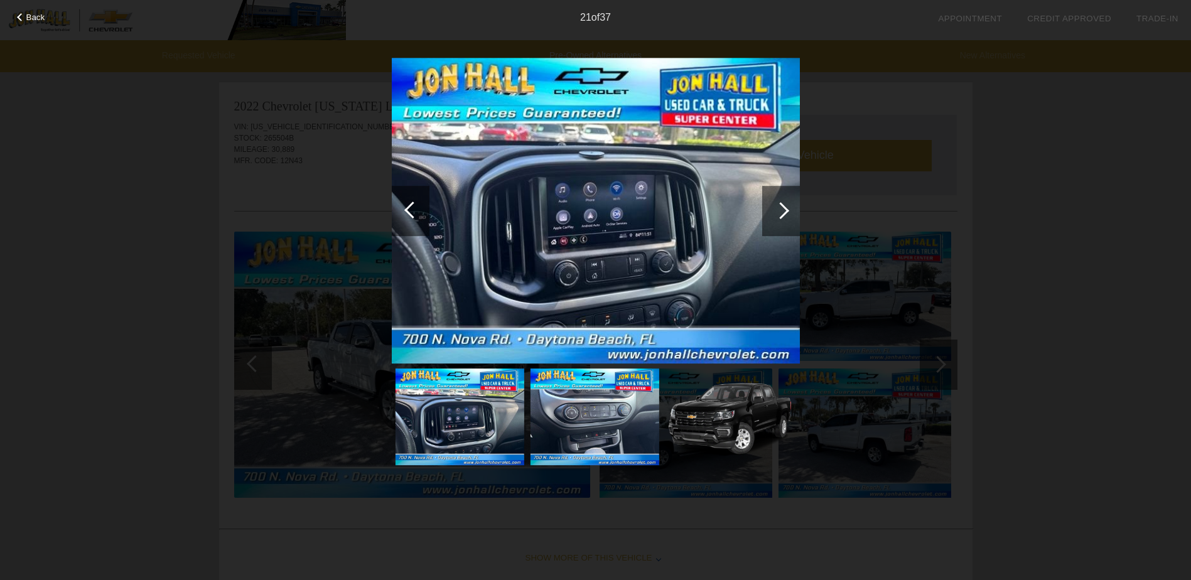
click at [779, 206] on div at bounding box center [780, 210] width 17 height 17
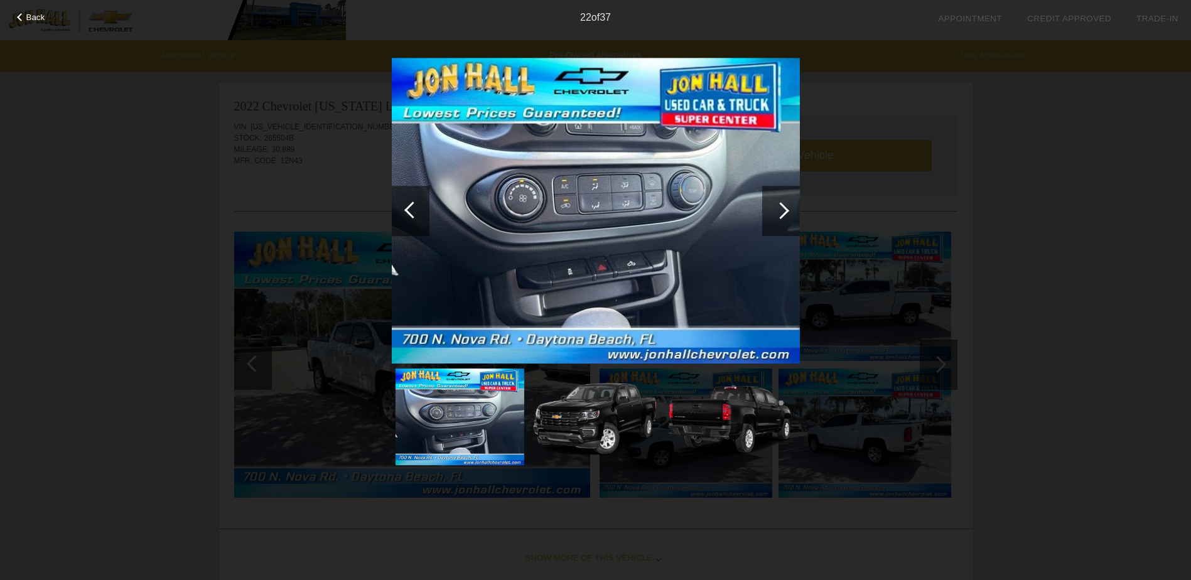
click at [779, 206] on div at bounding box center [780, 210] width 17 height 17
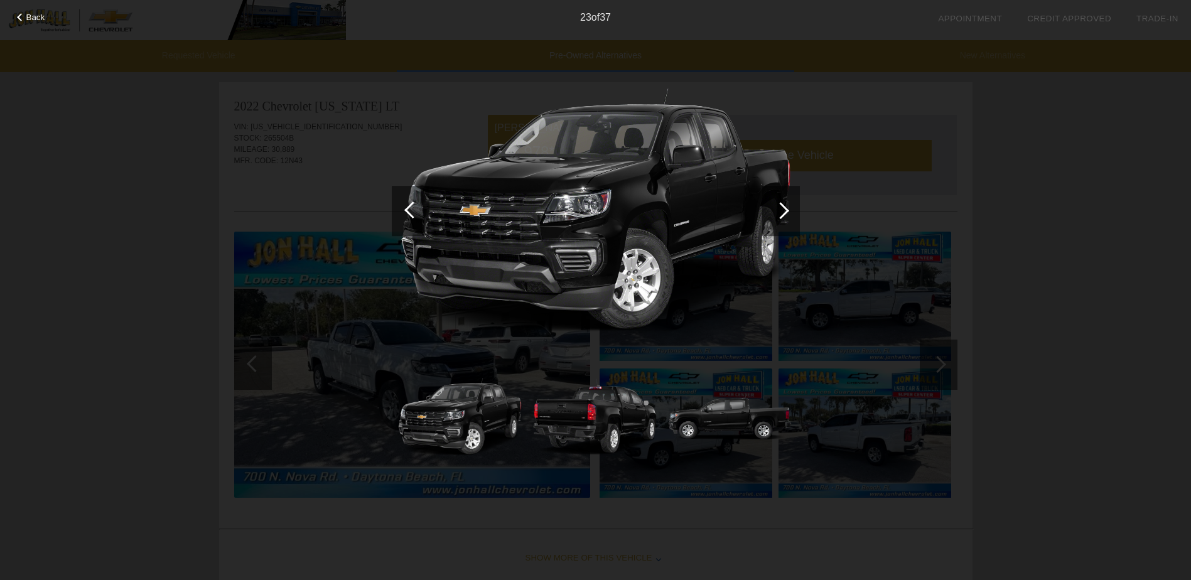
click at [779, 206] on div at bounding box center [780, 210] width 17 height 17
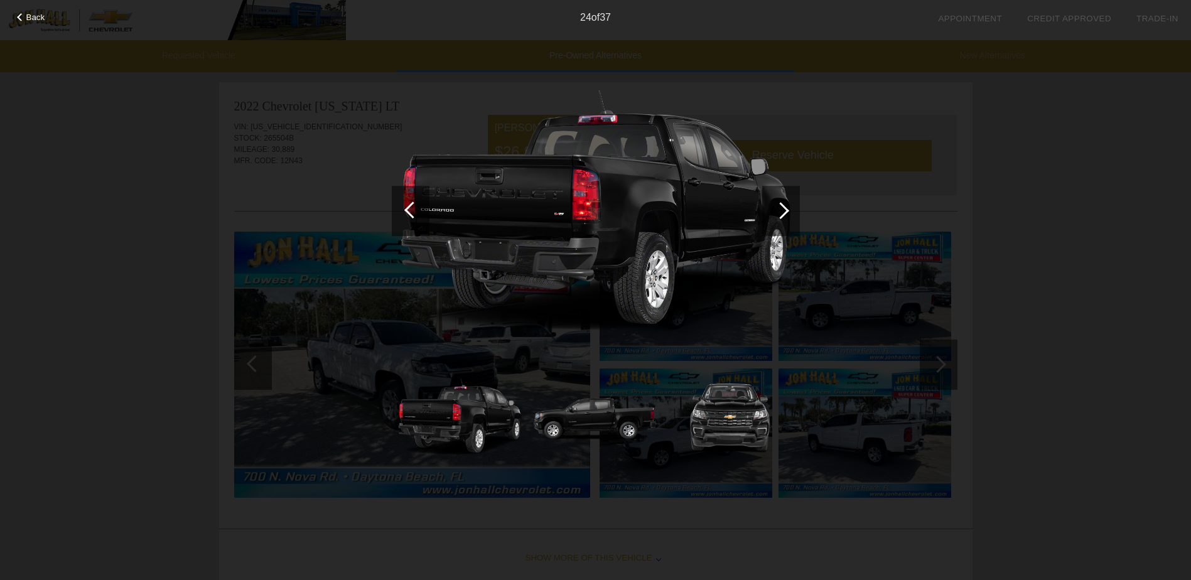
click at [42, 13] on span "Back" at bounding box center [35, 17] width 19 height 9
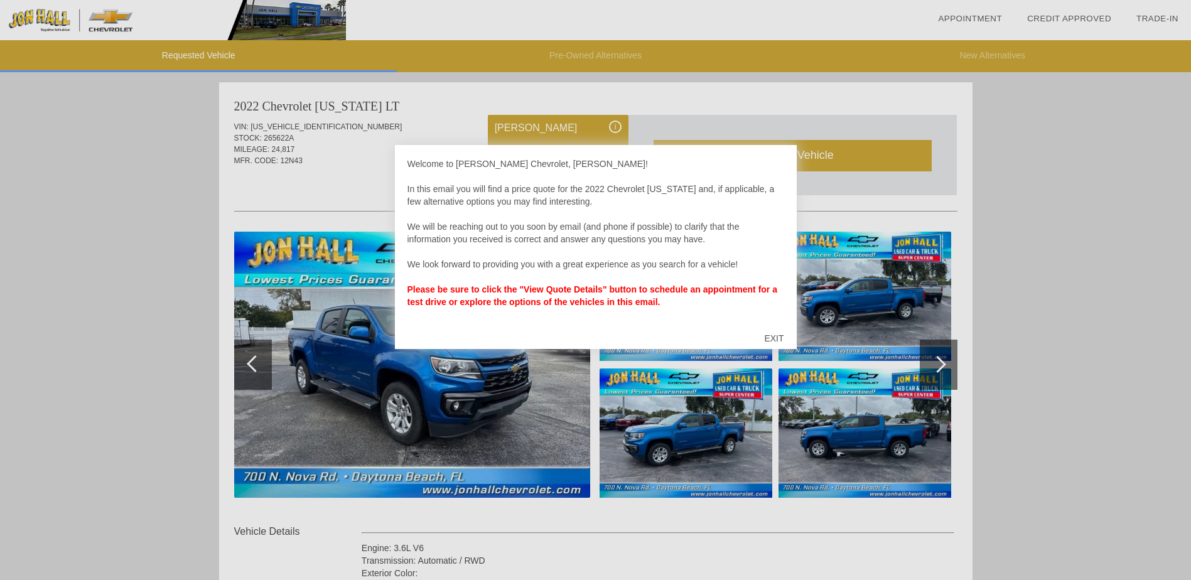
click at [771, 338] on div "EXIT" at bounding box center [773, 338] width 45 height 38
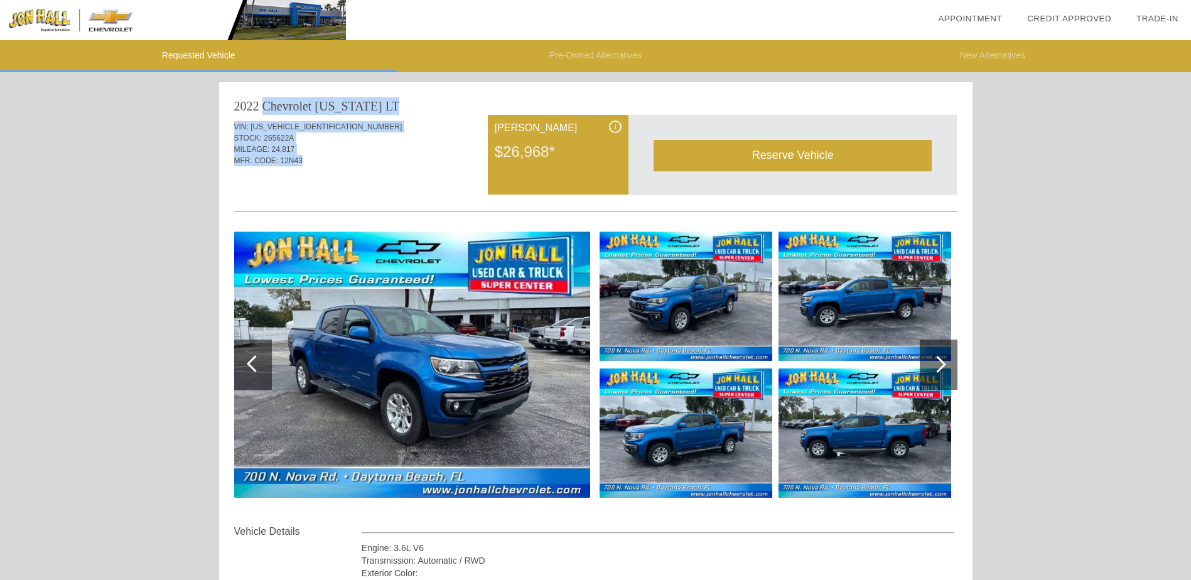
drag, startPoint x: 234, startPoint y: 103, endPoint x: 397, endPoint y: 165, distance: 174.0
click at [397, 165] on div "2022 Chevrolet Colorado LT VIN: 1GCGSCEN0N1264965 STOCK: 265622A MILEAGE: 24,81…" at bounding box center [595, 431] width 753 height 699
copy div "2022 Chevrolet Colorado LT VIN: 1GCGSCEN0N1264965 STOCK: 265622A MILEAGE: 24,81…"
click at [351, 147] on div "MILEAGE: 24,817" at bounding box center [595, 149] width 723 height 11
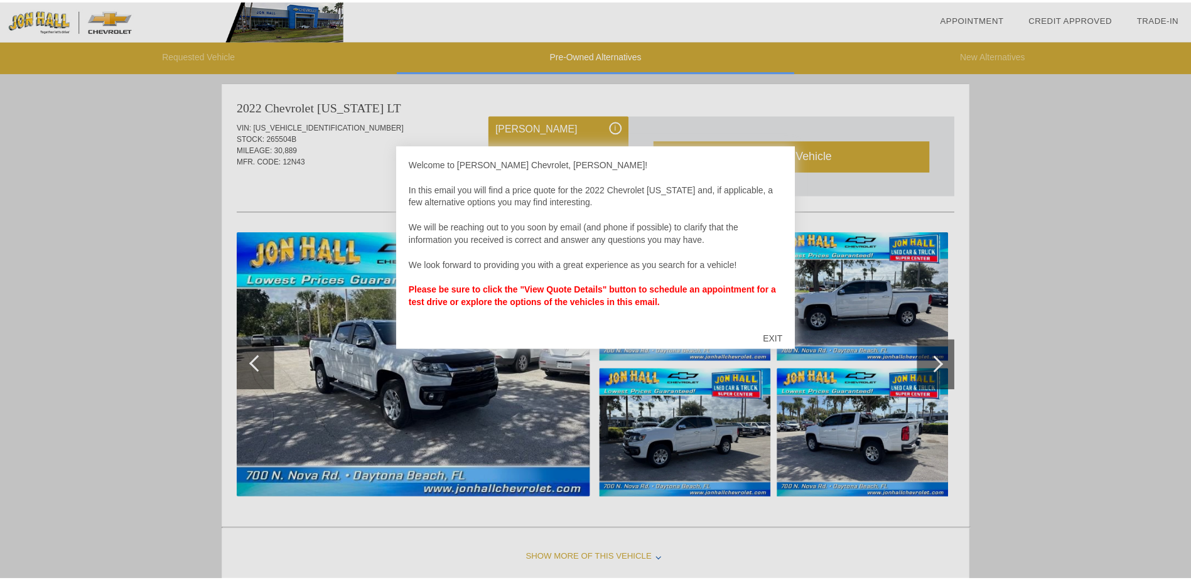
scroll to position [516, 0]
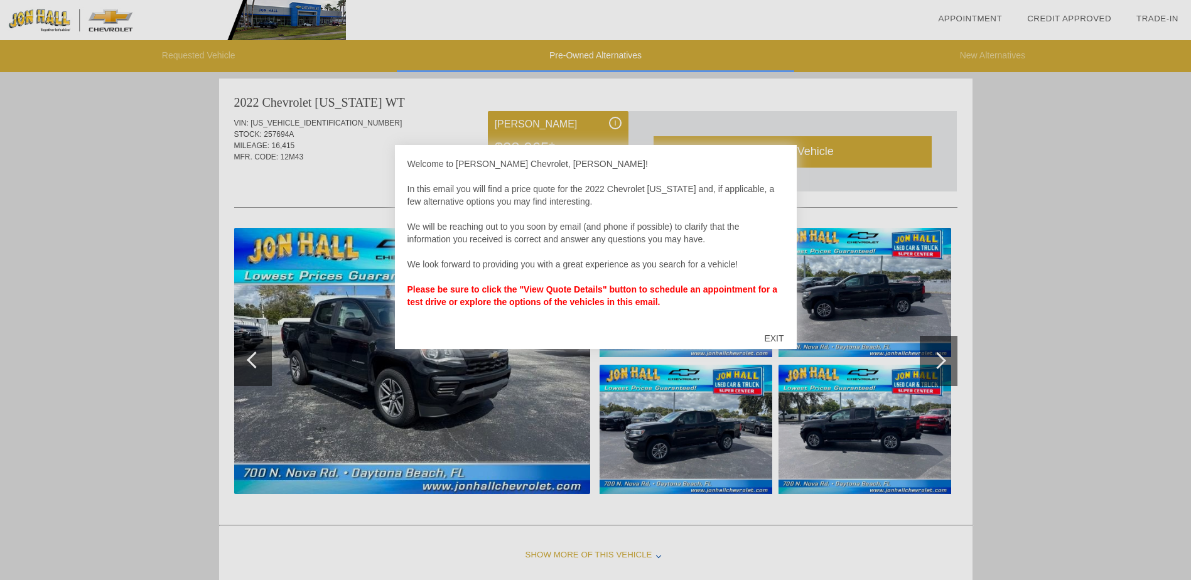
click at [775, 338] on div "EXIT" at bounding box center [773, 338] width 45 height 38
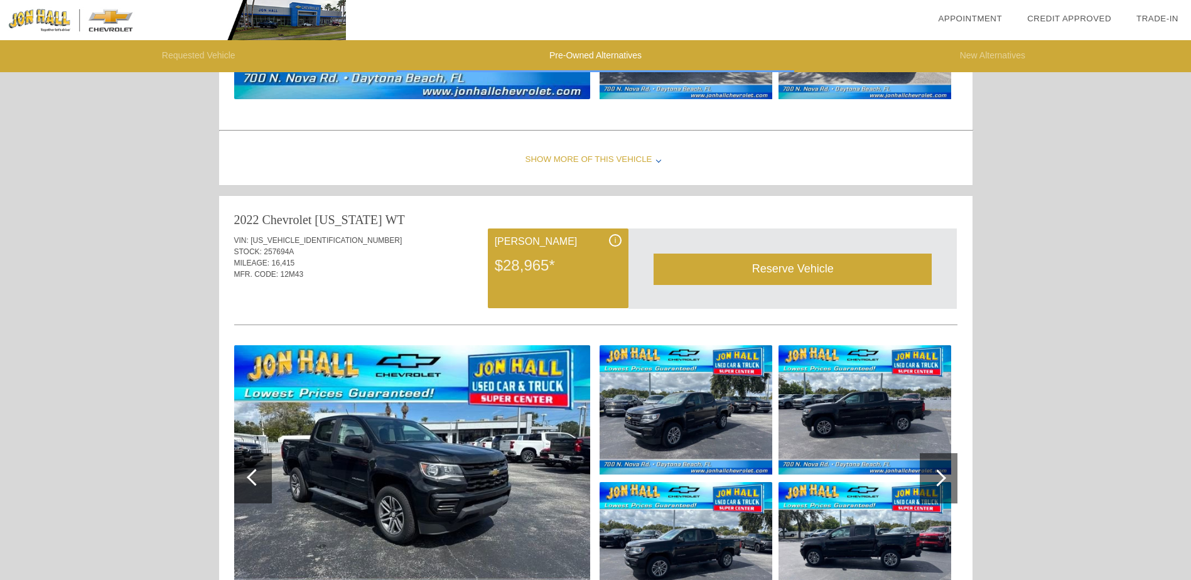
scroll to position [390, 0]
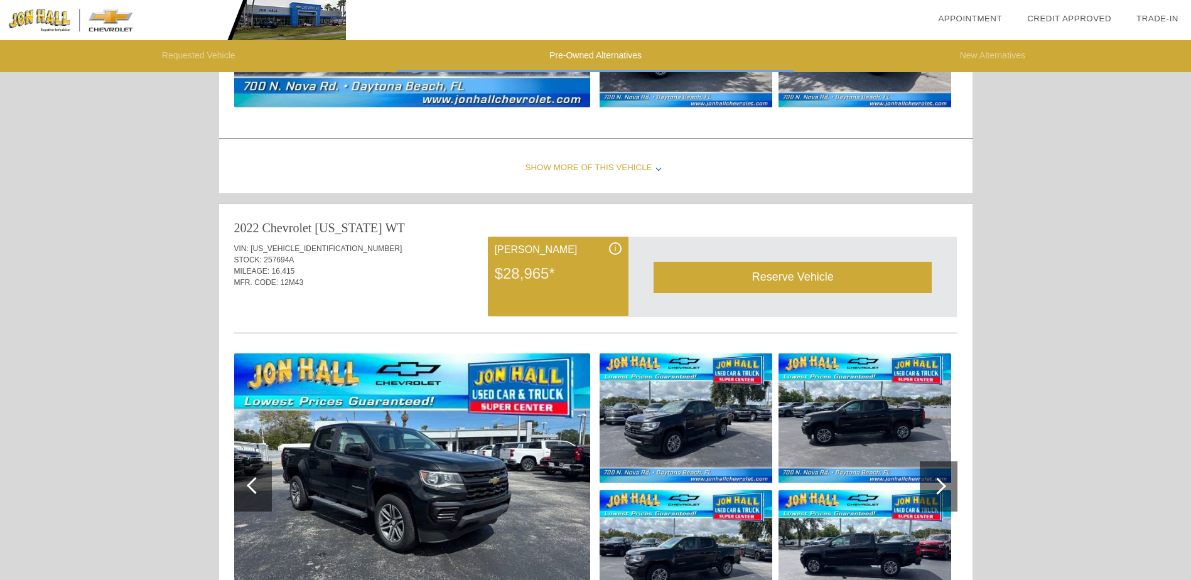
click at [118, 23] on img at bounding box center [173, 20] width 346 height 40
